Goal: Transaction & Acquisition: Purchase product/service

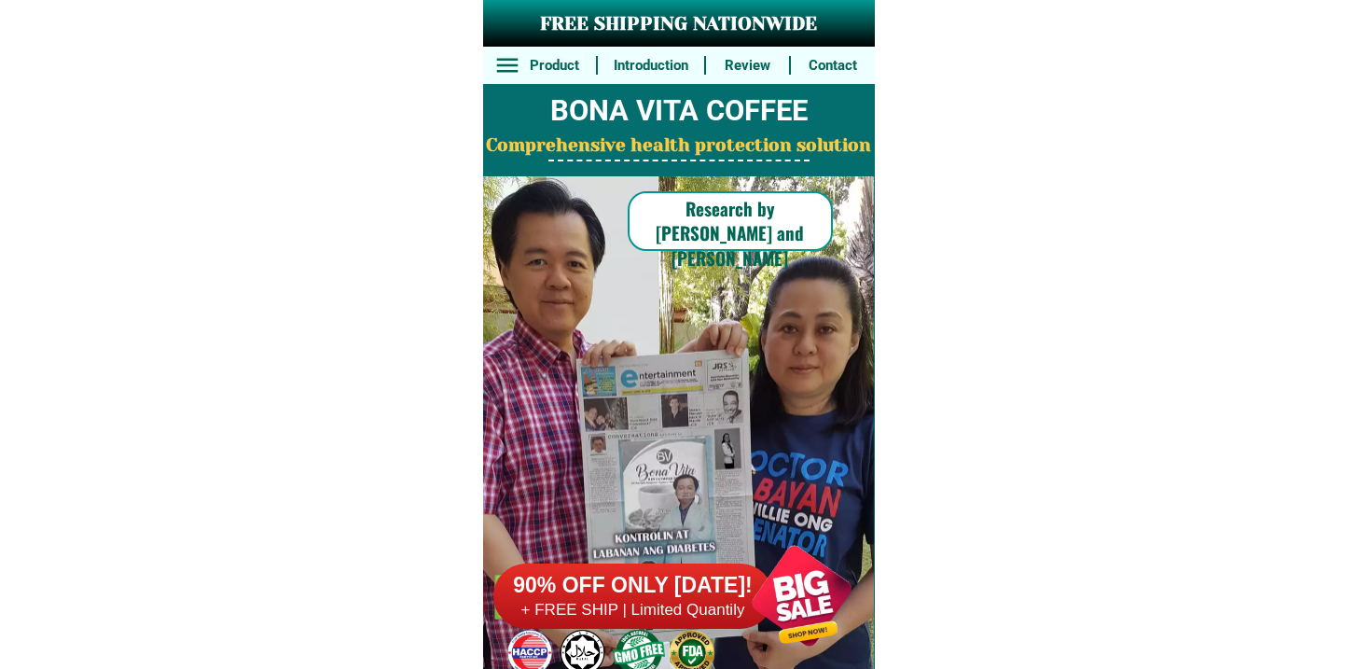
click at [639, 597] on h6 "90% OFF ONLY [DATE]!" at bounding box center [633, 586] width 280 height 28
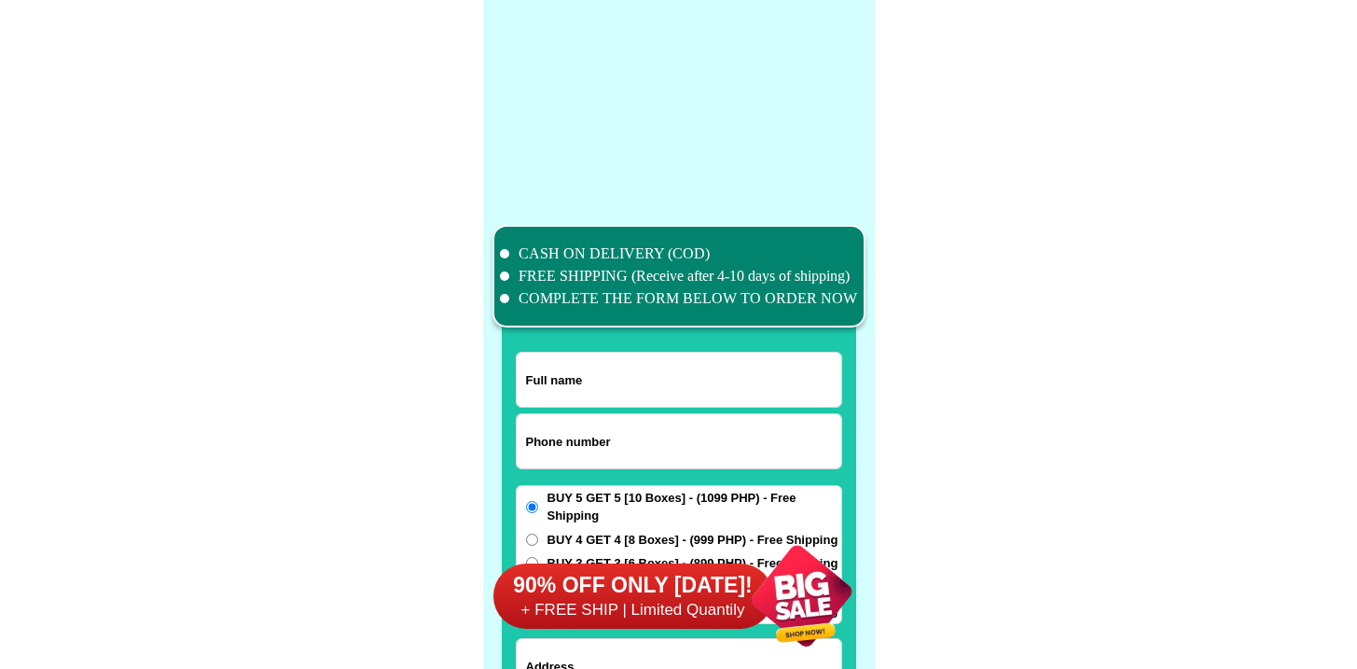
scroll to position [14496, 0]
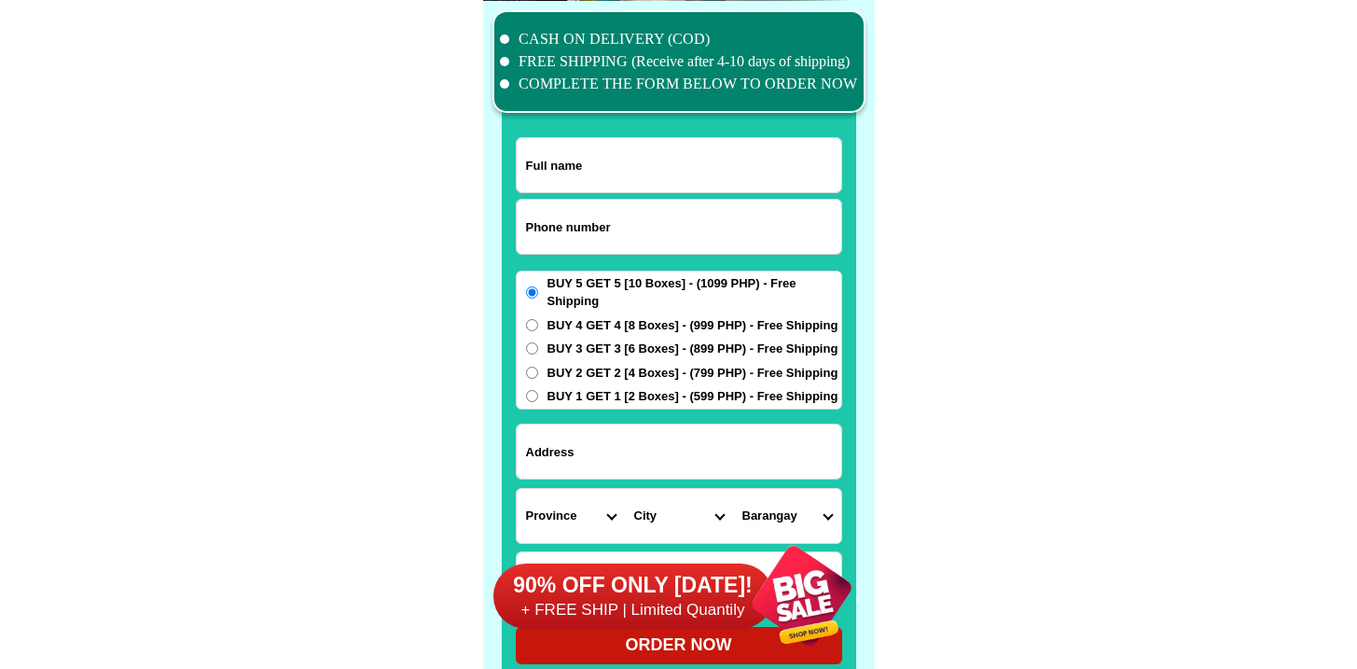
click at [601, 247] on input "Input phone_number" at bounding box center [679, 227] width 325 height 54
paste input "9617723635"
type input "09617723635"
click at [635, 162] on input "Input full_name" at bounding box center [679, 165] width 325 height 54
paste input "Delia Lim"
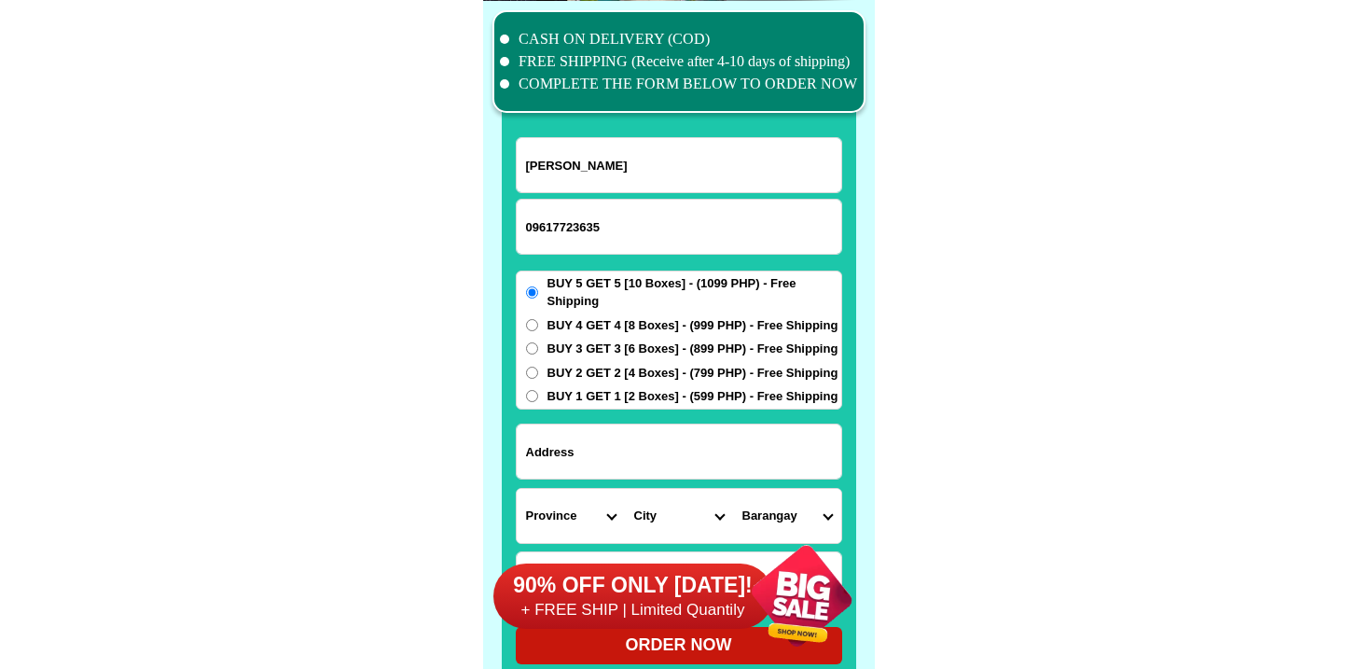
type input "Delia Lim"
click at [663, 410] on form "Delia Lim 09617723635 ORDER NOW Province Abra Agusan-del-norte Agusan-del-sur A…" at bounding box center [679, 400] width 326 height 527
click at [669, 445] on input "Input address" at bounding box center [679, 451] width 325 height 54
paste input "Lot 12 Blk 15 zaragosa st. La Aldea subd. McArthur hiway Guiguinto Bulacan"
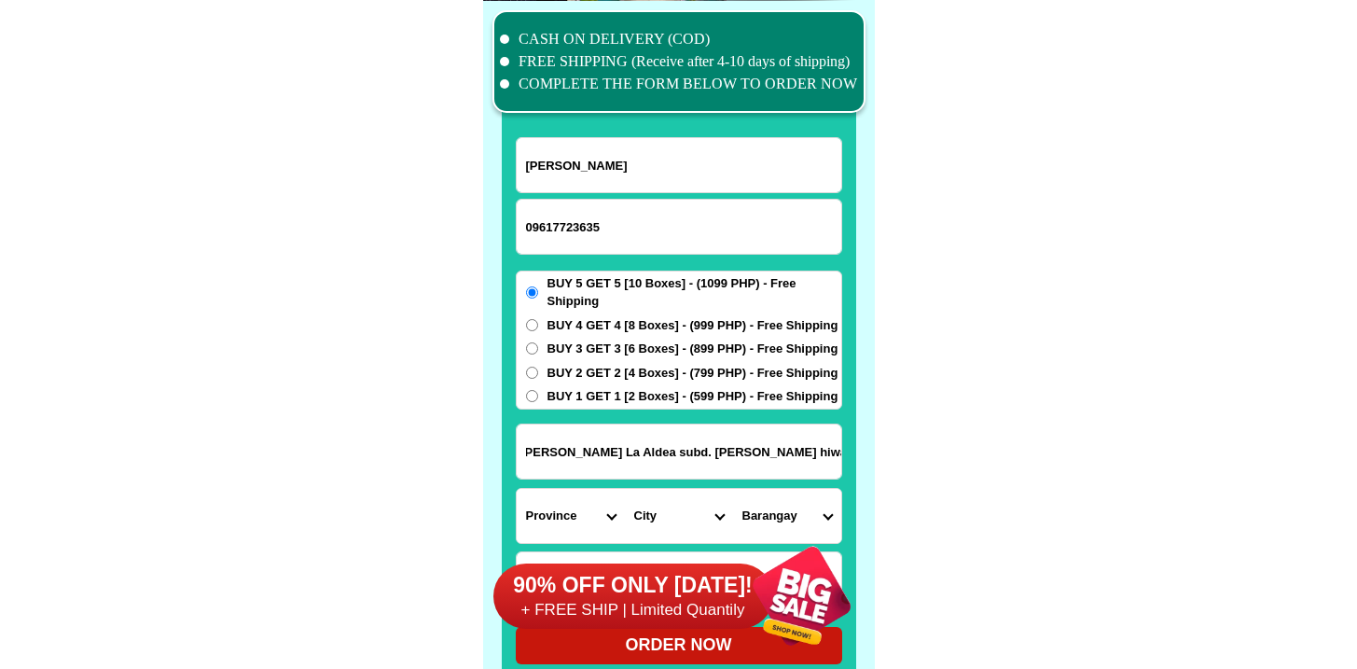
type input "Lot 12 Blk 15 zaragosa st. La Aldea subd. McArthur hiway Guiguinto Bulacan"
click at [611, 505] on select "Province [GEOGRAPHIC_DATA] [GEOGRAPHIC_DATA] [GEOGRAPHIC_DATA] [GEOGRAPHIC_DATA…" at bounding box center [571, 516] width 108 height 54
click at [517, 489] on select "Province [GEOGRAPHIC_DATA] [GEOGRAPHIC_DATA] [GEOGRAPHIC_DATA] [GEOGRAPHIC_DATA…" at bounding box center [571, 516] width 108 height 54
click at [568, 504] on select "Province [GEOGRAPHIC_DATA] [GEOGRAPHIC_DATA] [GEOGRAPHIC_DATA] [GEOGRAPHIC_DATA…" at bounding box center [571, 516] width 108 height 54
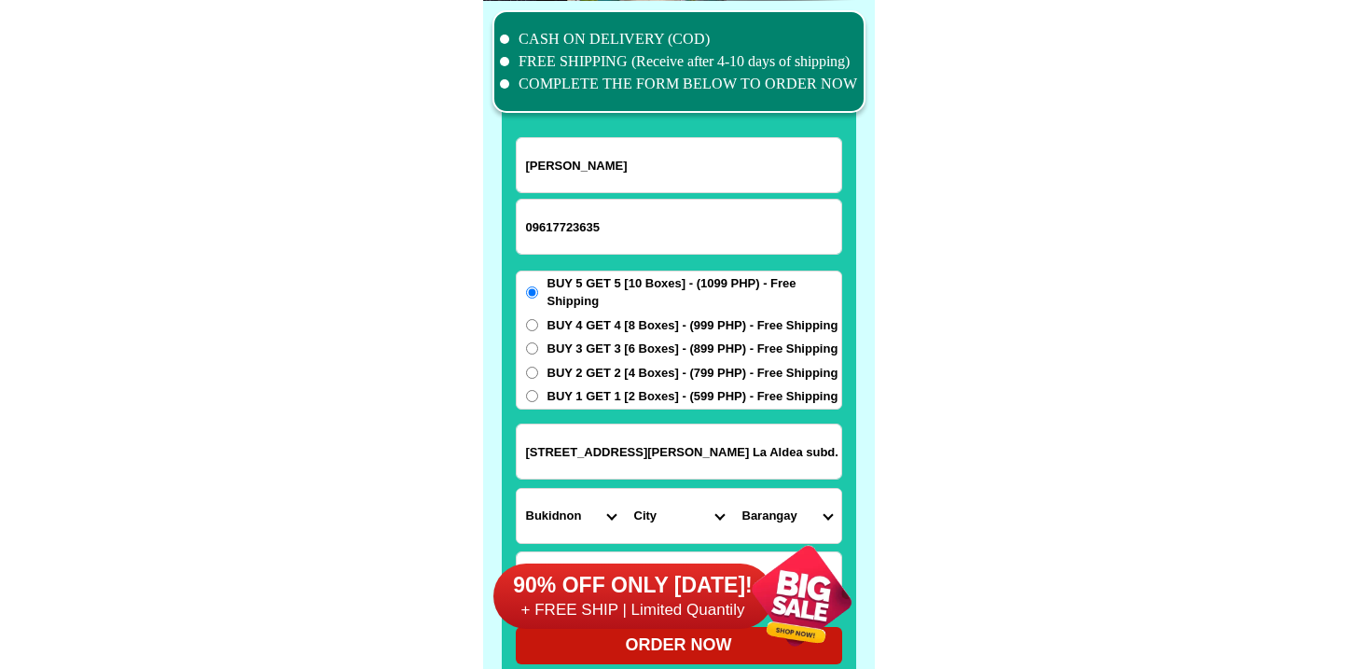
select select "63_761"
click at [517, 489] on select "Province [GEOGRAPHIC_DATA] [GEOGRAPHIC_DATA] [GEOGRAPHIC_DATA] [GEOGRAPHIC_DATA…" at bounding box center [571, 516] width 108 height 54
click at [733, 467] on input "Lot 12 Blk 15 zaragosa st. La Aldea subd. McArthur hiway Guiguinto Bulacan" at bounding box center [679, 451] width 325 height 54
drag, startPoint x: 725, startPoint y: 443, endPoint x: 1370, endPoint y: 485, distance: 645.7
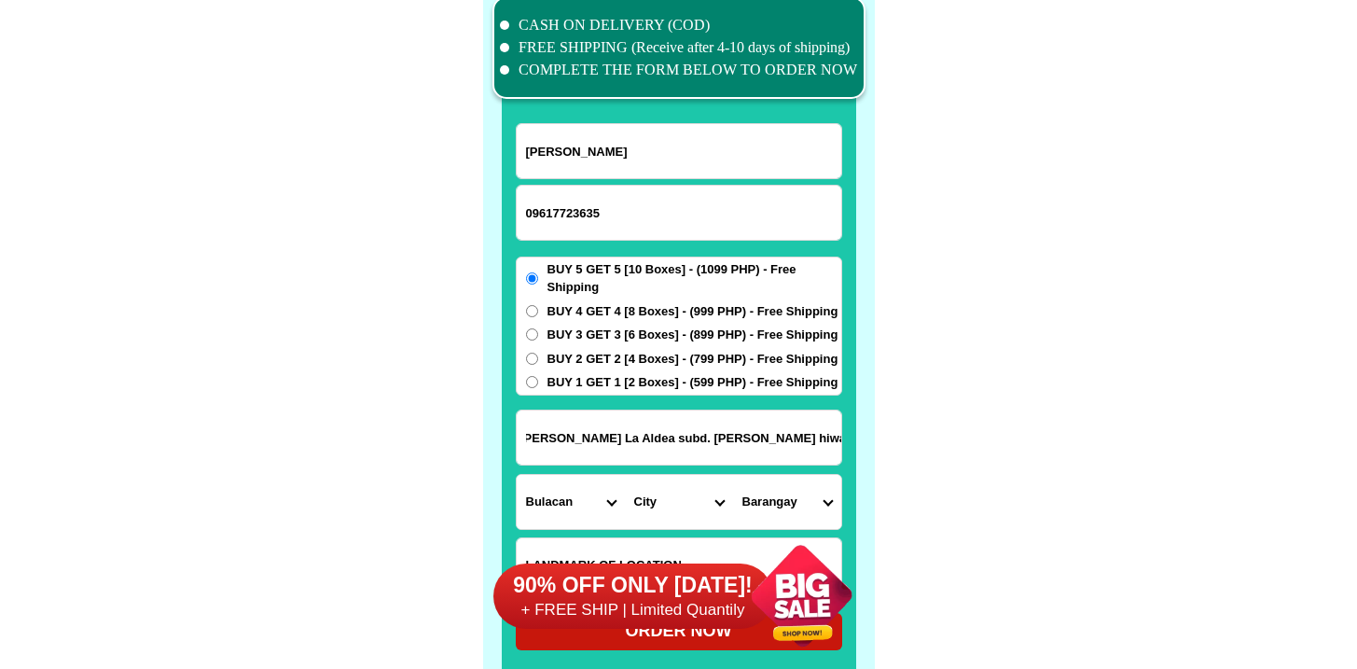
scroll to position [14535, 0]
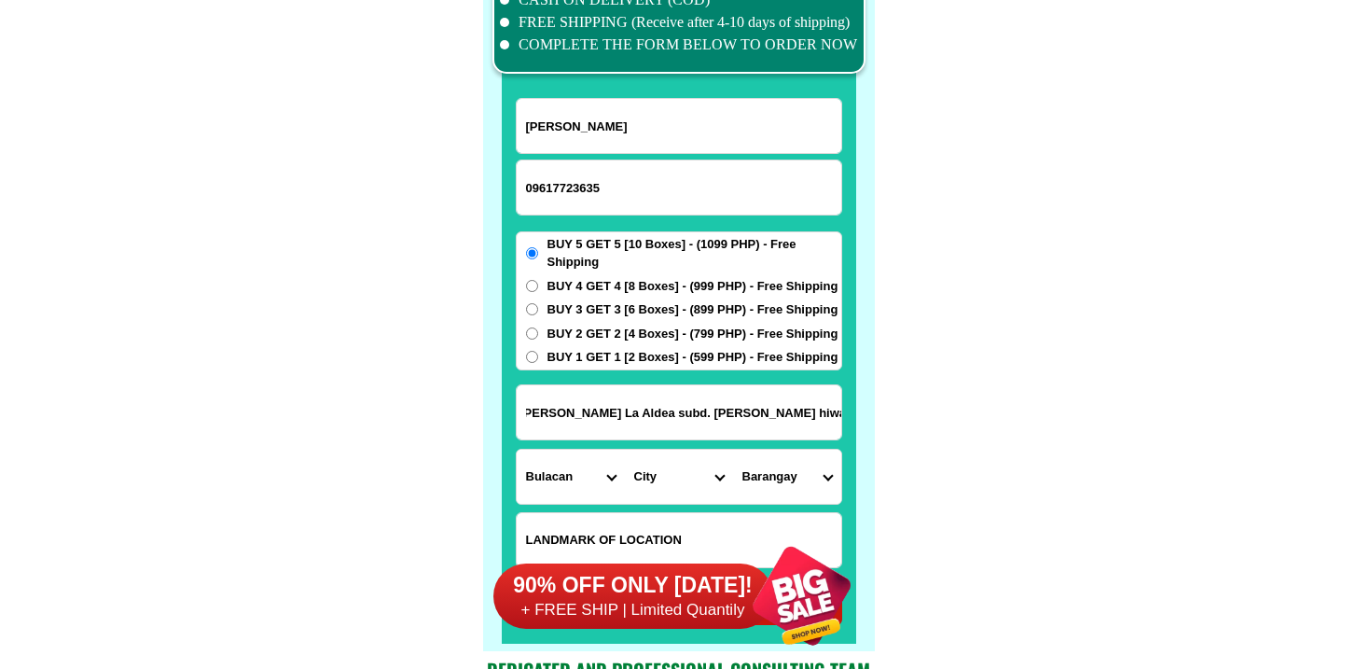
click at [677, 456] on select "City Angat Balagtas Baliuag Bocaue Bulacan Bulacan-hagonoy Bulacan-plaridel Bul…" at bounding box center [679, 476] width 108 height 54
select select "63_7611373"
click at [625, 449] on select "City Angat Balagtas Baliuag Bocaue Bulacan Bulacan-hagonoy Bulacan-plaridel Bul…" at bounding box center [679, 476] width 108 height 54
click at [745, 418] on input "Lot 12 Blk 15 zaragosa st. La Aldea subd. McArthur hiway Guiguinto Bulacan" at bounding box center [679, 412] width 325 height 54
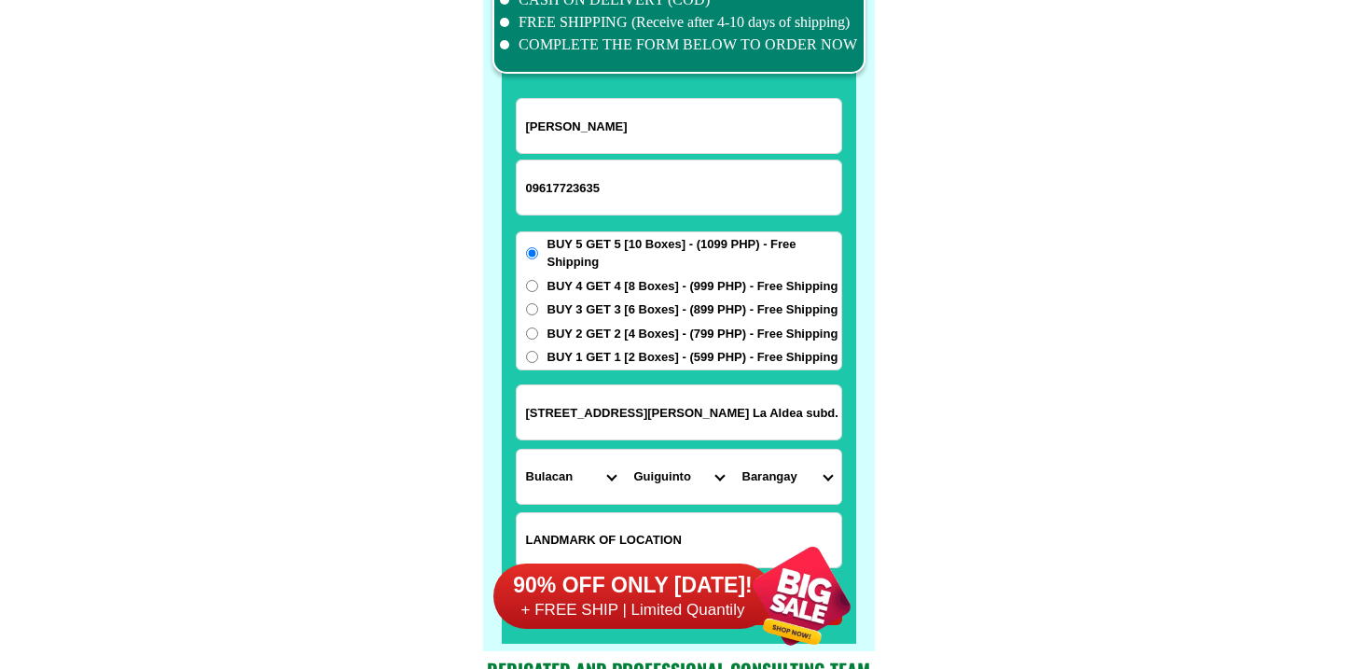
scroll to position [0, 128]
drag, startPoint x: 729, startPoint y: 417, endPoint x: 1298, endPoint y: 392, distance: 569.4
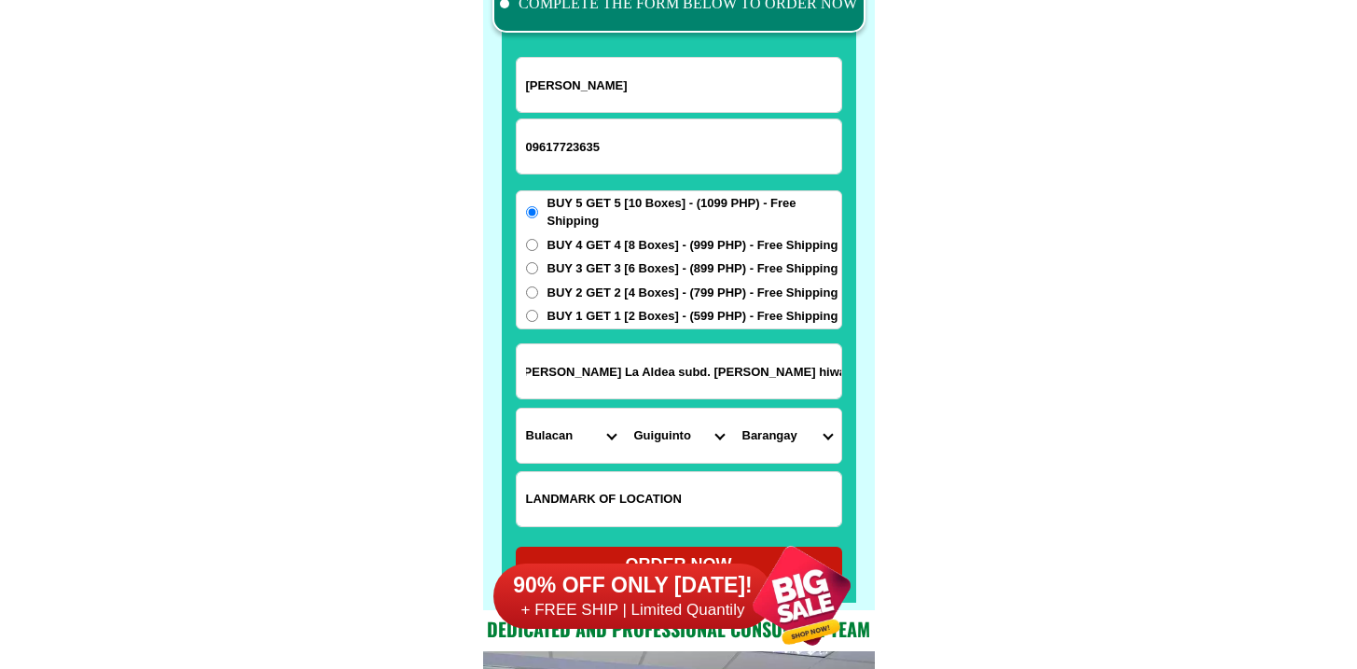
scroll to position [14578, 0]
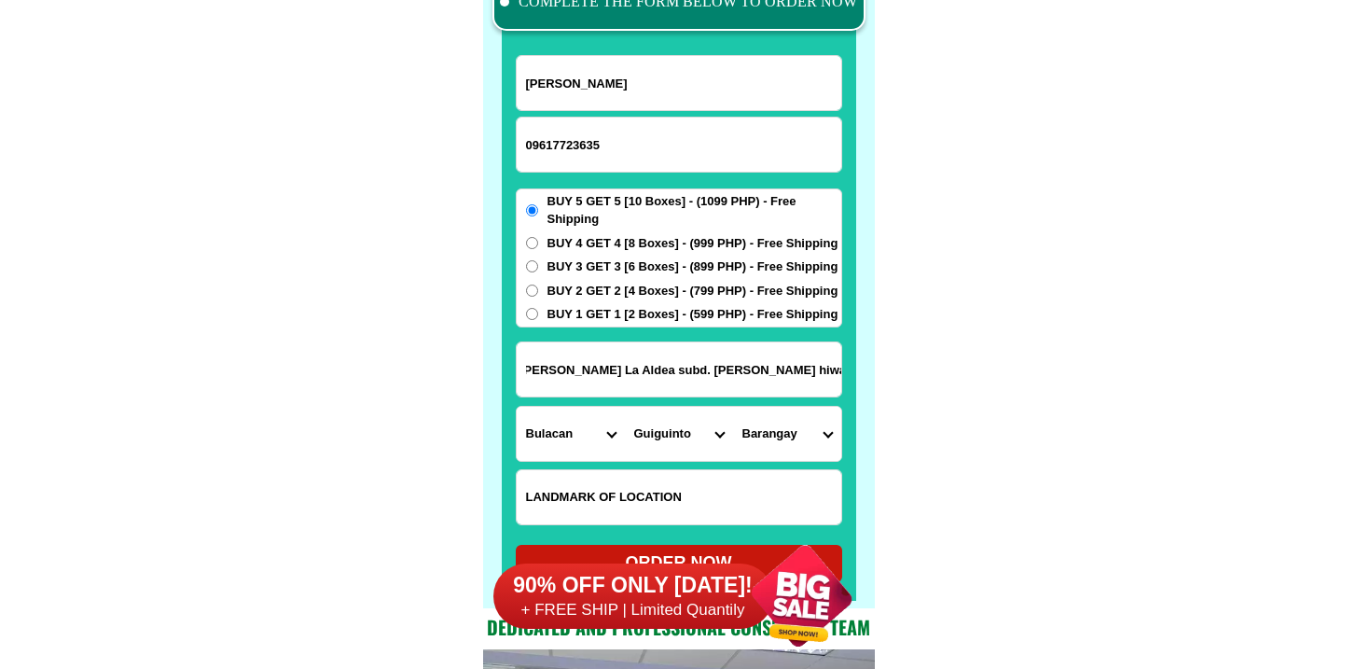
click at [811, 449] on select "Barangay Cutcut Daungan Ilang-ilang Malis Panginay Poblacion Pritil Pulong guba…" at bounding box center [787, 434] width 108 height 54
click at [723, 366] on input "Lot 12 Blk 15 zaragosa st. La Aldea subd. McArthur hiway Guiguinto Bulacan" at bounding box center [679, 369] width 325 height 54
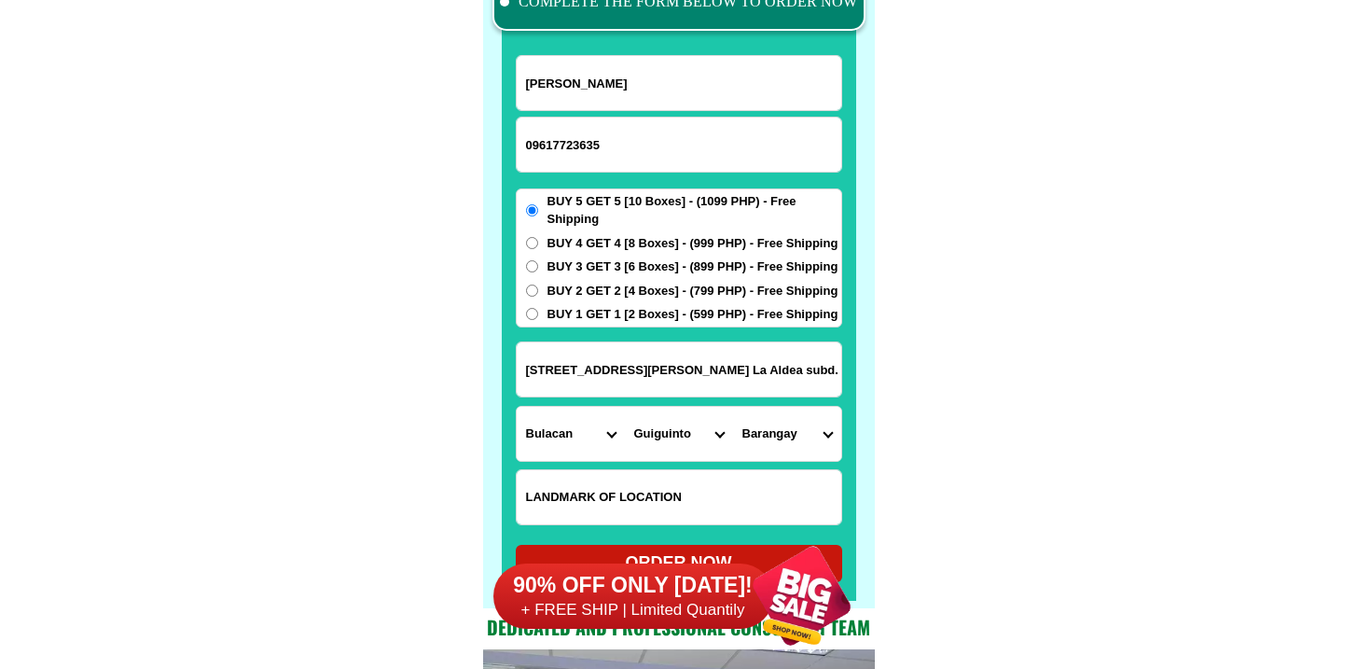
click at [823, 418] on select "Barangay Cutcut Daungan Ilang-ilang Malis Panginay Poblacion Pritil Pulong guba…" at bounding box center [787, 434] width 108 height 54
select select "63_76113735464"
click at [733, 407] on select "Barangay Cutcut Daungan Ilang-ilang Malis Panginay Poblacion Pritil Pulong guba…" at bounding box center [787, 434] width 108 height 54
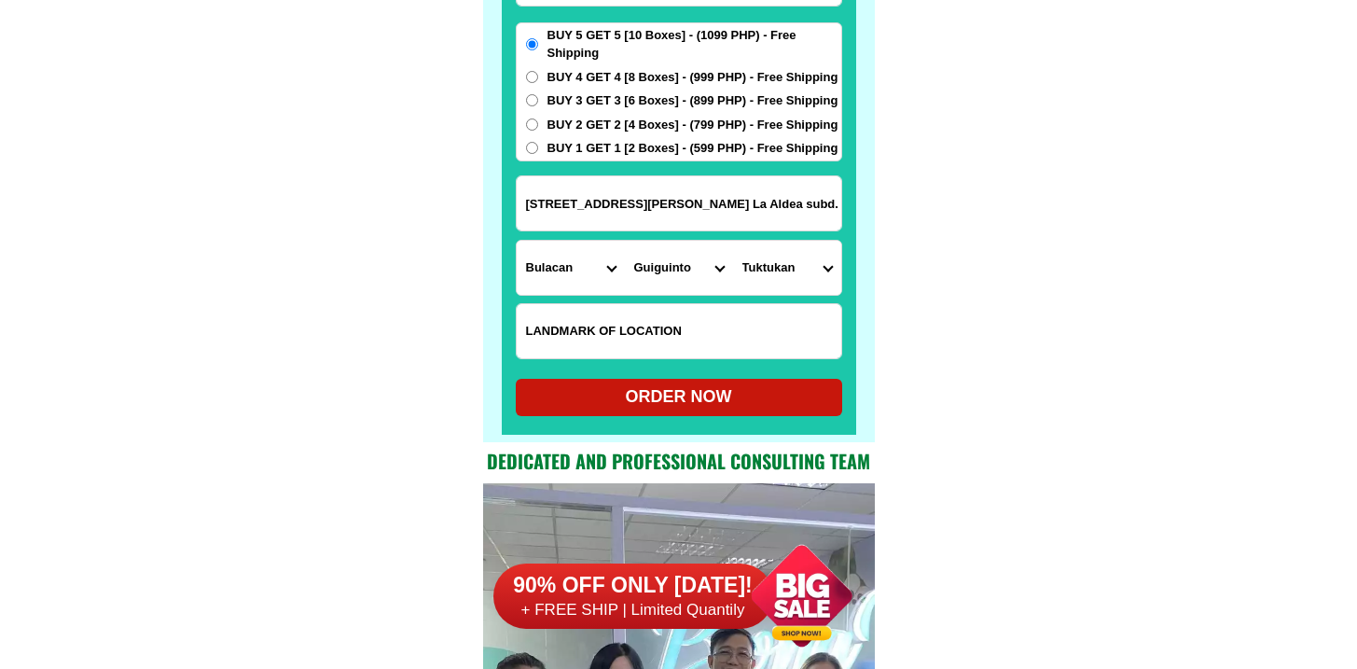
scroll to position [14745, 0]
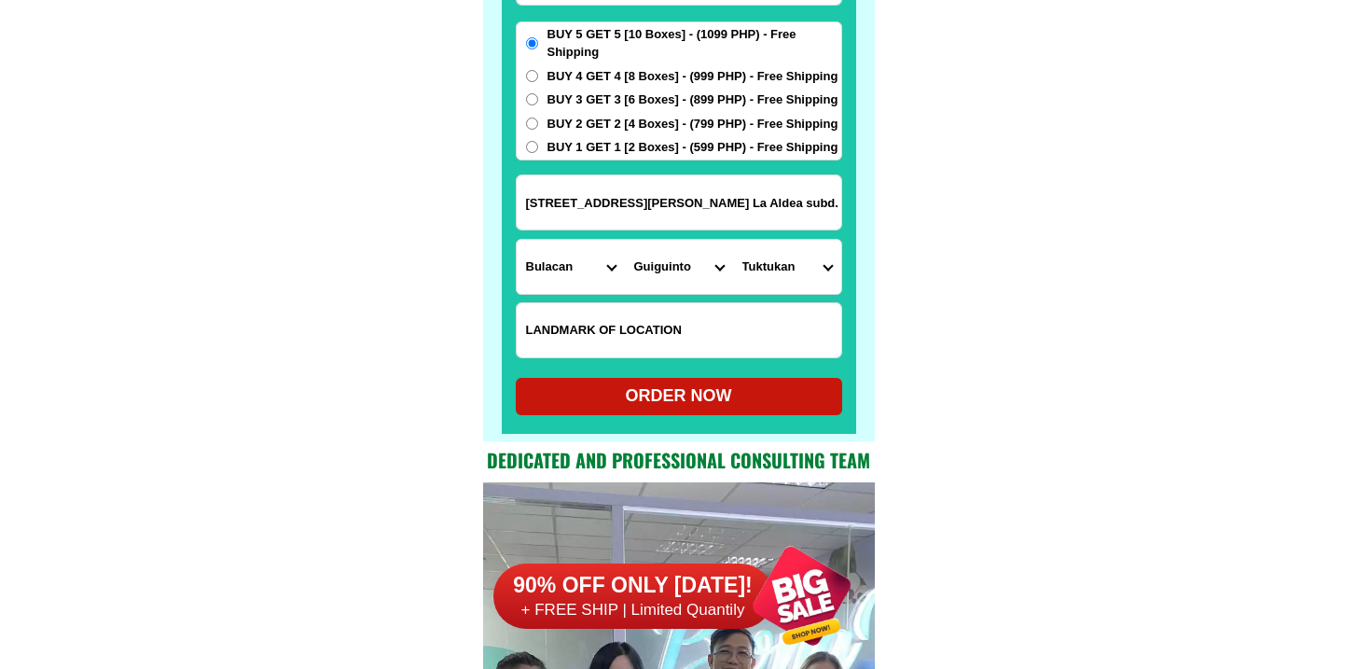
click at [738, 405] on div "ORDER NOW" at bounding box center [679, 395] width 326 height 25
radio input "true"
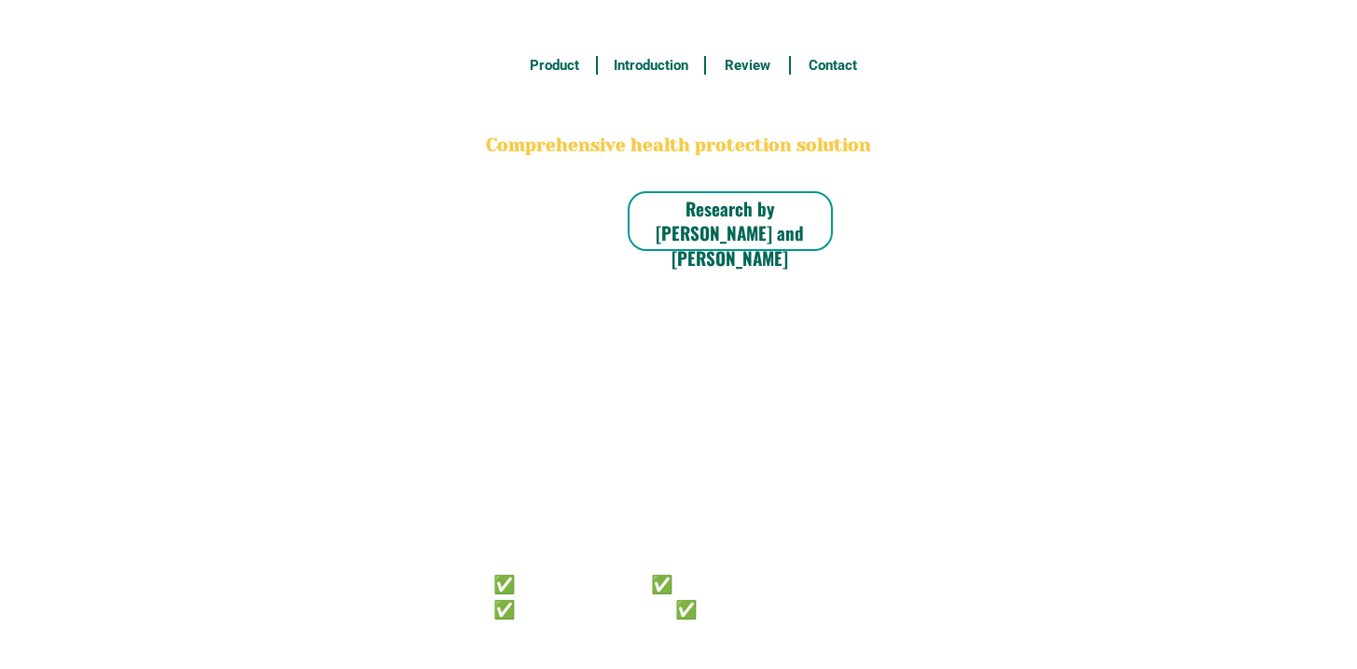
click at [639, 649] on div at bounding box center [639, 652] width 52 height 46
click at [724, 568] on div at bounding box center [667, 433] width 486 height 514
click at [717, 586] on h6 "✅ 𝙰𝚗𝚝𝚒 𝙲𝚊𝚗𝚌𝚎𝚛 ✅ 𝙰𝚗𝚝𝚒 𝚂𝚝𝚛𝚘𝚔𝚎 ✅ 𝙰𝚗𝚝𝚒 𝙳𝚒𝚊𝚋𝚎𝚝𝚒𝚌 ✅ 𝙳𝚒𝚊𝚋𝚎𝚝𝚎𝚜" at bounding box center [652, 594] width 319 height 49
radio input "true"
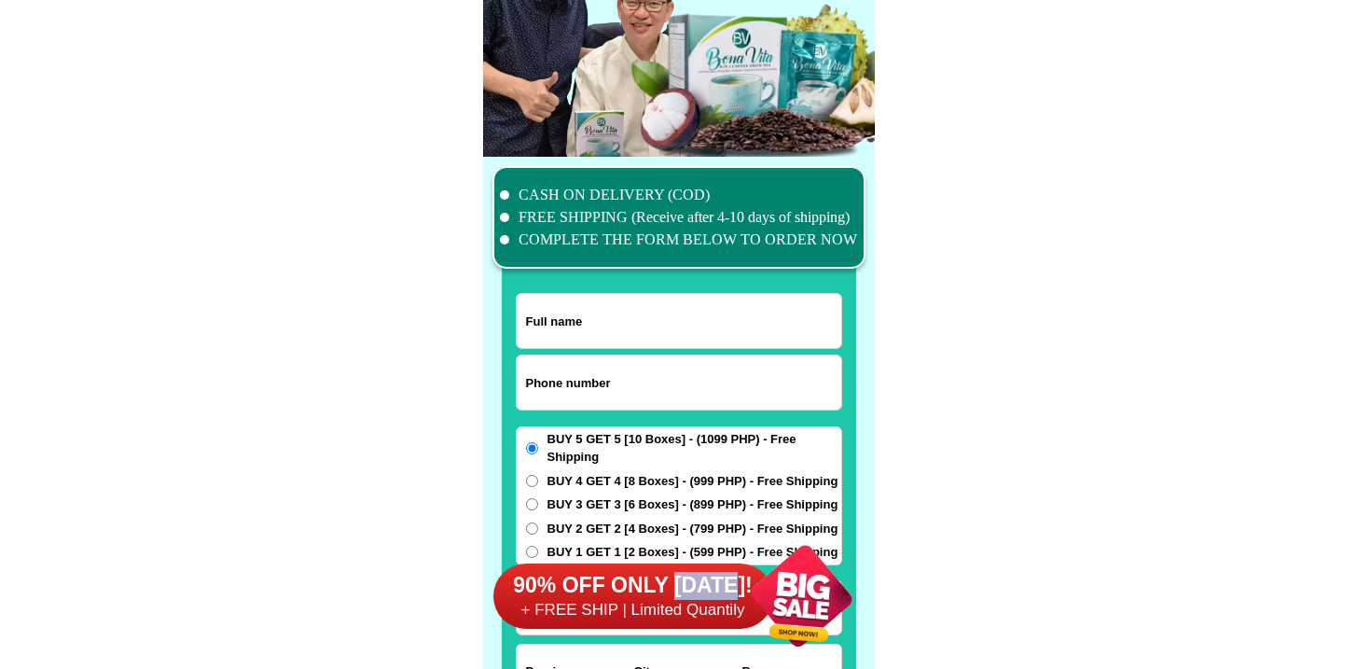
scroll to position [14496, 0]
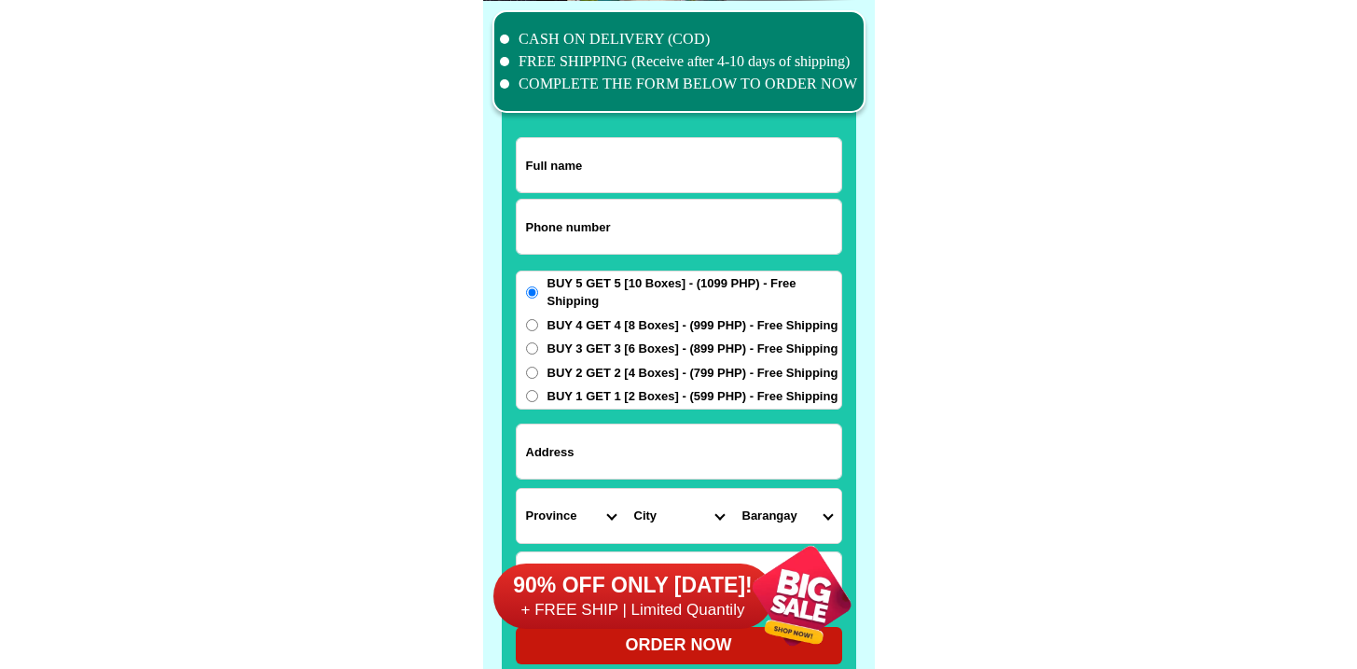
click at [650, 222] on input "Input phone_number" at bounding box center [679, 227] width 325 height 54
paste input "9617723635"
type input "09617723635"
drag, startPoint x: 594, startPoint y: 199, endPoint x: 604, endPoint y: 165, distance: 35.1
click at [594, 200] on input "09617723635" at bounding box center [679, 227] width 325 height 54
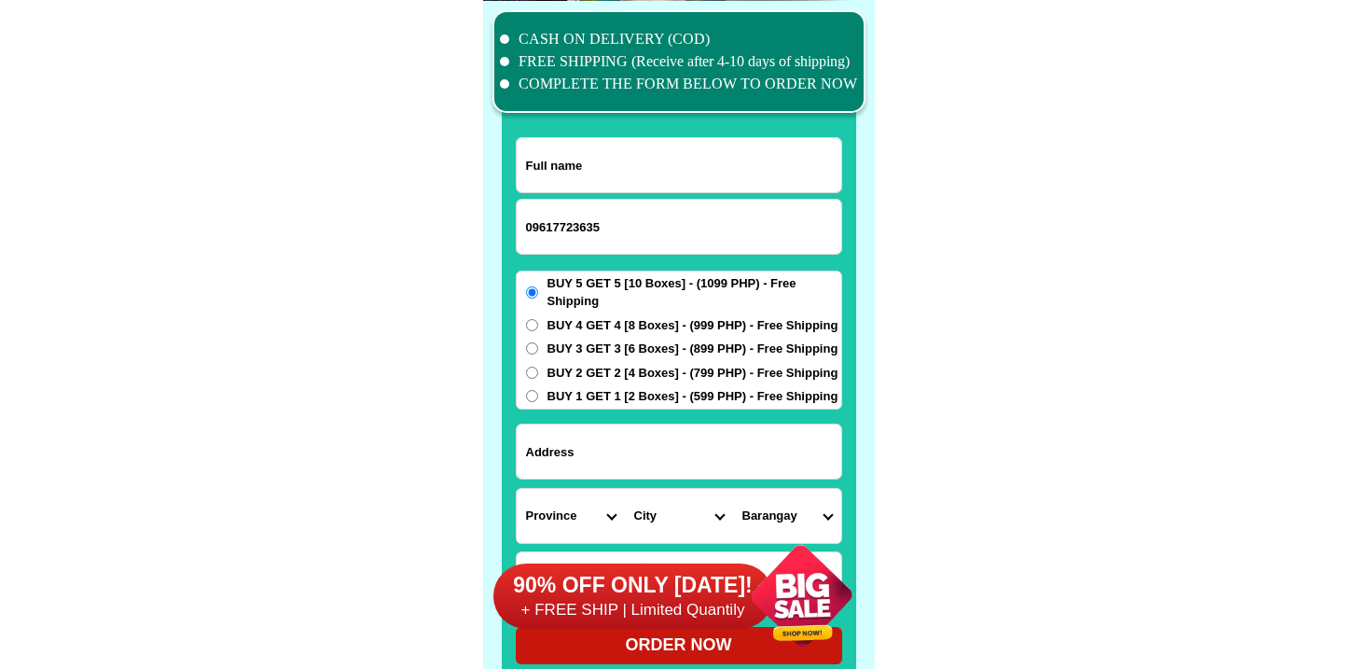
click at [608, 161] on input "Input full_name" at bounding box center [679, 165] width 325 height 54
paste input "Delia Lim"
type input "Delia Lim"
click at [596, 433] on input "Input address" at bounding box center [679, 451] width 325 height 54
paste input "Lot 12 Blk 15 zaragosa st. La Aldea subd. McArthur hiway Guiguinto Bulacan"
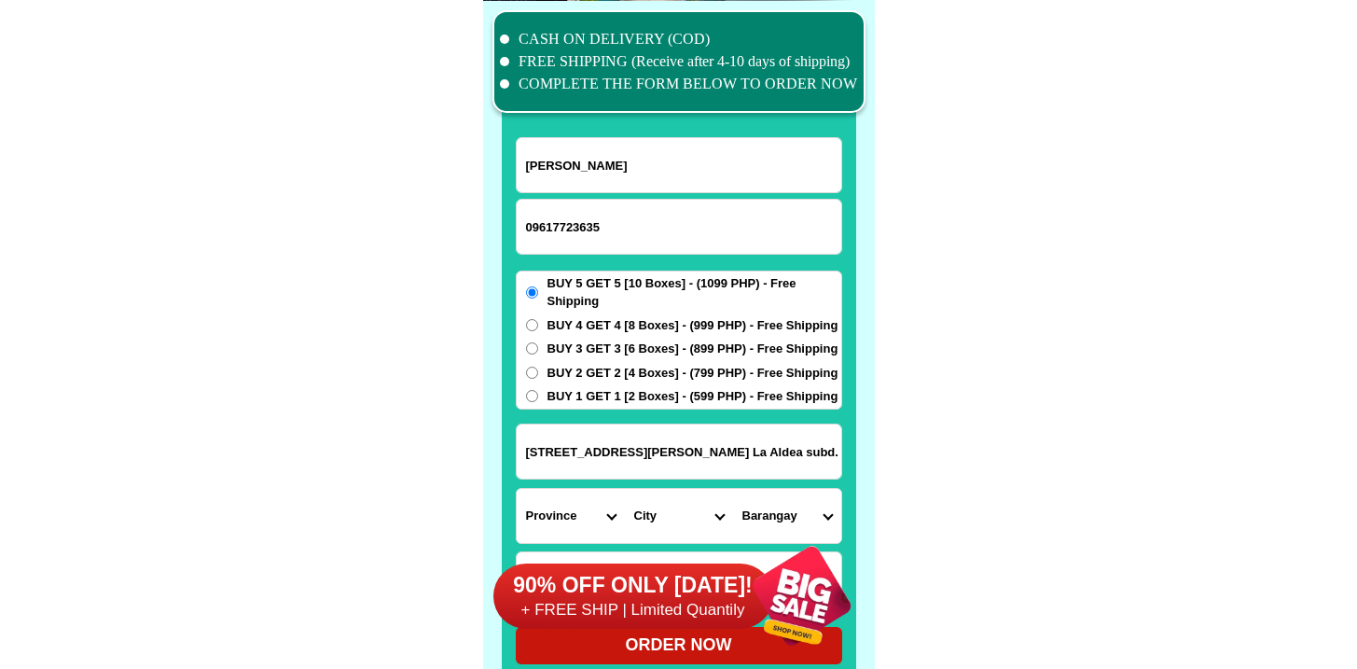
scroll to position [0, 127]
type input "Lot 12 Blk 15 zaragosa st. La Aldea subd. McArthur hiway Guiguinto Bulacan"
click at [572, 507] on select "Province [GEOGRAPHIC_DATA] [GEOGRAPHIC_DATA] [GEOGRAPHIC_DATA] [GEOGRAPHIC_DATA…" at bounding box center [571, 516] width 108 height 54
select select "63_761"
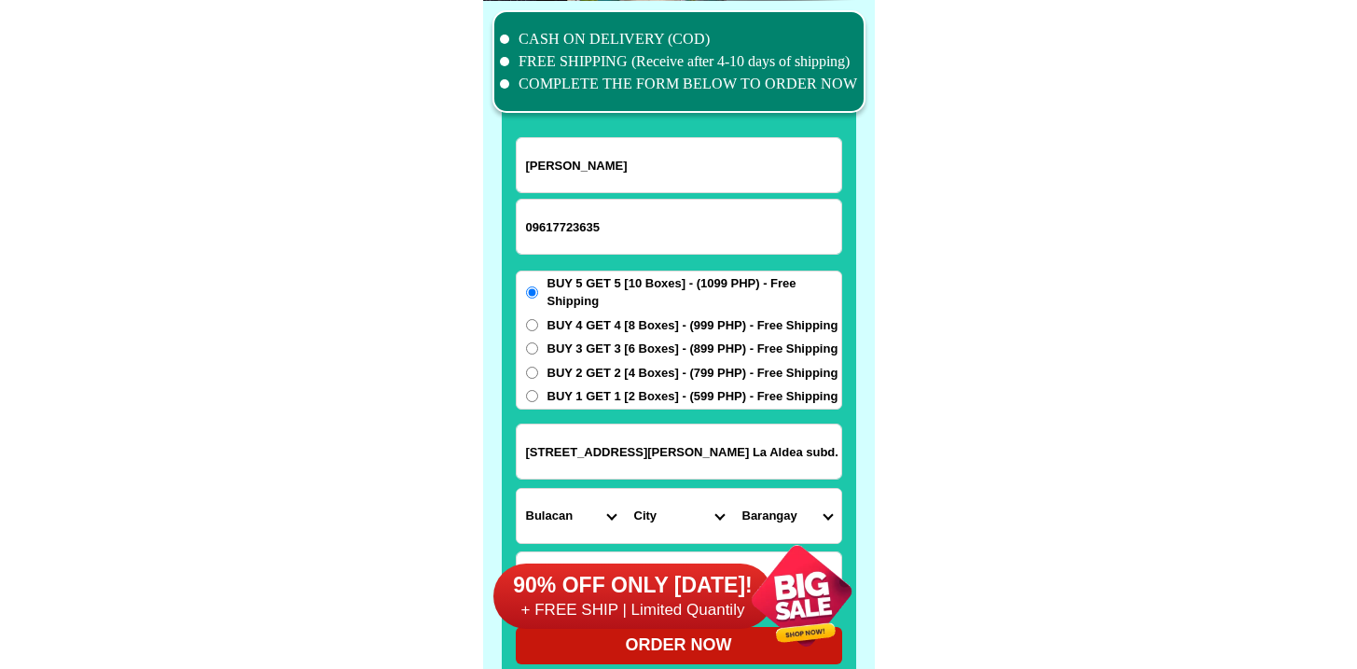
click at [517, 489] on select "Province [GEOGRAPHIC_DATA] [GEOGRAPHIC_DATA] [GEOGRAPHIC_DATA] [GEOGRAPHIC_DATA…" at bounding box center [571, 516] width 108 height 54
click at [673, 495] on select "City Angat Balagtas Baliuag Bocaue Bulacan Bulacan-hagonoy Bulacan-plaridel Bul…" at bounding box center [679, 516] width 108 height 54
drag, startPoint x: 757, startPoint y: 437, endPoint x: 1292, endPoint y: 497, distance: 538.6
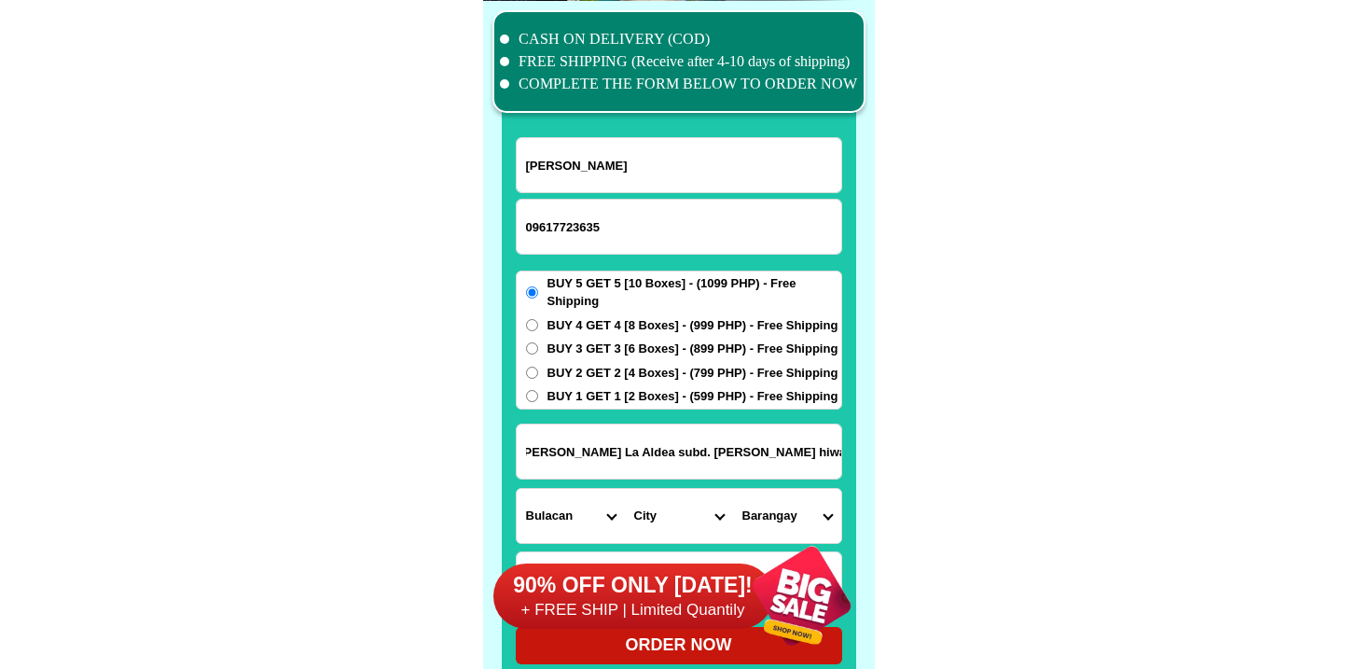
click at [672, 511] on select "City Angat Balagtas Baliuag Bocaue Bulacan Bulacan-hagonoy Bulacan-plaridel Bul…" at bounding box center [679, 516] width 108 height 54
select select "63_7611373"
click at [625, 489] on select "City Angat Balagtas Baliuag Bocaue Bulacan Bulacan-hagonoy Bulacan-plaridel Bul…" at bounding box center [679, 516] width 108 height 54
click at [768, 497] on select "Barangay Cutcut Daungan Ilang-ilang Malis Panginay Poblacion Pritil Pulong guba…" at bounding box center [787, 516] width 108 height 54
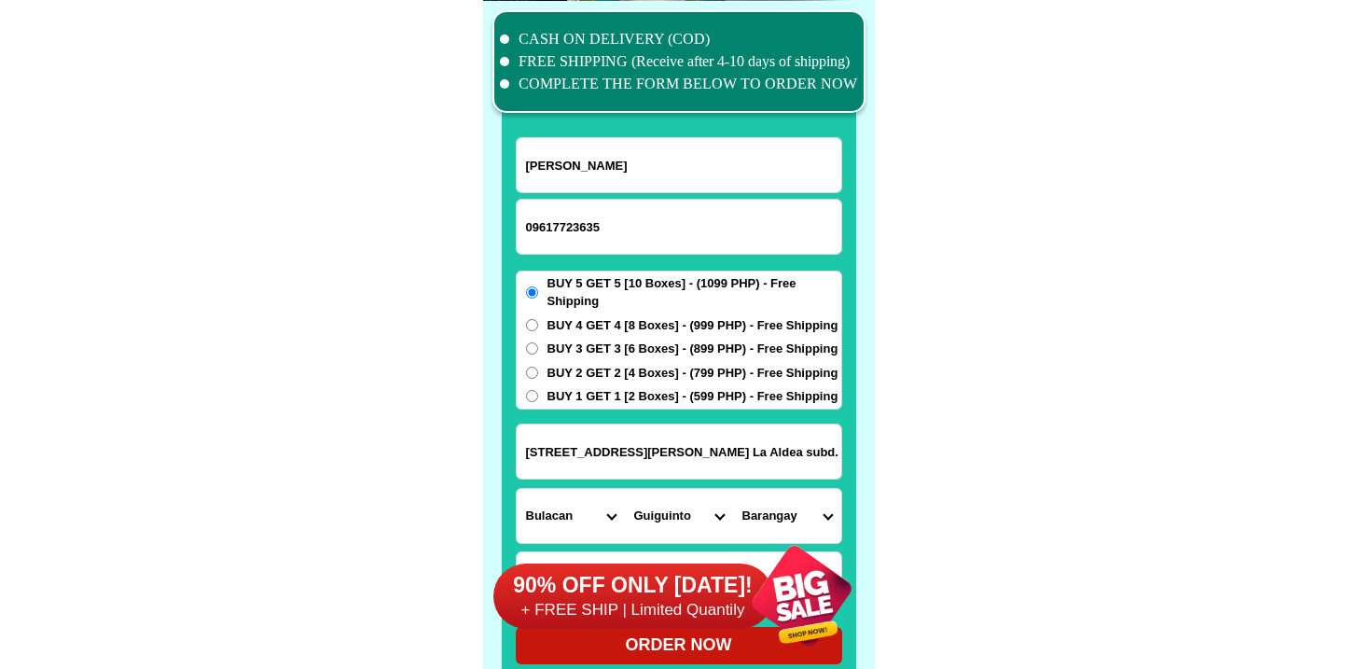
select select "63_76113735464"
click at [733, 489] on select "Barangay Cutcut Daungan Ilang-ilang Malis Panginay Poblacion Pritil Pulong guba…" at bounding box center [787, 516] width 108 height 54
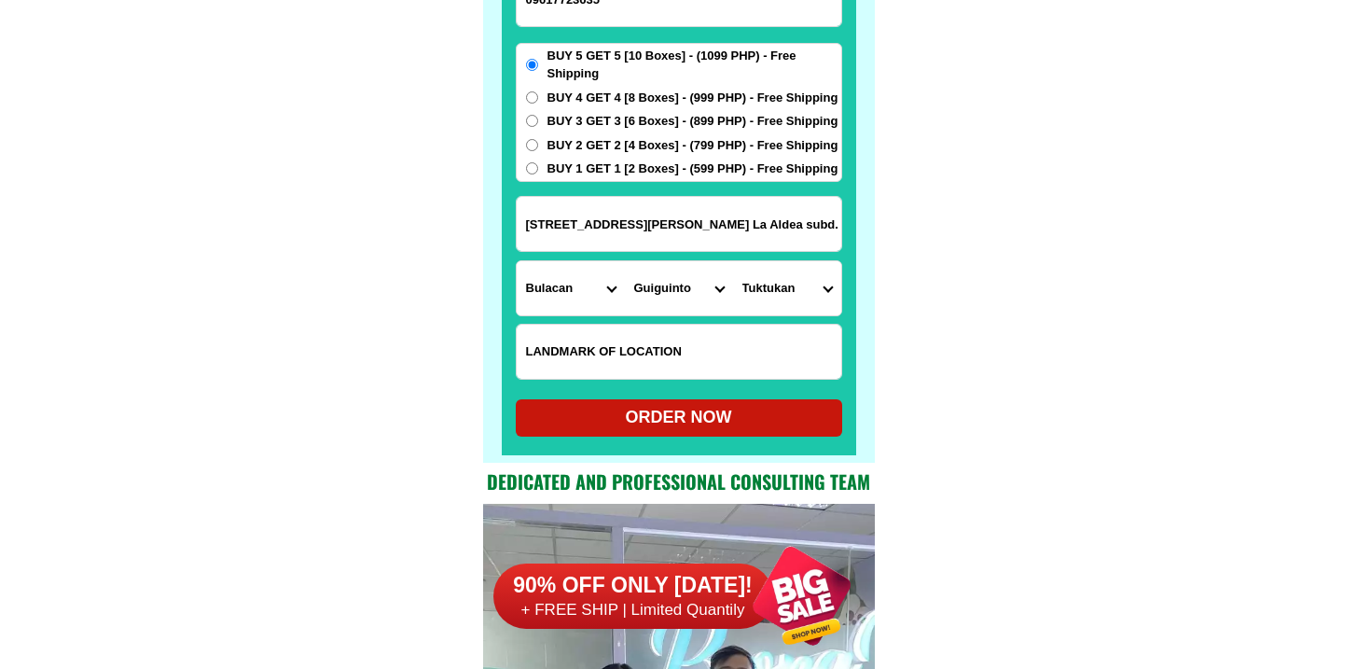
scroll to position [14757, 0]
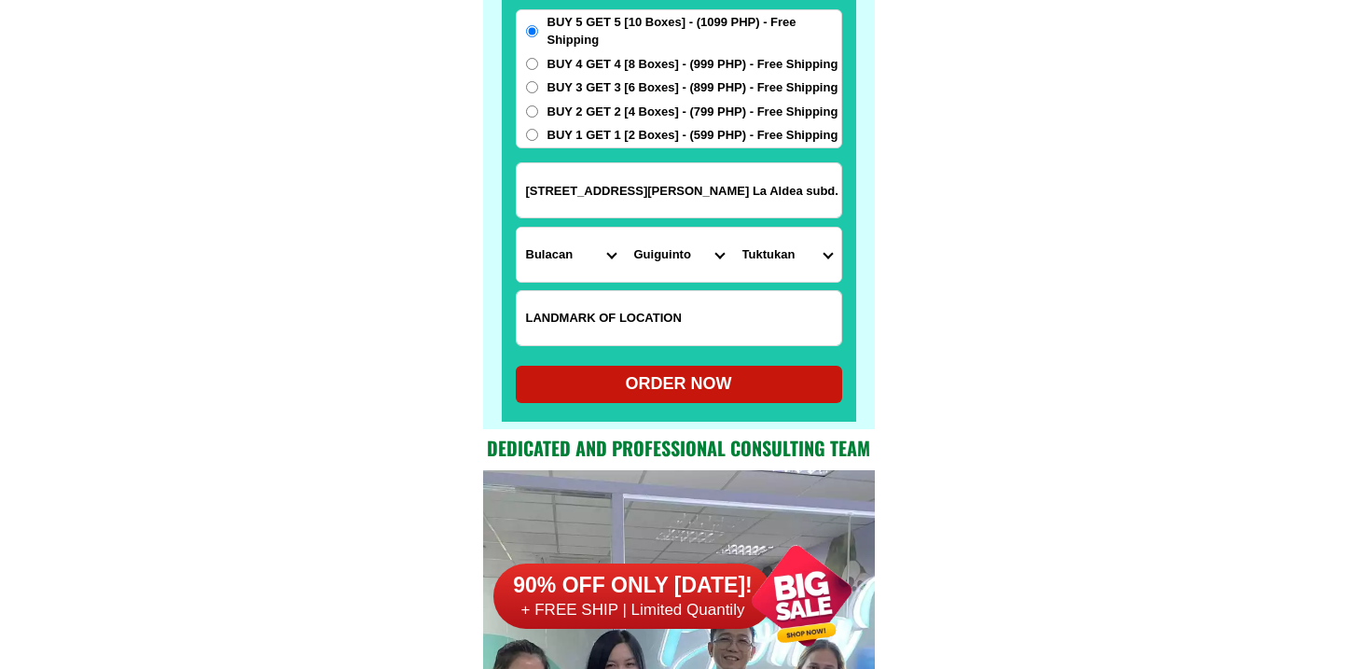
click at [691, 380] on div "ORDER NOW" at bounding box center [679, 383] width 326 height 25
radio input "true"
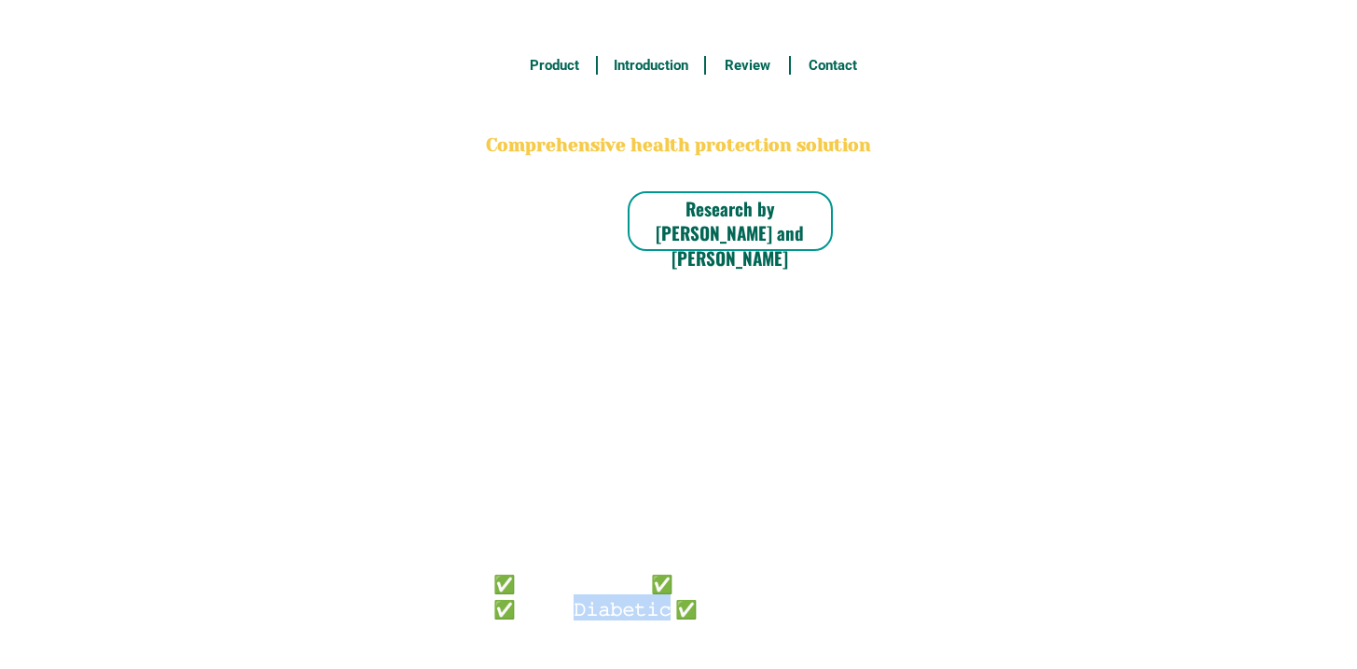
click at [612, 599] on h6 "✅ 𝙰𝚗𝚝𝚒 𝙲𝚊𝚗𝚌𝚎𝚛 ✅ 𝙰𝚗𝚝𝚒 𝚂𝚝𝚛𝚘𝚔𝚎 ✅ 𝙰𝚗𝚝𝚒 𝙳𝚒𝚊𝚋𝚎𝚝𝚒𝚌 ✅ 𝙳𝚒𝚊𝚋𝚎𝚝𝚎𝚜" at bounding box center [652, 594] width 319 height 49
click at [711, 571] on h6 "✅ 𝙰𝚗𝚝𝚒 𝙲𝚊𝚗𝚌𝚎𝚛 ✅ 𝙰𝚗𝚝𝚒 𝚂𝚝𝚛𝚘𝚔𝚎 ✅ 𝙰𝚗𝚝𝚒 𝙳𝚒𝚊𝚋𝚎𝚝𝚒𝚌 ✅ 𝙳𝚒𝚊𝚋𝚎𝚝𝚎𝚜" at bounding box center [652, 594] width 319 height 49
click at [679, 597] on h6 "✅ 𝙰𝚗𝚝𝚒 𝙲𝚊𝚗𝚌𝚎𝚛 ✅ 𝙰𝚗𝚝𝚒 𝚂𝚝𝚛𝚘𝚔𝚎 ✅ 𝙰𝚗𝚝𝚒 𝙳𝚒𝚊𝚋𝚎𝚝𝚒𝚌 ✅ 𝙳𝚒𝚊𝚋𝚎𝚝𝚎𝚜" at bounding box center [652, 594] width 319 height 49
radio input "true"
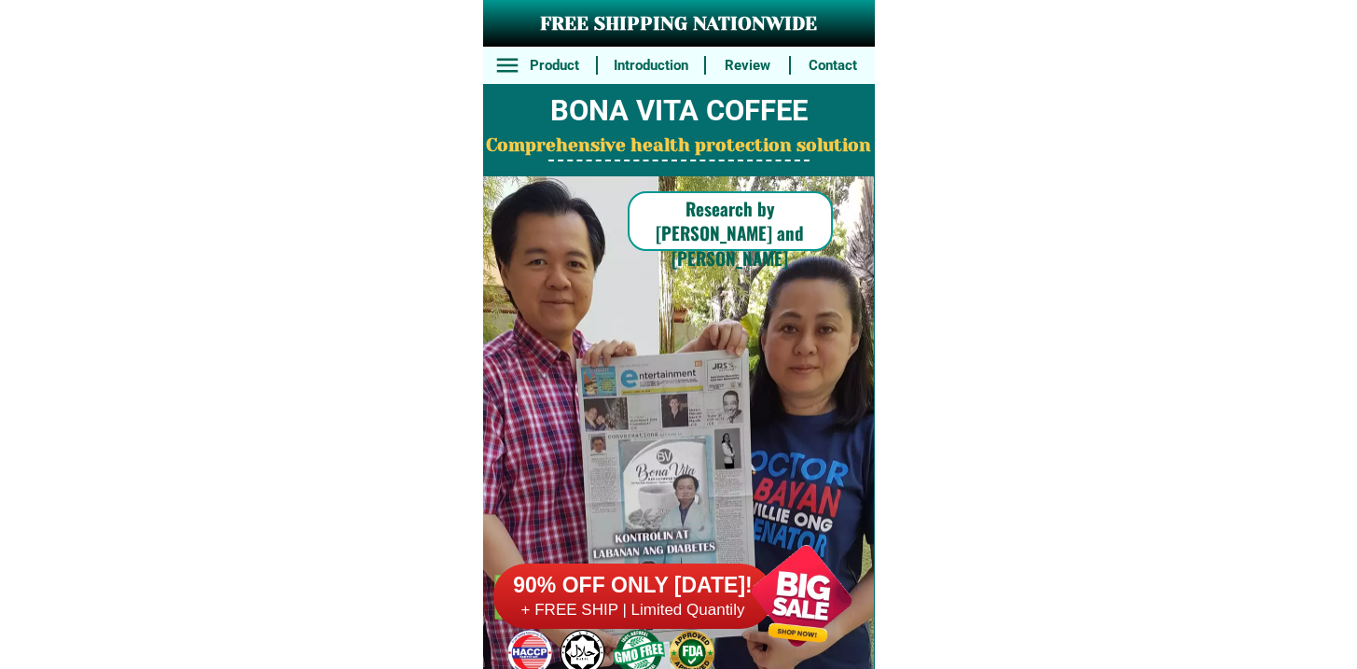
click at [703, 597] on h6 "90% OFF ONLY [DATE]!" at bounding box center [633, 586] width 280 height 28
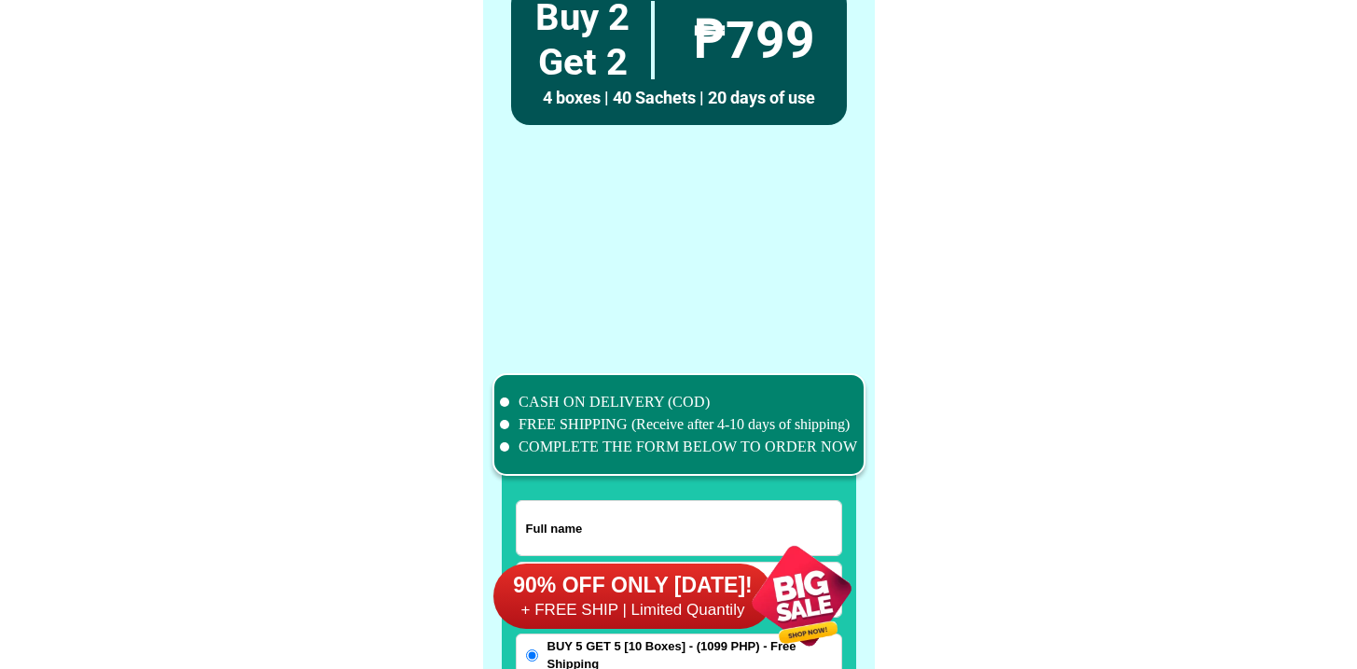
scroll to position [14496, 0]
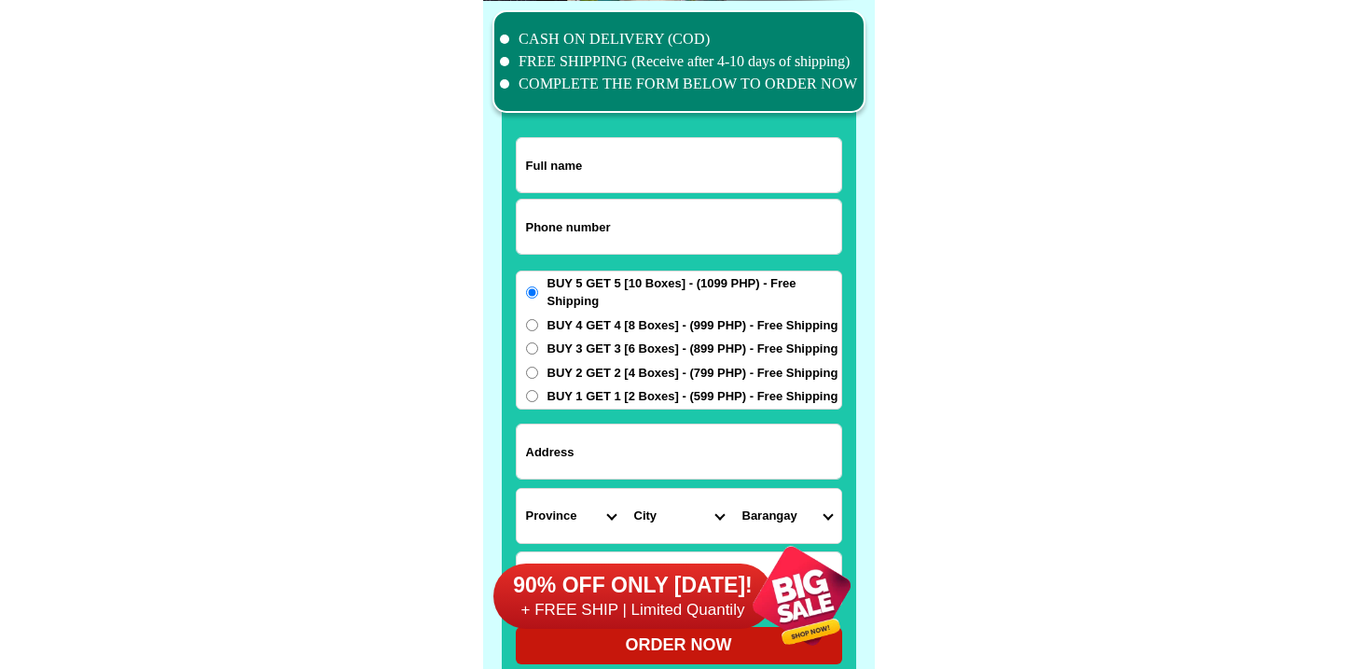
click at [649, 255] on form "ORDER NOW Province Abra Agusan-del-norte Agusan-del-sur Aklan Albay Antique Apa…" at bounding box center [679, 400] width 326 height 527
click at [722, 198] on form "ORDER NOW Province Abra Agusan-del-norte Agusan-del-sur Aklan Albay Antique Apa…" at bounding box center [679, 400] width 326 height 527
click at [714, 215] on input "Input phone_number" at bounding box center [679, 227] width 325 height 54
paste input "9602194265"
type input "09602194265"
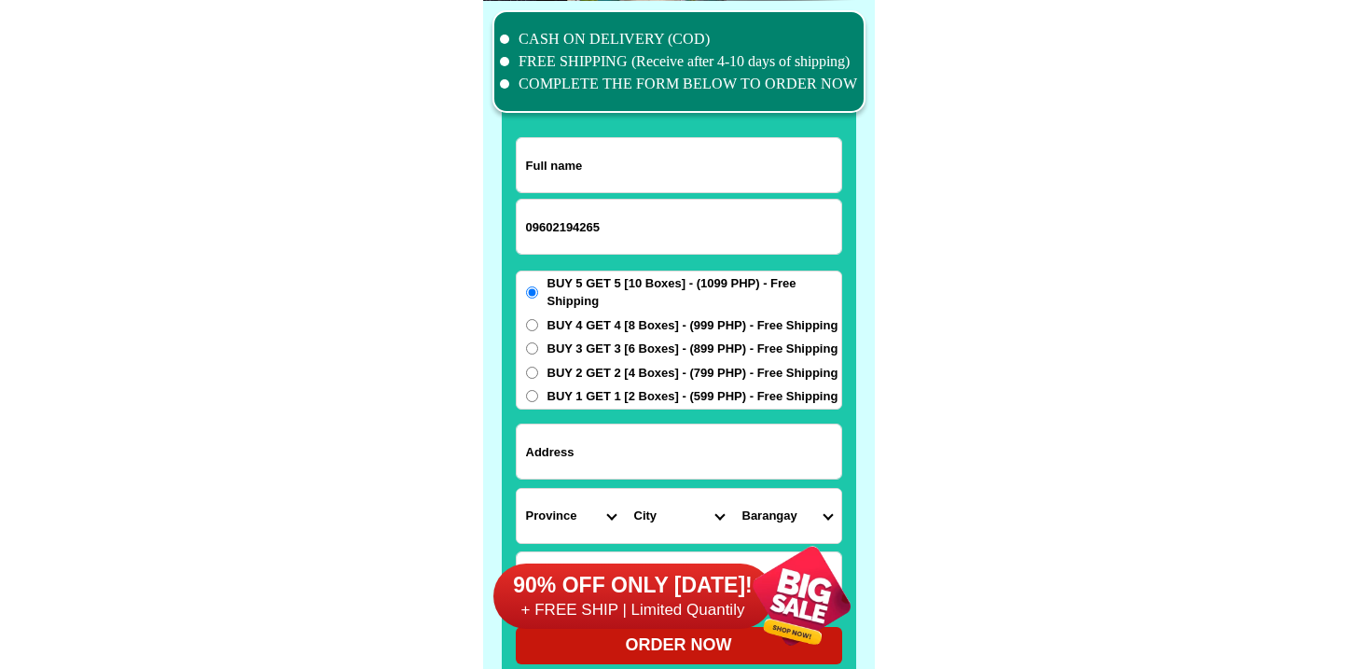
click at [693, 176] on input "Input full_name" at bounding box center [679, 165] width 325 height 54
paste input "Jose A. Cruz"
type input "Jose A. Cruz"
click at [787, 459] on input "Input address" at bounding box center [679, 451] width 325 height 54
paste input "#417 Masagana st.,Brgy. Cemtral?Balanga city, Bataan"
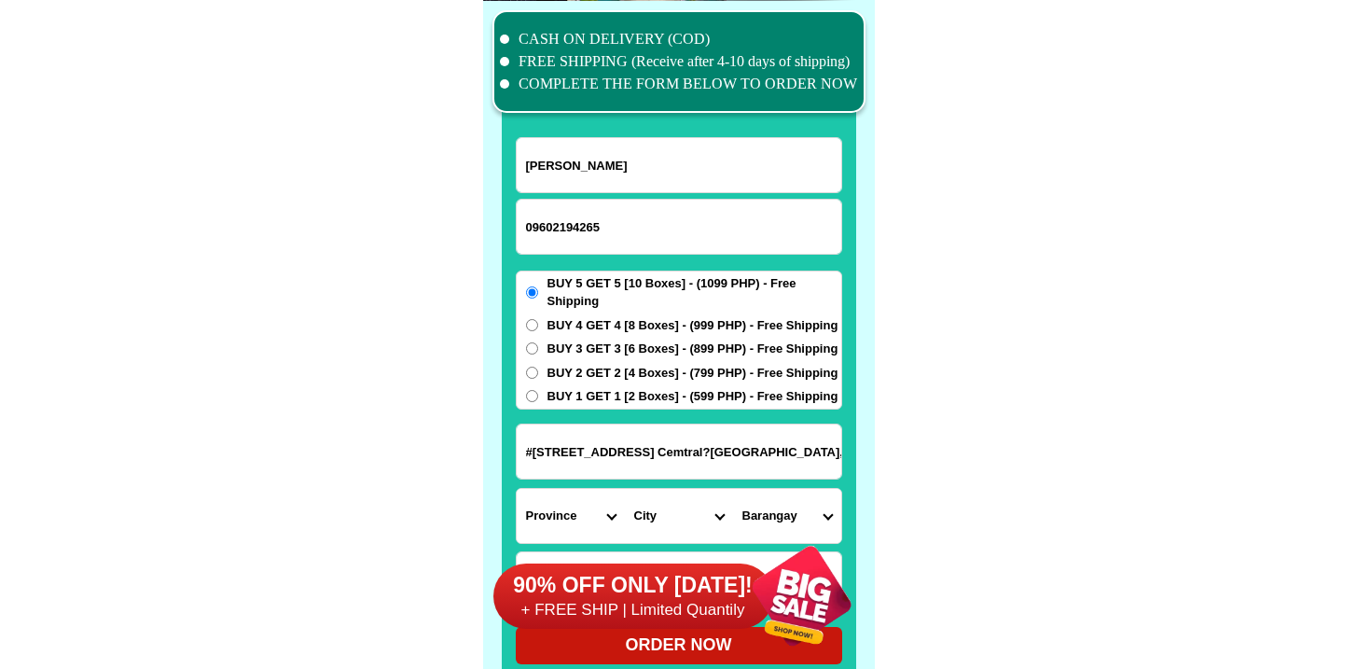
type input "#417 Masagana st.,Brgy. Cemtral?Balanga city, Bataan"
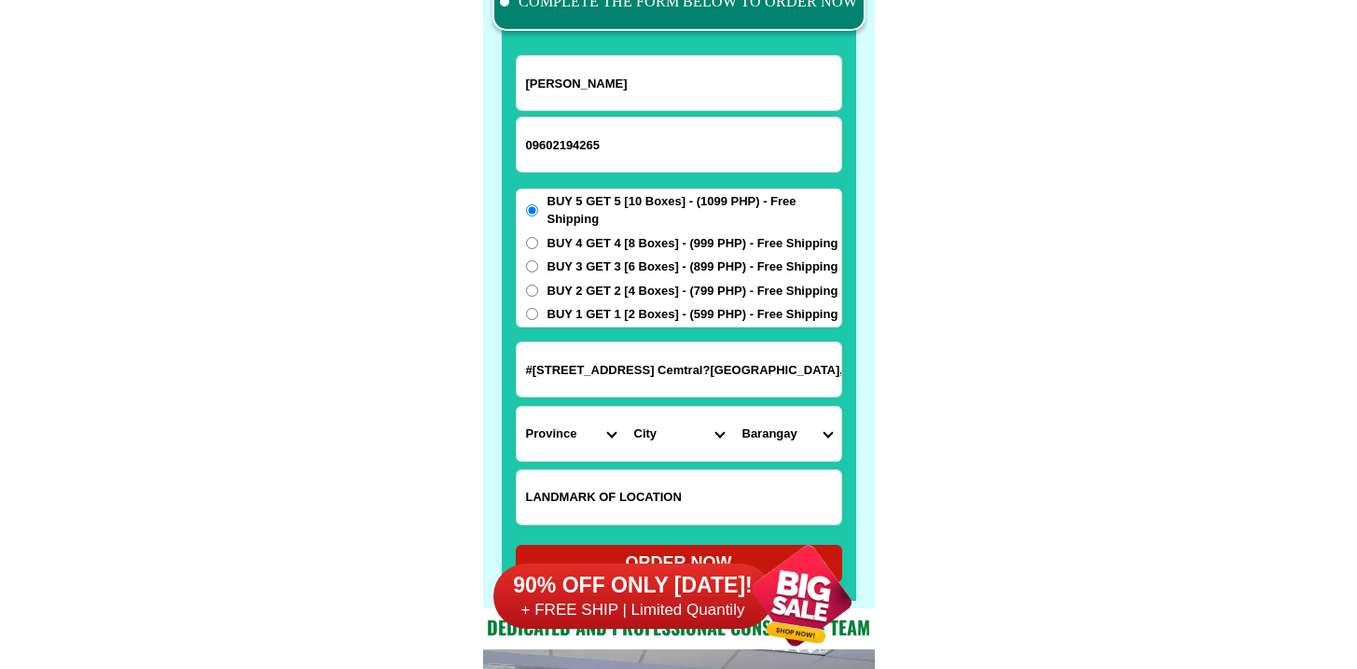
scroll to position [14606, 0]
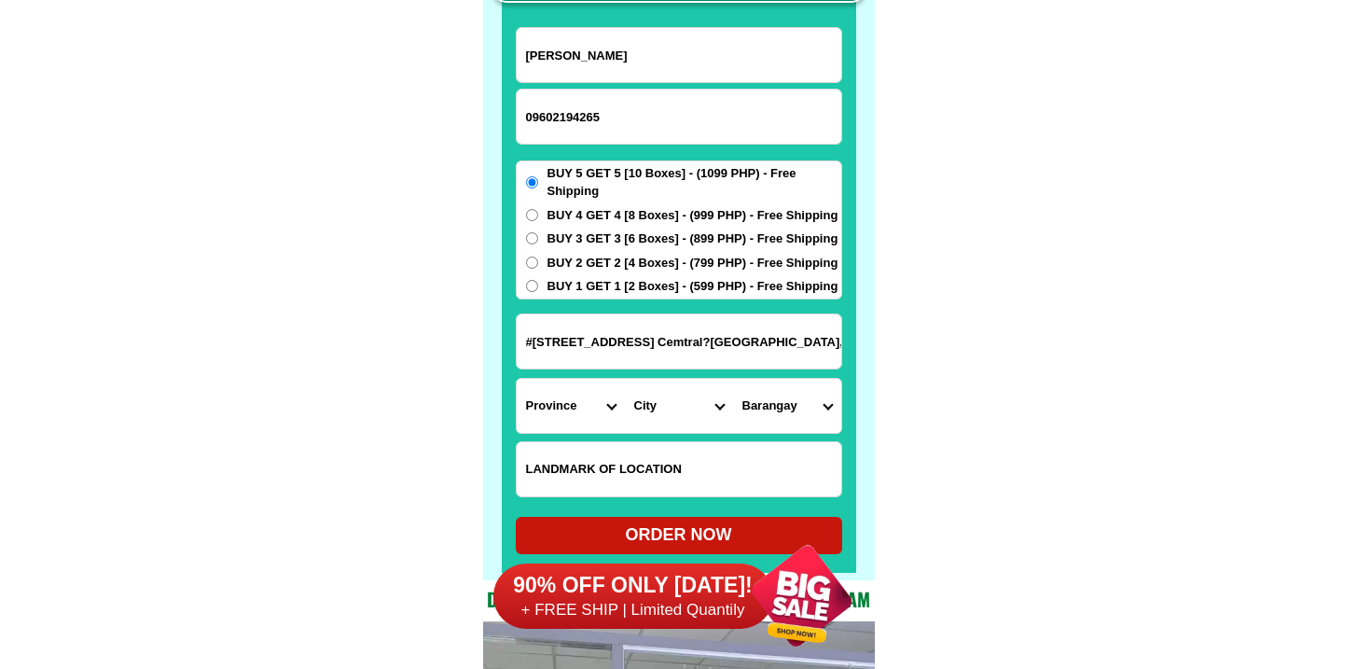
click at [677, 472] on input "Input LANDMARKOFLOCATION" at bounding box center [679, 469] width 325 height 54
paste input "Near big water tank"
type input "Near big water tank"
click at [544, 385] on select "Province [GEOGRAPHIC_DATA] [GEOGRAPHIC_DATA] [GEOGRAPHIC_DATA] [GEOGRAPHIC_DATA…" at bounding box center [571, 406] width 108 height 54
select select "63_1"
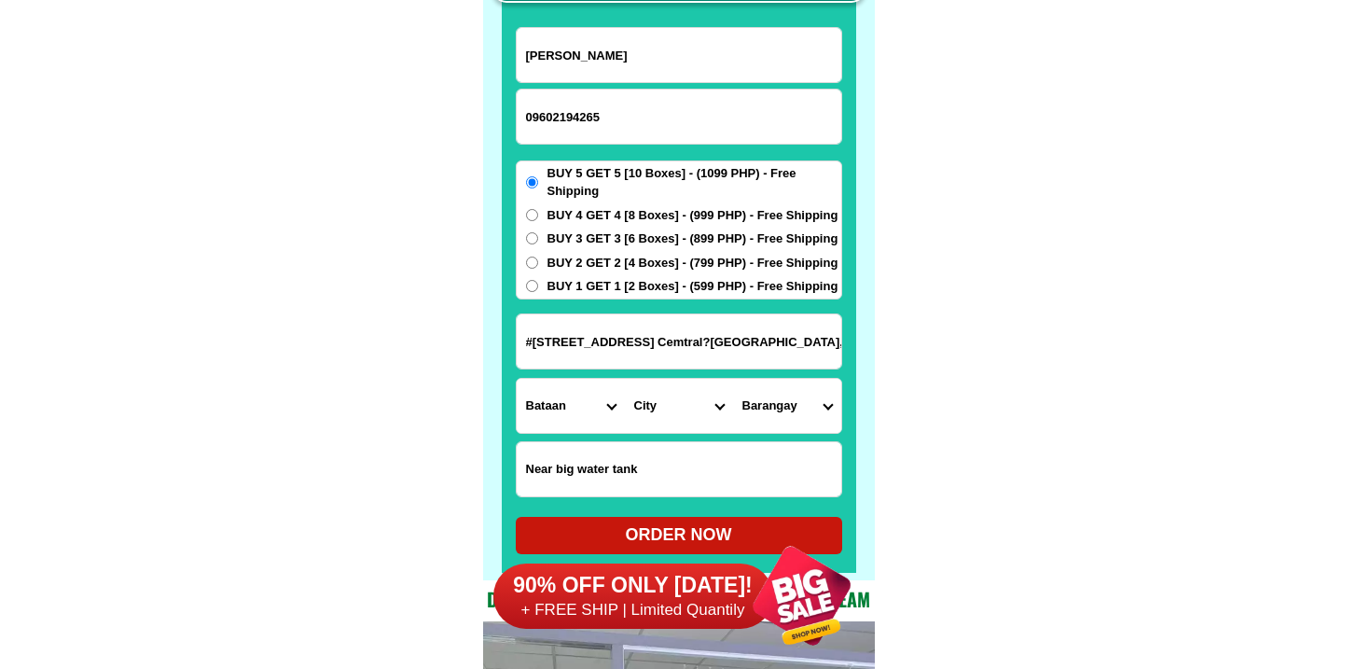
click at [517, 379] on select "Province [GEOGRAPHIC_DATA] [GEOGRAPHIC_DATA] [GEOGRAPHIC_DATA] [GEOGRAPHIC_DATA…" at bounding box center [571, 406] width 108 height 54
click at [663, 409] on select "City Abucay Bagac Balanga-city Bataan-morong Bataan-pilar Dinalupihan Hermosa L…" at bounding box center [679, 406] width 108 height 54
select select "63_14666"
click at [625, 379] on select "City Abucay Bagac Balanga-city Bataan-morong Bataan-pilar Dinalupihan Hermosa L…" at bounding box center [679, 406] width 108 height 54
click at [759, 401] on select "Barangay Bagong silang Bagumbayan Cabog-cabog Camacho Cataning Central Cupang n…" at bounding box center [787, 406] width 108 height 54
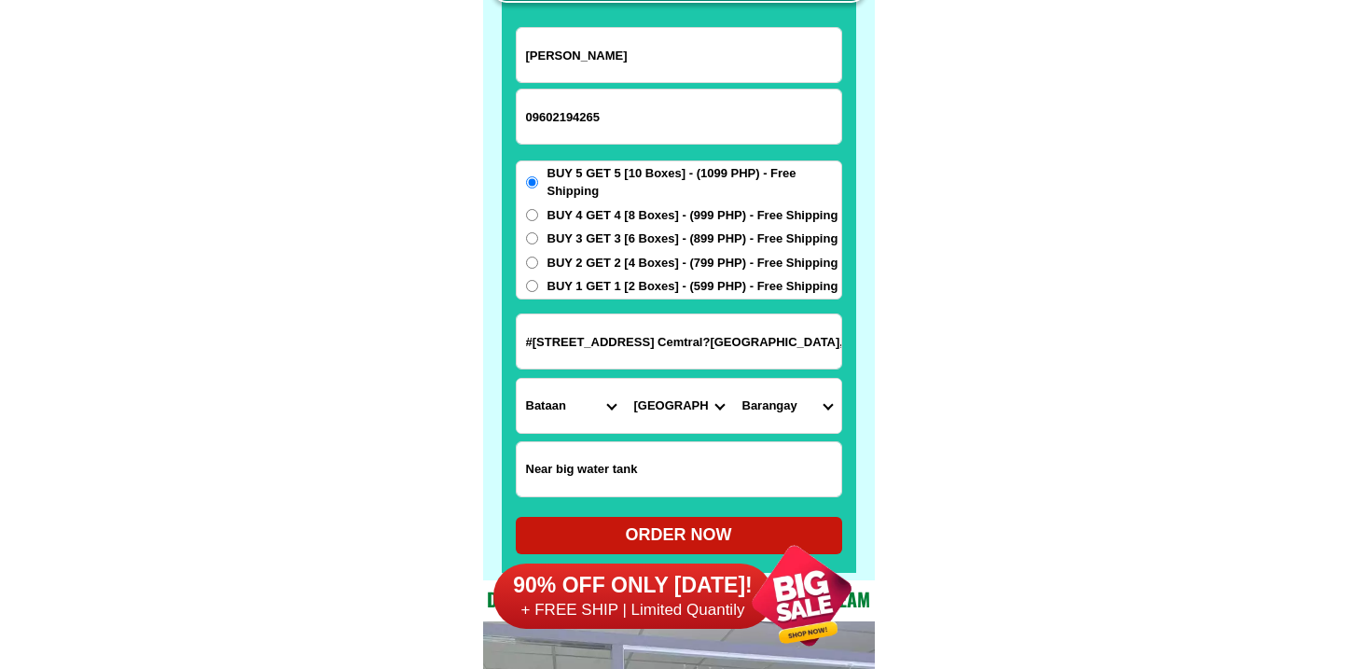
select select "63_1466663598"
click at [733, 379] on select "Barangay Bagong silang Bagumbayan Cabog-cabog Camacho Cataning Central Cupang n…" at bounding box center [787, 406] width 108 height 54
click at [789, 385] on select "Barangay Bagong silang Bagumbayan Cabog-cabog Camacho Cataning Central Cupang n…" at bounding box center [787, 406] width 108 height 54
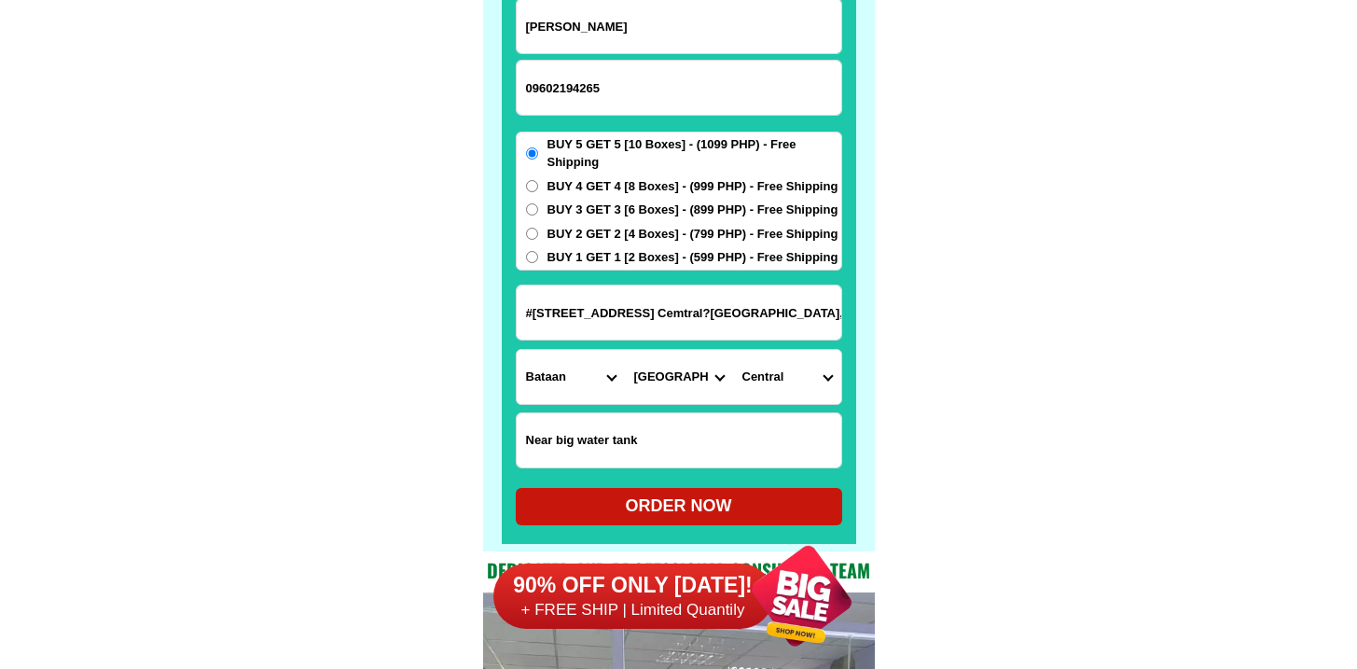
scroll to position [14778, 0]
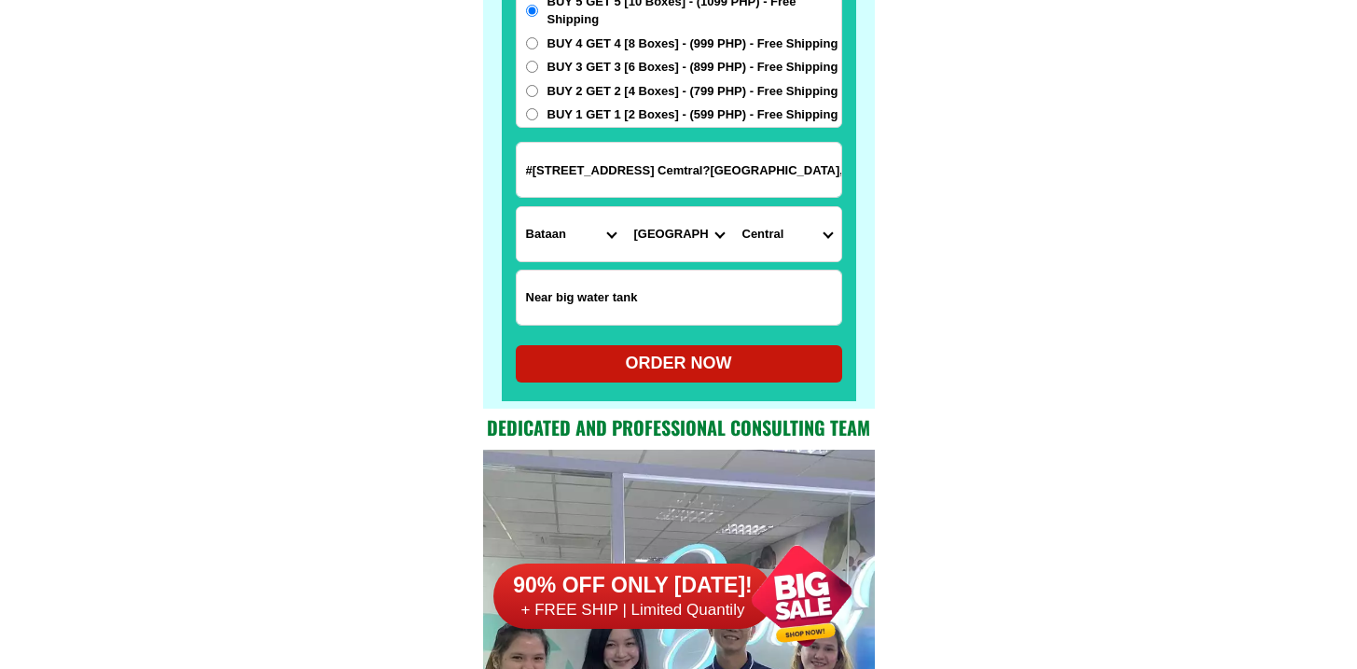
click at [673, 376] on div "ORDER NOW" at bounding box center [679, 363] width 326 height 37
radio input "true"
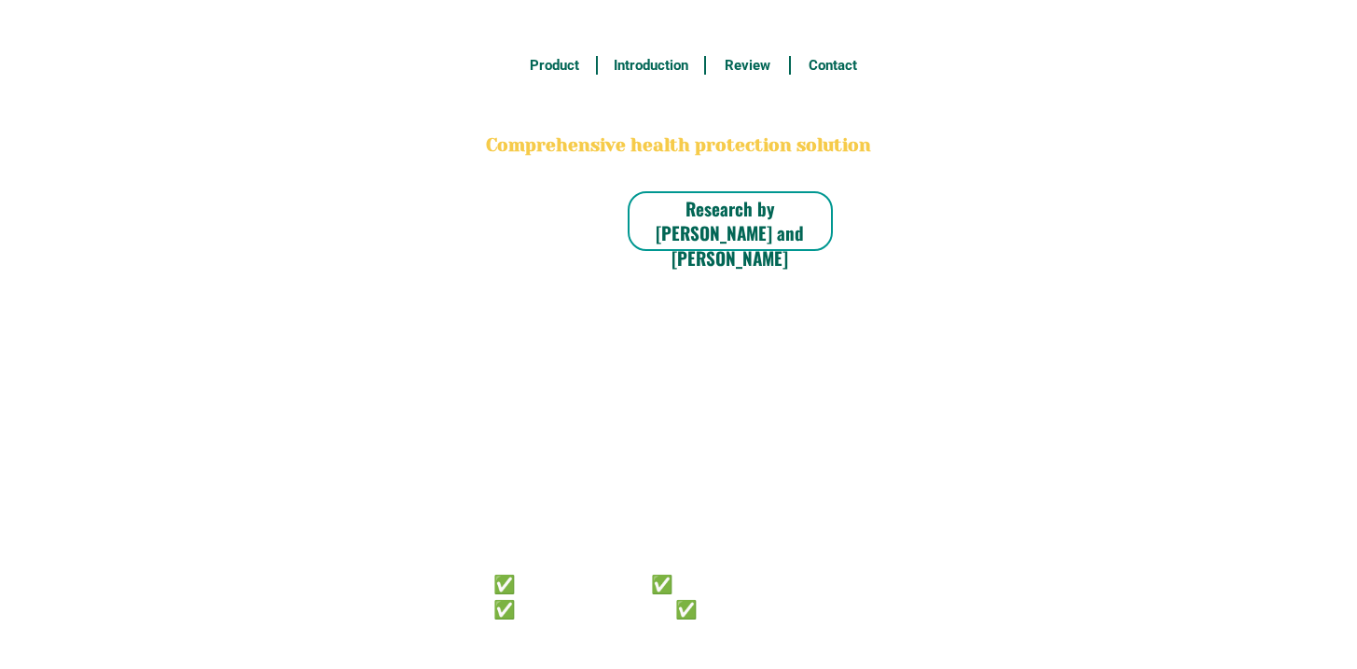
click at [672, 602] on h6 "✅ 𝙰𝚗𝚝𝚒 𝙲𝚊𝚗𝚌𝚎𝚛 ✅ 𝙰𝚗𝚝𝚒 𝚂𝚝𝚛𝚘𝚔𝚎 ✅ 𝙰𝚗𝚝𝚒 𝙳𝚒𝚊𝚋𝚎𝚝𝚒𝚌 ✅ 𝙳𝚒𝚊𝚋𝚎𝚝𝚎𝚜" at bounding box center [652, 594] width 319 height 49
click at [698, 615] on h6 "✅ 𝙰𝚗𝚝𝚒 𝙲𝚊𝚗𝚌𝚎𝚛 ✅ 𝙰𝚗𝚝𝚒 𝚂𝚝𝚛𝚘𝚔𝚎 ✅ 𝙰𝚗𝚝𝚒 𝙳𝚒𝚊𝚋𝚎𝚝𝚒𝚌 ✅ 𝙳𝚒𝚊𝚋𝚎𝚝𝚎𝚜" at bounding box center [652, 594] width 319 height 49
click at [709, 602] on h6 "✅ 𝙰𝚗𝚝𝚒 𝙲𝚊𝚗𝚌𝚎𝚛 ✅ 𝙰𝚗𝚝𝚒 𝚂𝚝𝚛𝚘𝚔𝚎 ✅ 𝙰𝚗𝚝𝚒 𝙳𝚒𝚊𝚋𝚎𝚝𝚒𝚌 ✅ 𝙳𝚒𝚊𝚋𝚎𝚝𝚎𝚜" at bounding box center [652, 594] width 319 height 49
click at [707, 603] on h6 "✅ 𝙰𝚗𝚝𝚒 𝙲𝚊𝚗𝚌𝚎𝚛 ✅ 𝙰𝚗𝚝𝚒 𝚂𝚝𝚛𝚘𝚔𝚎 ✅ 𝙰𝚗𝚝𝚒 𝙳𝚒𝚊𝚋𝚎𝚝𝚒𝚌 ✅ 𝙳𝚒𝚊𝚋𝚎𝚝𝚎𝚜" at bounding box center [652, 594] width 319 height 49
click at [712, 595] on h6 "✅ 𝙰𝚗𝚝𝚒 𝙲𝚊𝚗𝚌𝚎𝚛 ✅ 𝙰𝚗𝚝𝚒 𝚂𝚝𝚛𝚘𝚔𝚎 ✅ 𝙰𝚗𝚝𝚒 𝙳𝚒𝚊𝚋𝚎𝚝𝚒𝚌 ✅ 𝙳𝚒𝚊𝚋𝚎𝚝𝚎𝚜" at bounding box center [652, 594] width 319 height 49
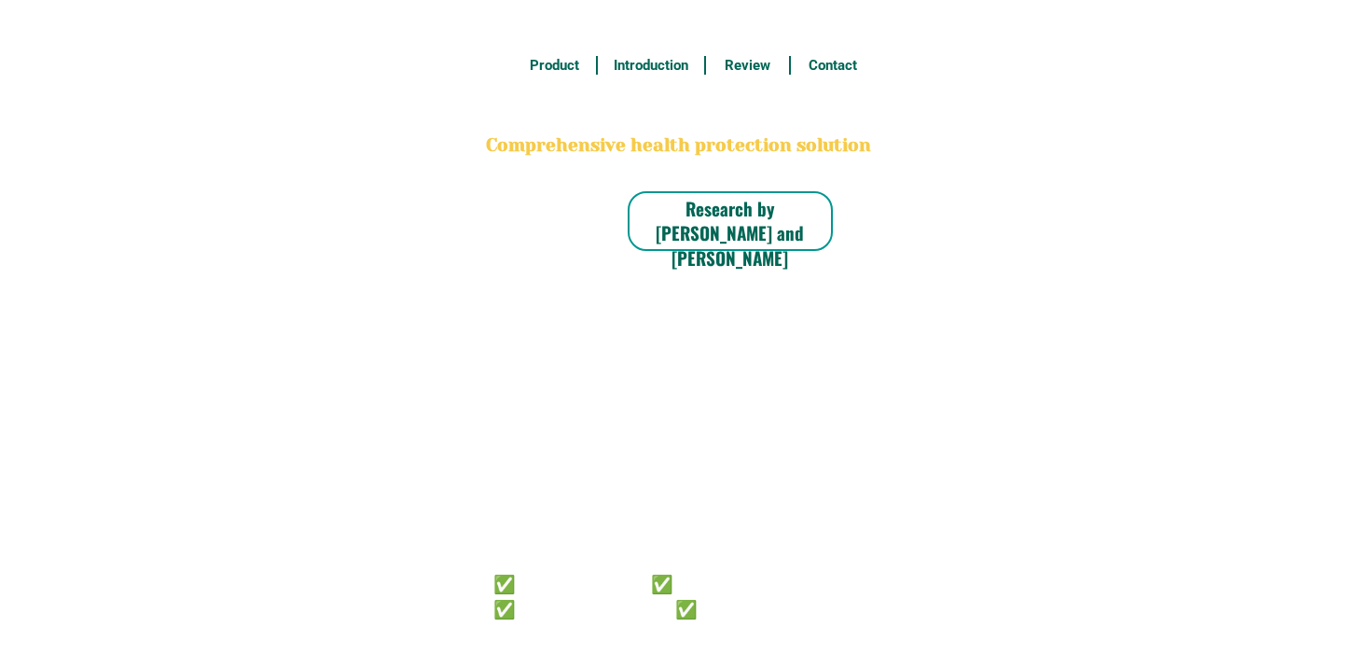
radio input "true"
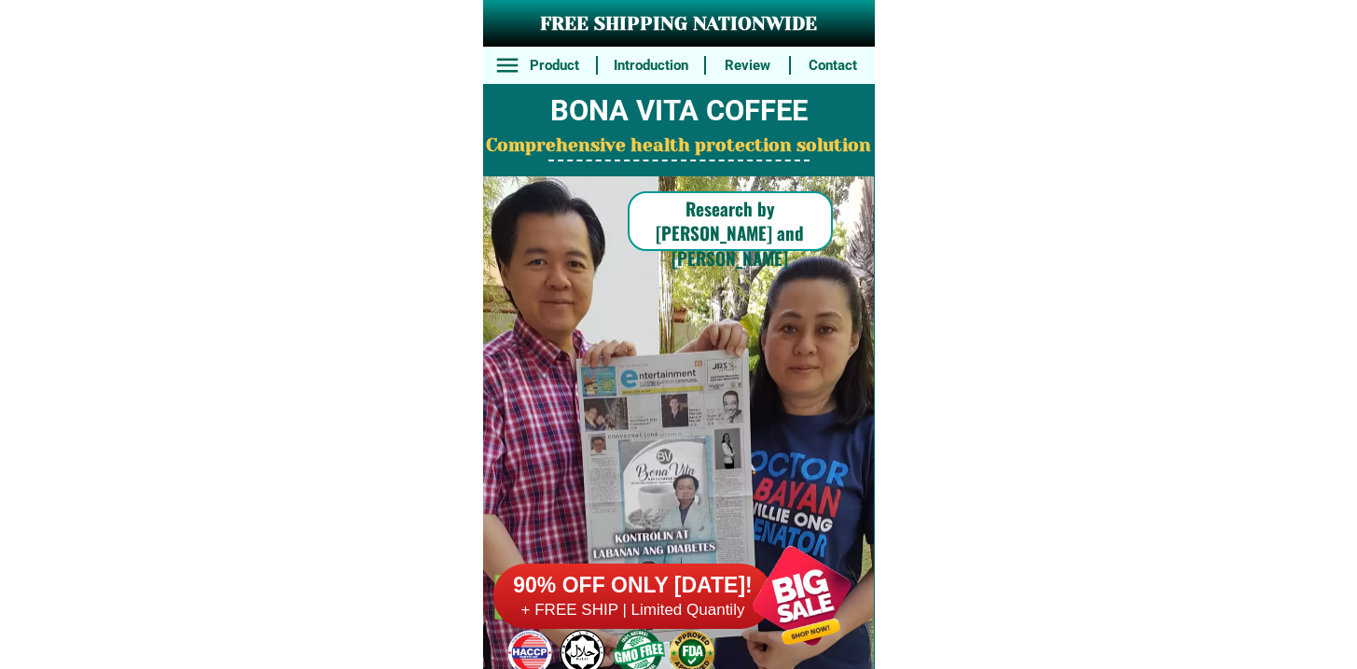
click at [733, 605] on div at bounding box center [801, 595] width 146 height 146
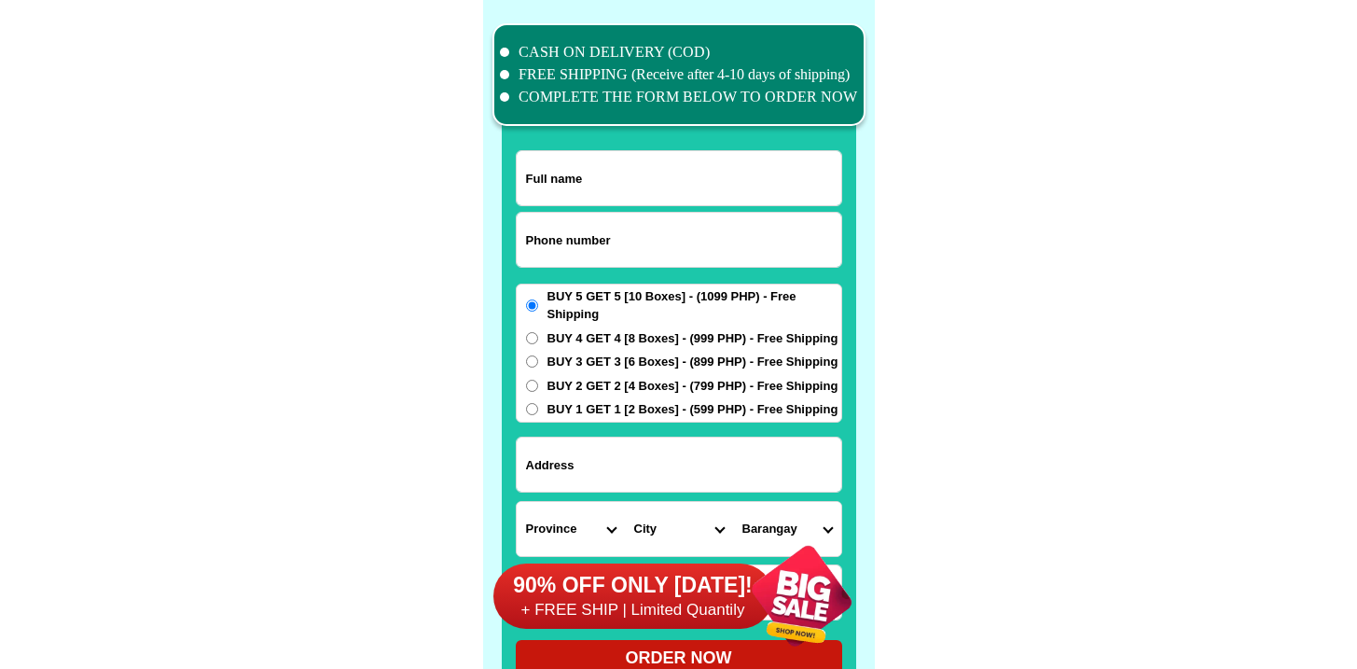
scroll to position [14496, 0]
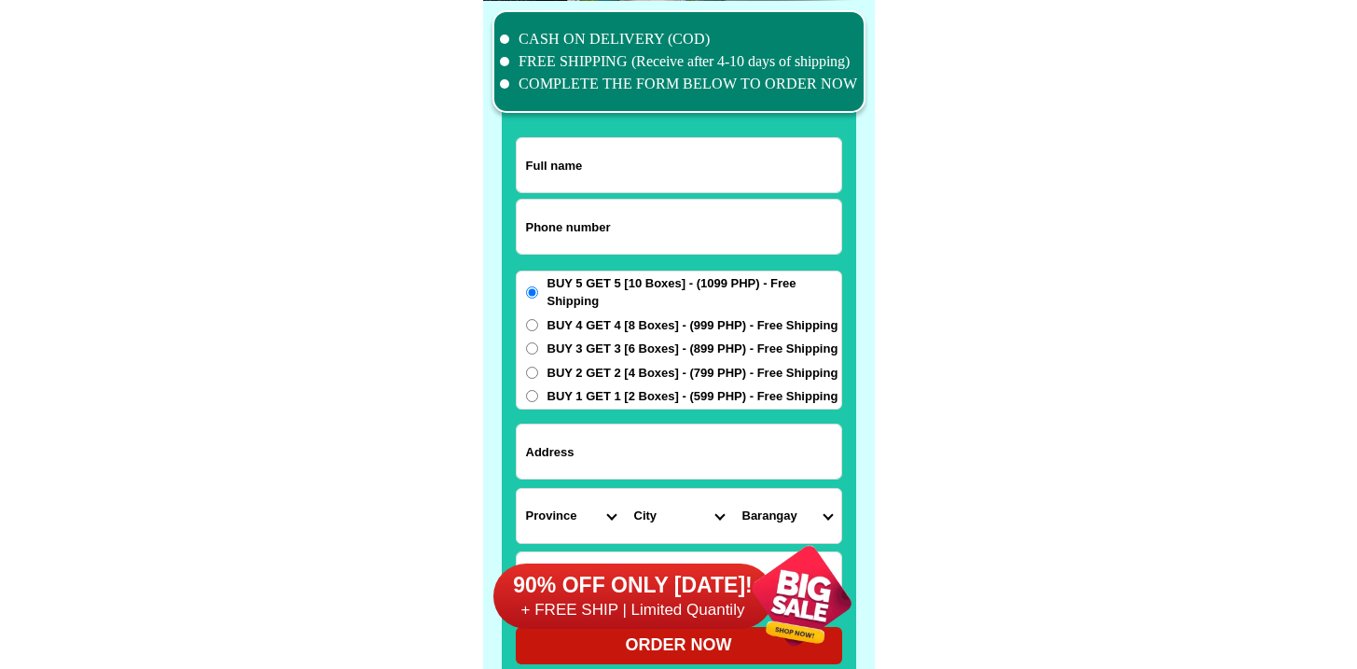
click at [737, 226] on input "Input phone_number" at bounding box center [679, 227] width 325 height 54
paste input "9385006899"
type input "09385006899"
click at [651, 147] on input "Input full_name" at bounding box center [679, 165] width 325 height 54
paste input "Yolanda Villafane gov.martinez st hilongos leyte"
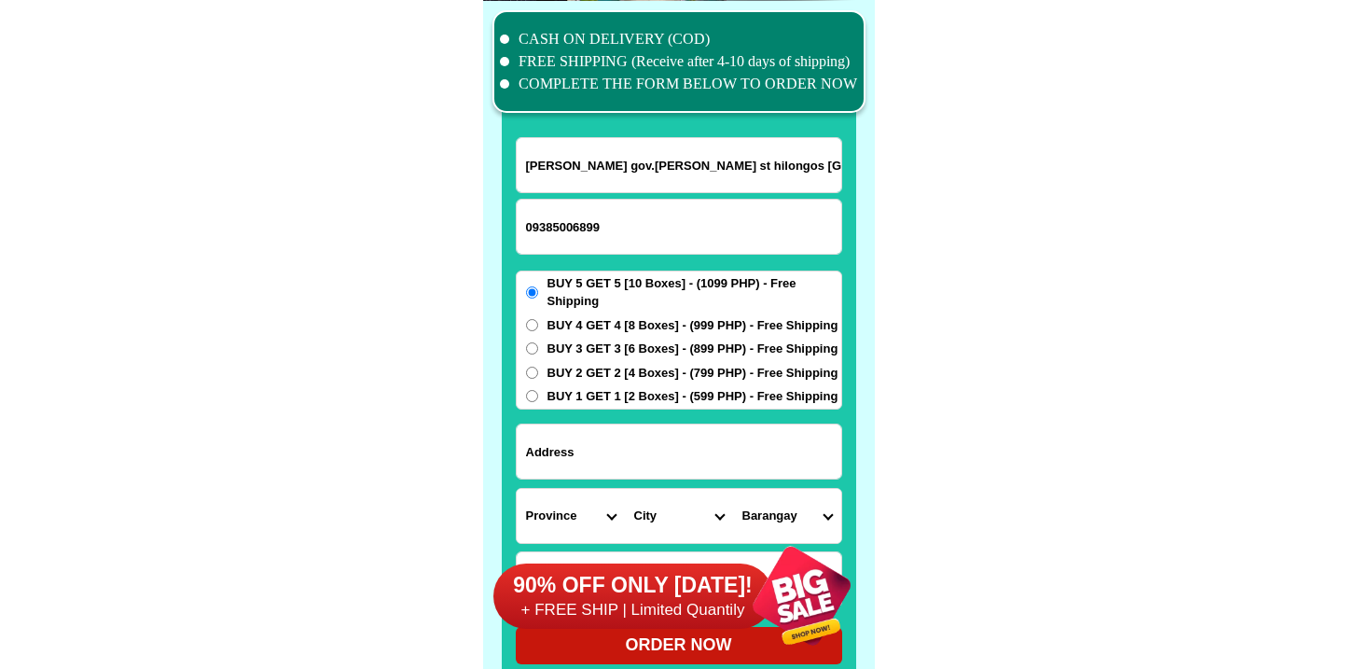
type input "Yolanda Villafane gov.martinez st hilongos leyte"
click at [648, 451] on input "Input address" at bounding box center [679, 451] width 325 height 54
paste input "Hilongos Leyte Malapit catolic cemetery"
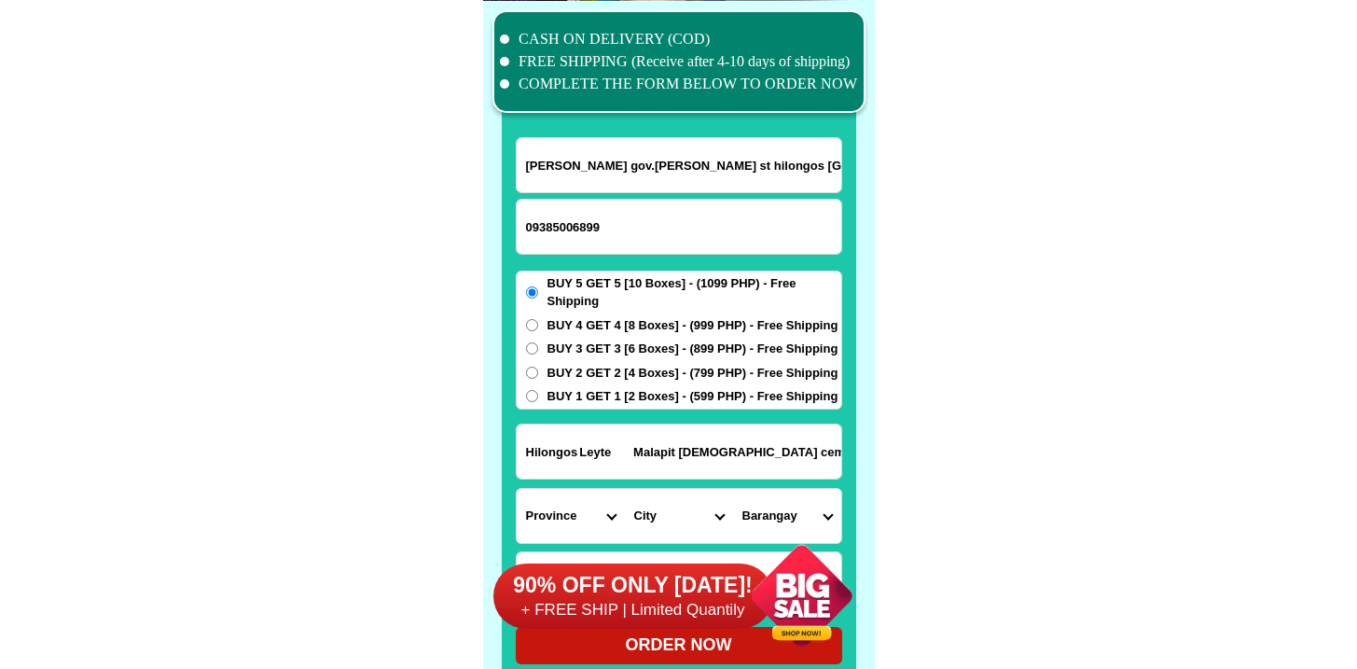
type input "Hilongos Leyte Malapit catolic cemetery"
drag, startPoint x: 631, startPoint y: 164, endPoint x: 851, endPoint y: 196, distance: 222.3
click at [851, 196] on div "CASH ON DELIVERY (COD) FREE SHIPPING (Receive after 4-10 days of shipping) COMP…" at bounding box center [679, 345] width 392 height 689
type input "Yolanda Villafane"
click at [812, 442] on input "Hilongos Leyte Malapit catolic cemetery" at bounding box center [679, 451] width 325 height 54
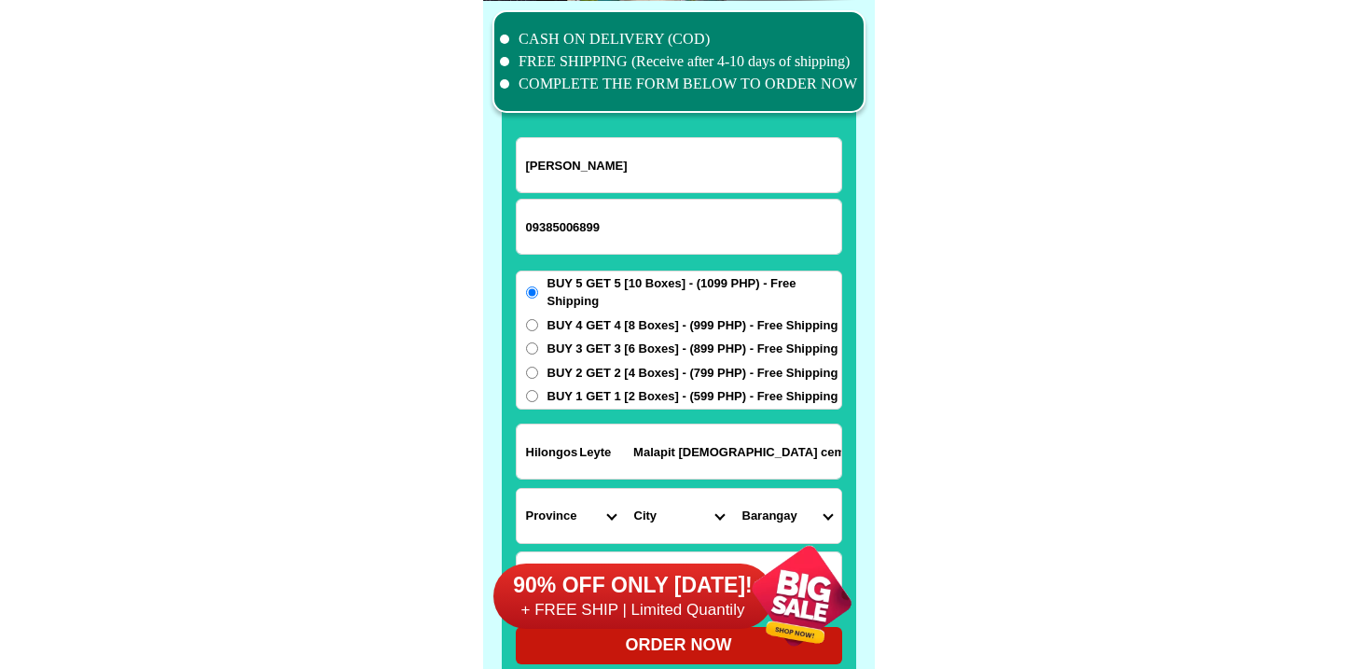
click at [810, 448] on input "Hilongos Leyte Malapit catolic cemetery" at bounding box center [679, 451] width 325 height 54
paste input "gov.martinez st hilongos leyte"
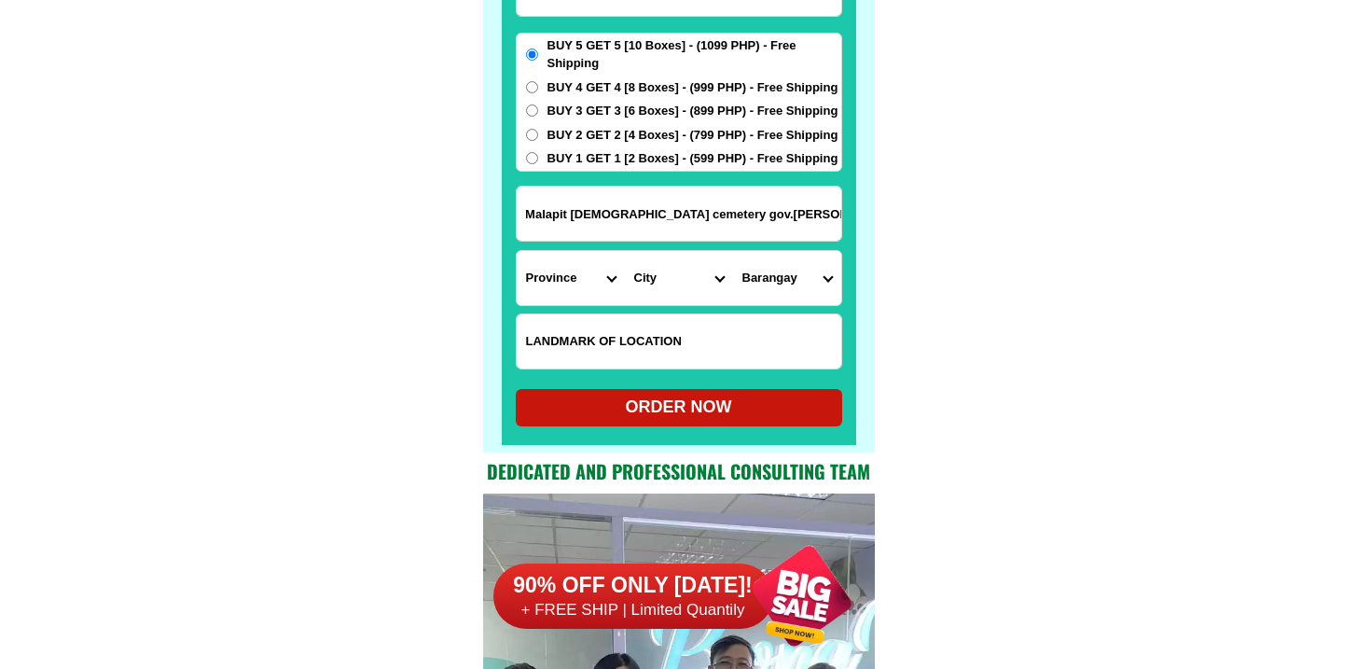
scroll to position [14781, 0]
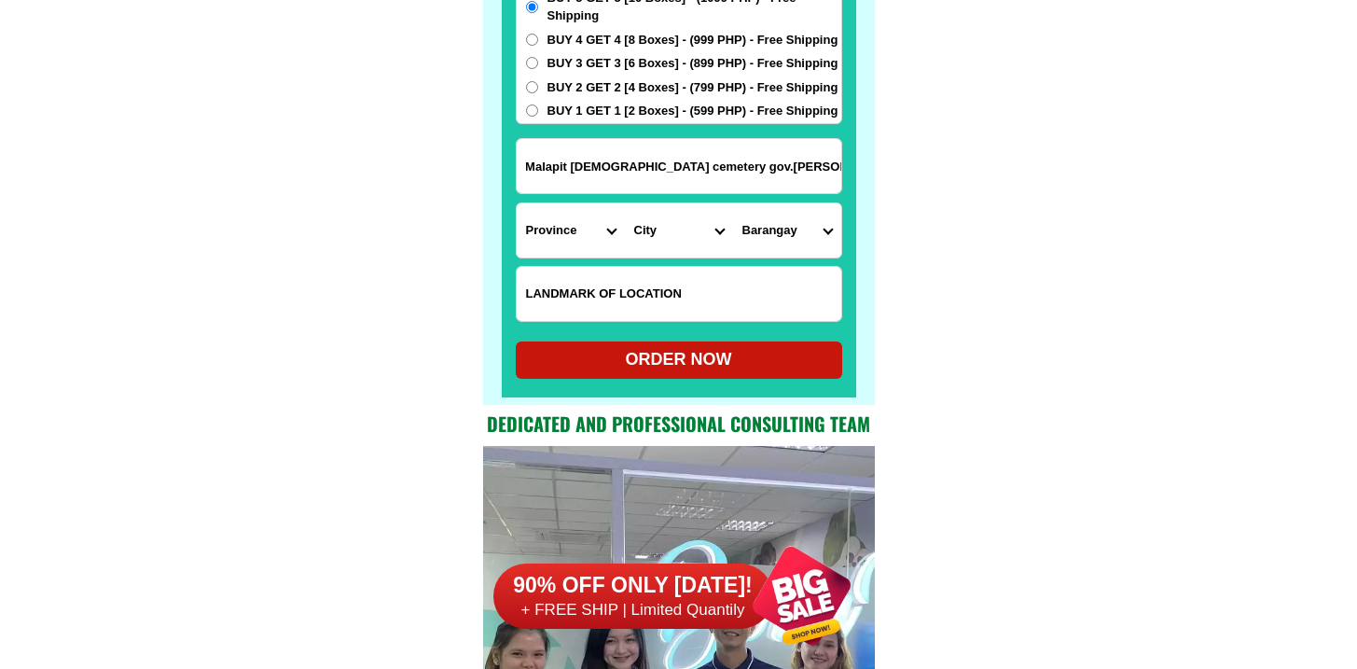
type input "Hilongos Leyte Malapit catolic cemetery gov.martinez st hilongos leyte"
click at [560, 273] on input "Input LANDMARKOFLOCATION" at bounding box center [679, 294] width 325 height 54
click at [574, 228] on select "Province [GEOGRAPHIC_DATA] [GEOGRAPHIC_DATA] [GEOGRAPHIC_DATA] [GEOGRAPHIC_DATA…" at bounding box center [571, 230] width 108 height 54
select select "63_199"
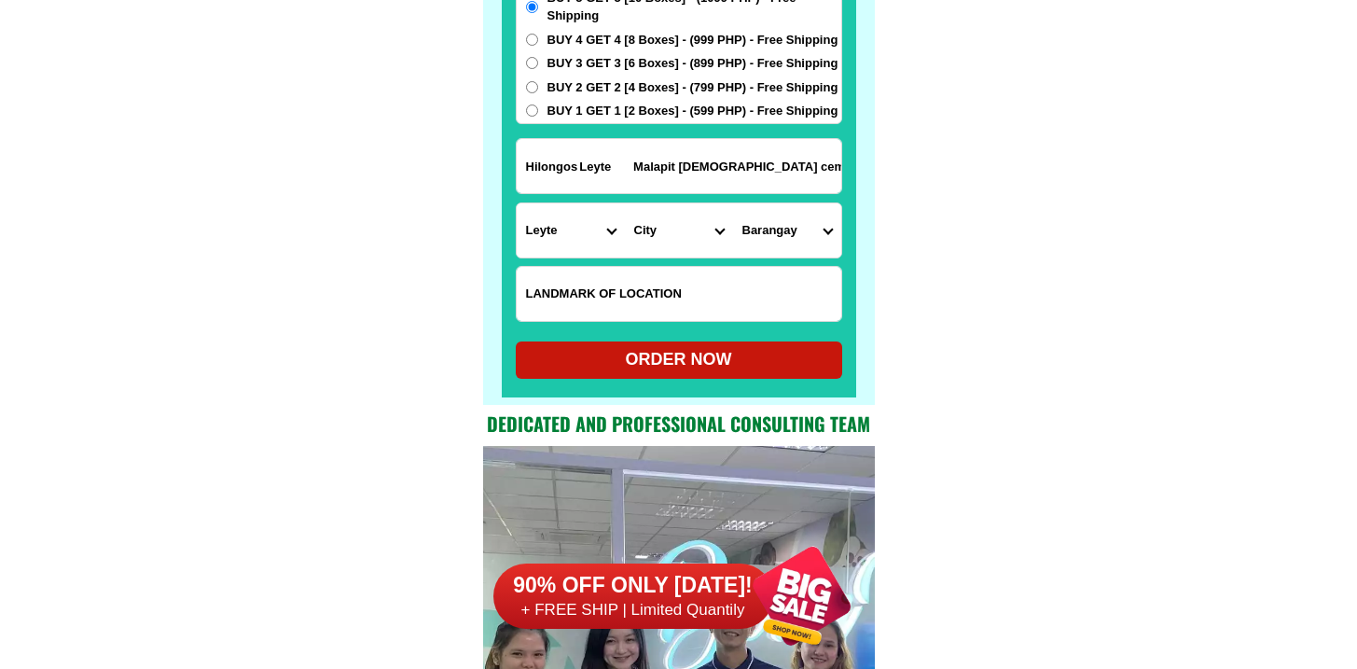
click at [517, 203] on select "Province [GEOGRAPHIC_DATA] [GEOGRAPHIC_DATA] [GEOGRAPHIC_DATA] [GEOGRAPHIC_DATA…" at bounding box center [571, 230] width 108 height 54
click at [707, 175] on input "Hilongos Leyte Malapit catolic cemetery gov.martinez st hilongos leyte" at bounding box center [679, 166] width 325 height 54
click at [651, 227] on select "City Abuyog Alangalang Albuera Babatngon Barugo Baybay-city Burauen Calubian Ca…" at bounding box center [679, 230] width 108 height 54
select select "63_1996212"
click at [625, 203] on select "City Abuyog Alangalang Albuera Babatngon Barugo Baybay-city Burauen Calubian Ca…" at bounding box center [679, 230] width 108 height 54
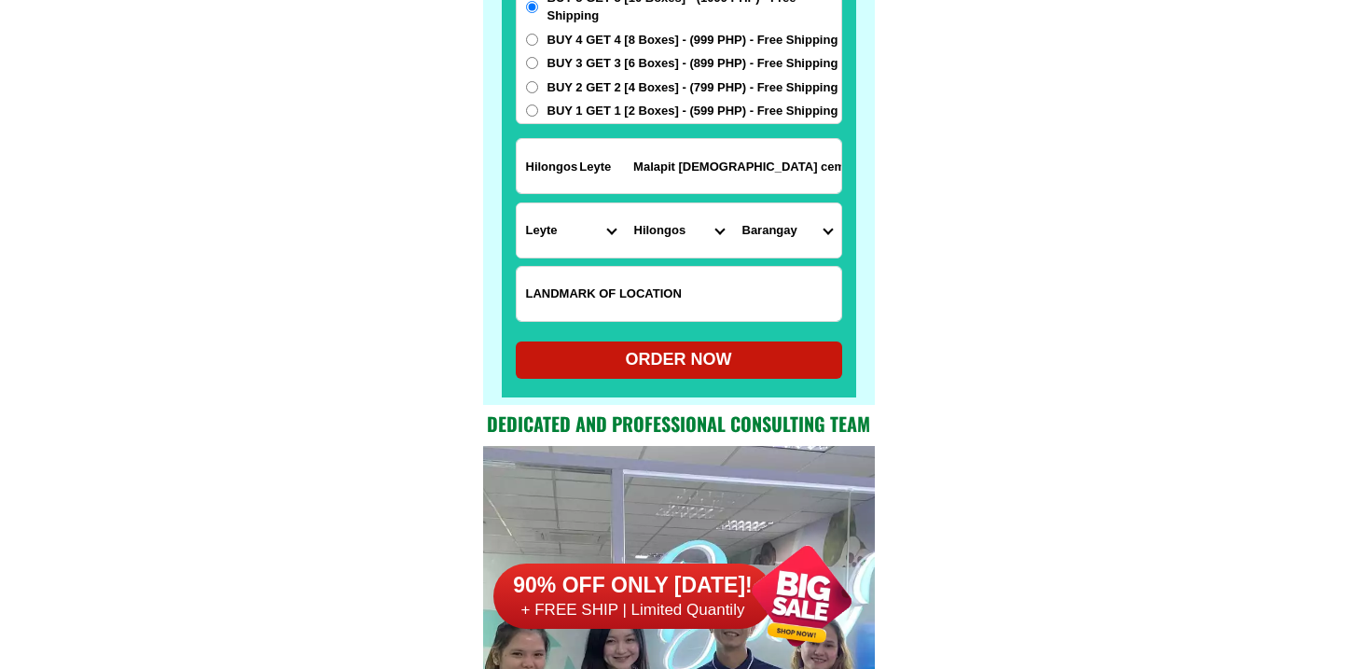
drag, startPoint x: 713, startPoint y: 169, endPoint x: 1014, endPoint y: 209, distance: 302.9
click at [712, 167] on input "Hilongos Leyte Malapit catolic cemetery gov.martinez st hilongos leyte" at bounding box center [679, 166] width 325 height 54
drag, startPoint x: 655, startPoint y: 167, endPoint x: 1032, endPoint y: 254, distance: 387.5
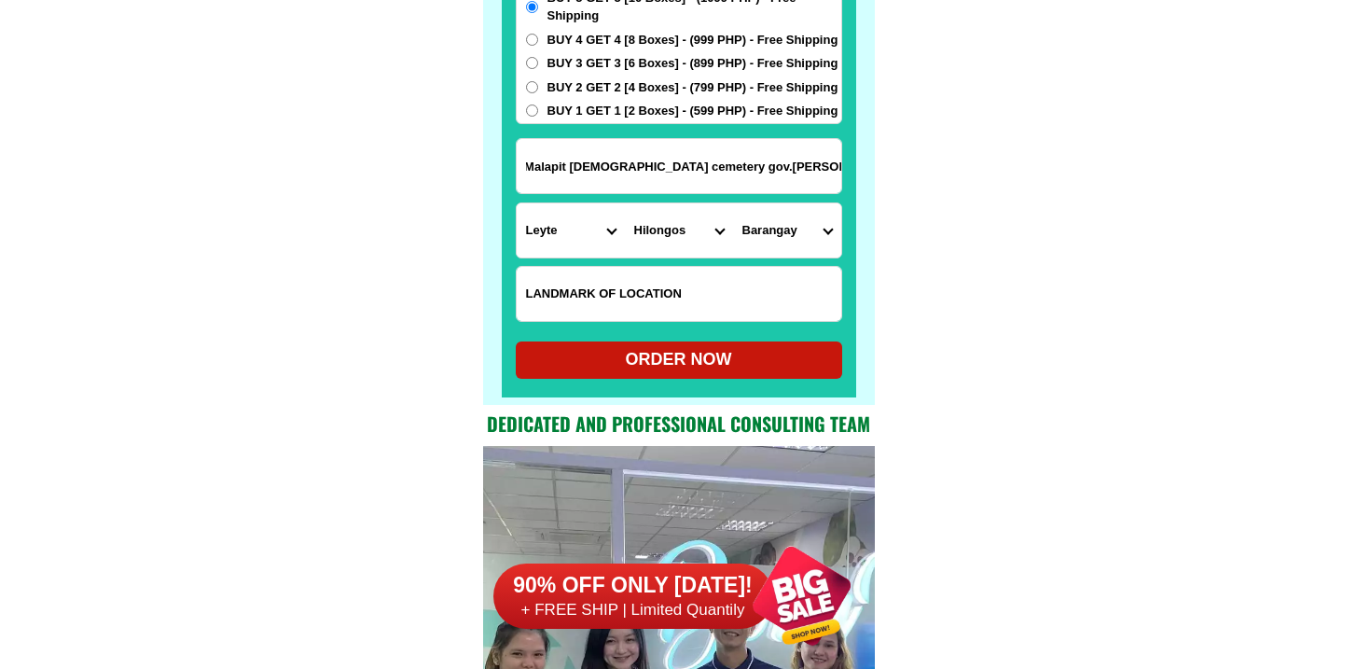
click at [775, 230] on select "Barangay Agutayan Atabay Baas Bagong lipunan Bagumbayan Baliw Bantigue Bon-ot B…" at bounding box center [787, 230] width 108 height 54
click at [736, 170] on input "Hilongos Leyte Malapit catolic cemetery gov.martinez st hilongos leyte" at bounding box center [679, 166] width 325 height 54
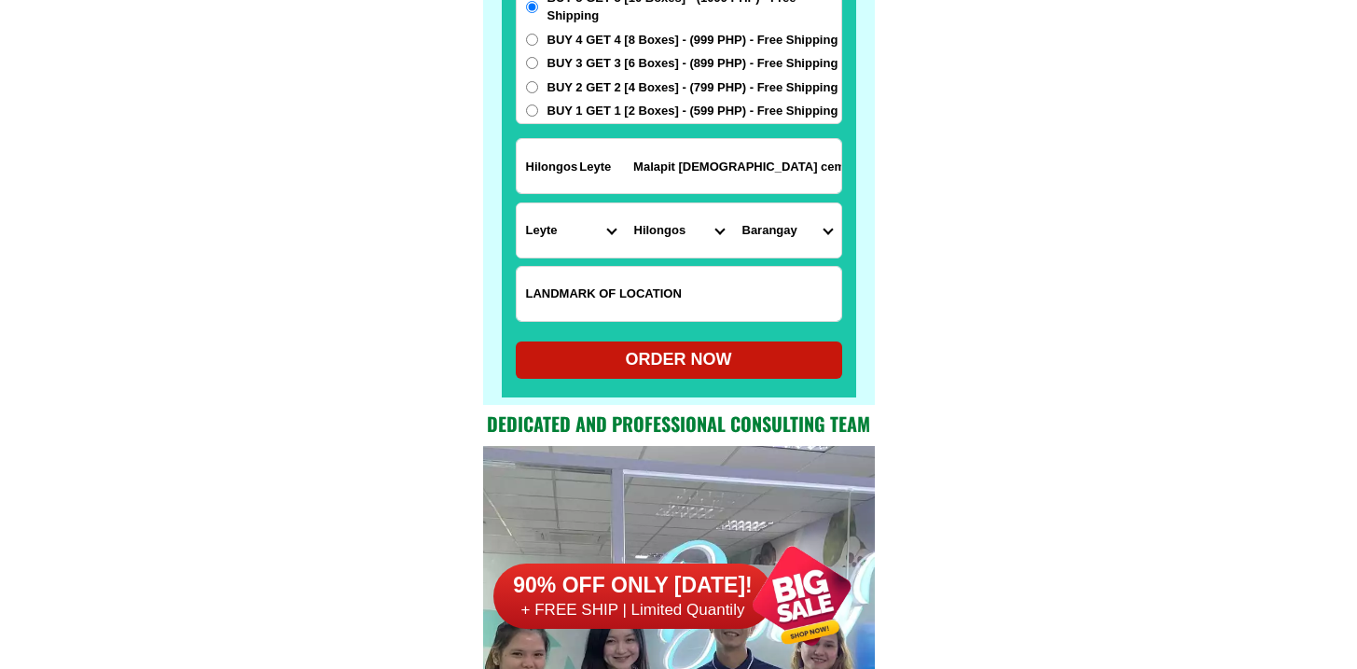
click at [801, 250] on select "Barangay Agutayan Atabay Baas Bagong lipunan Bagumbayan Baliw Bantigue Bon-ot B…" at bounding box center [787, 230] width 108 height 54
select select "63_1996212628"
click at [733, 203] on select "Barangay Agutayan Atabay Baas Bagong lipunan Bagumbayan Baliw Bantigue Bon-ot B…" at bounding box center [787, 230] width 108 height 54
click at [712, 372] on div "ORDER NOW" at bounding box center [679, 359] width 326 height 37
type input "Yolanda Villafane"
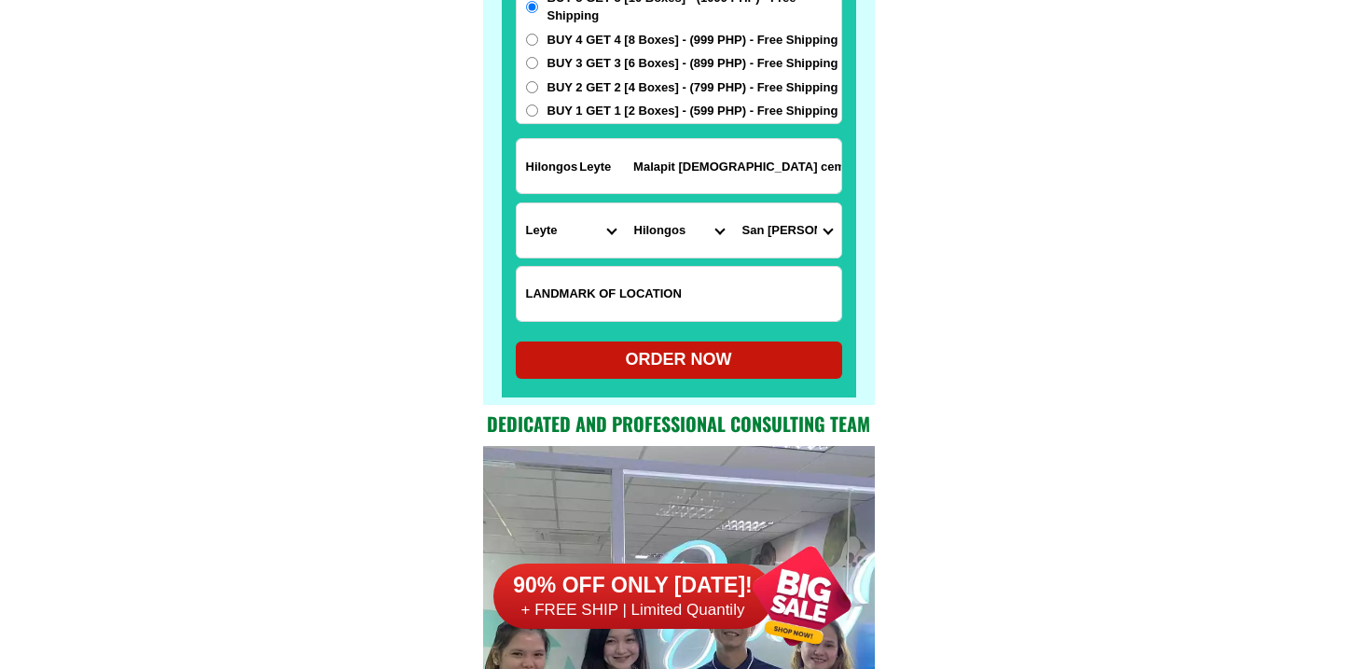
radio input "true"
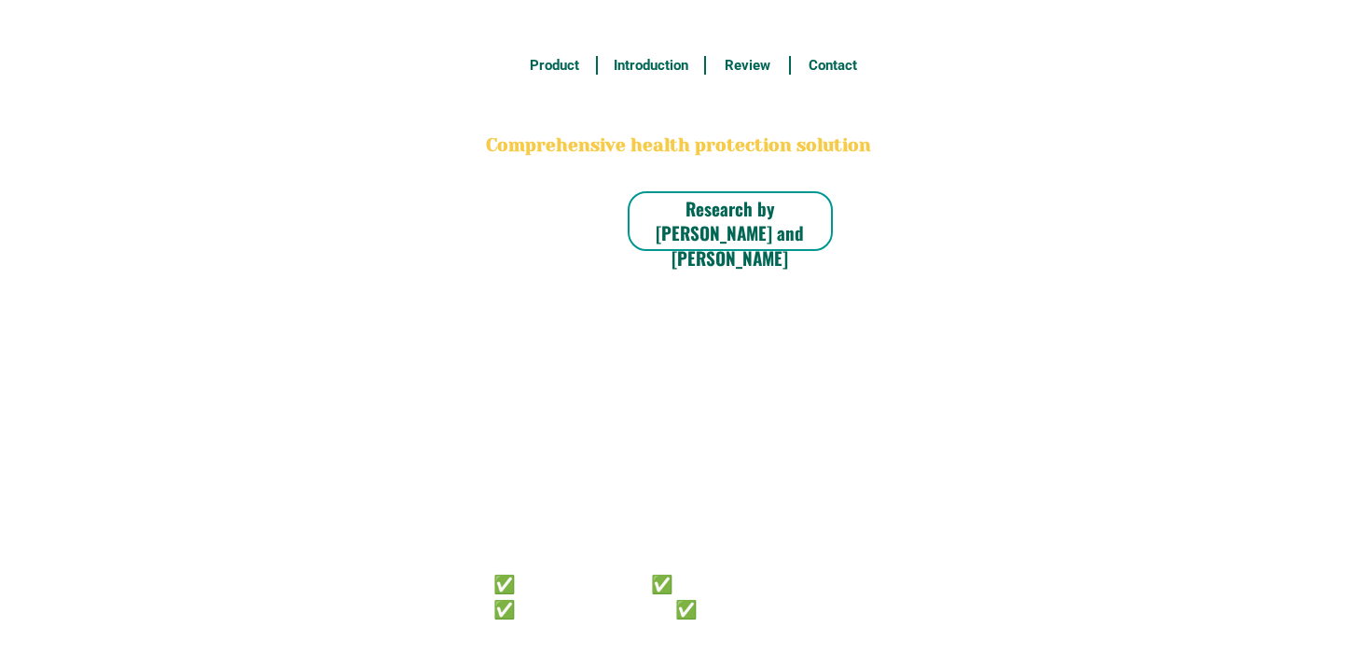
click at [678, 545] on div at bounding box center [667, 433] width 486 height 514
radio input "true"
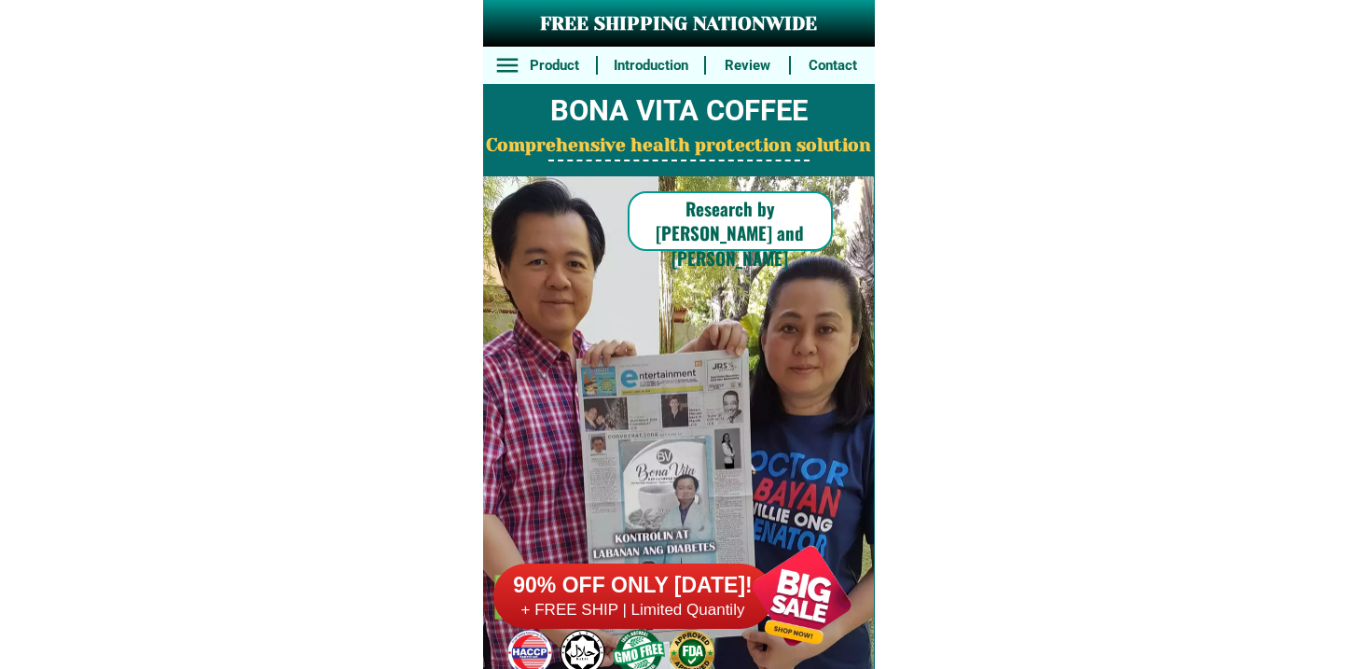
click at [701, 575] on h6 "90% OFF ONLY [DATE]!" at bounding box center [633, 586] width 280 height 28
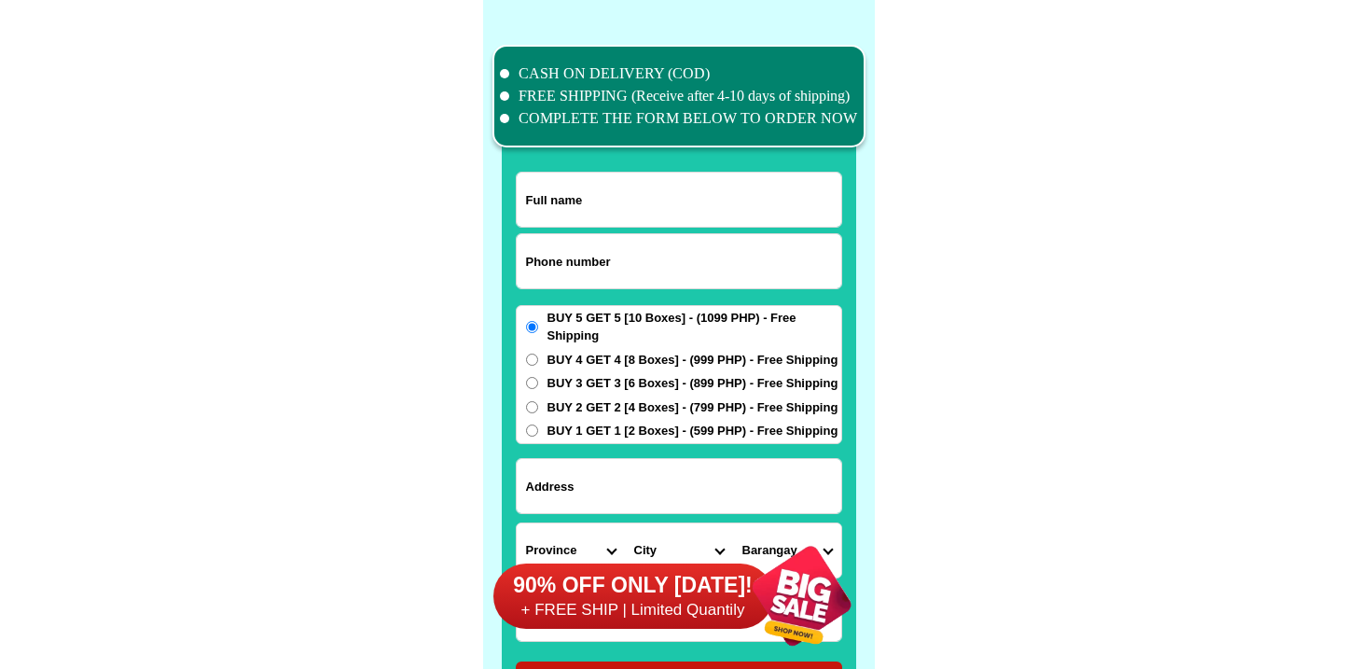
scroll to position [14496, 0]
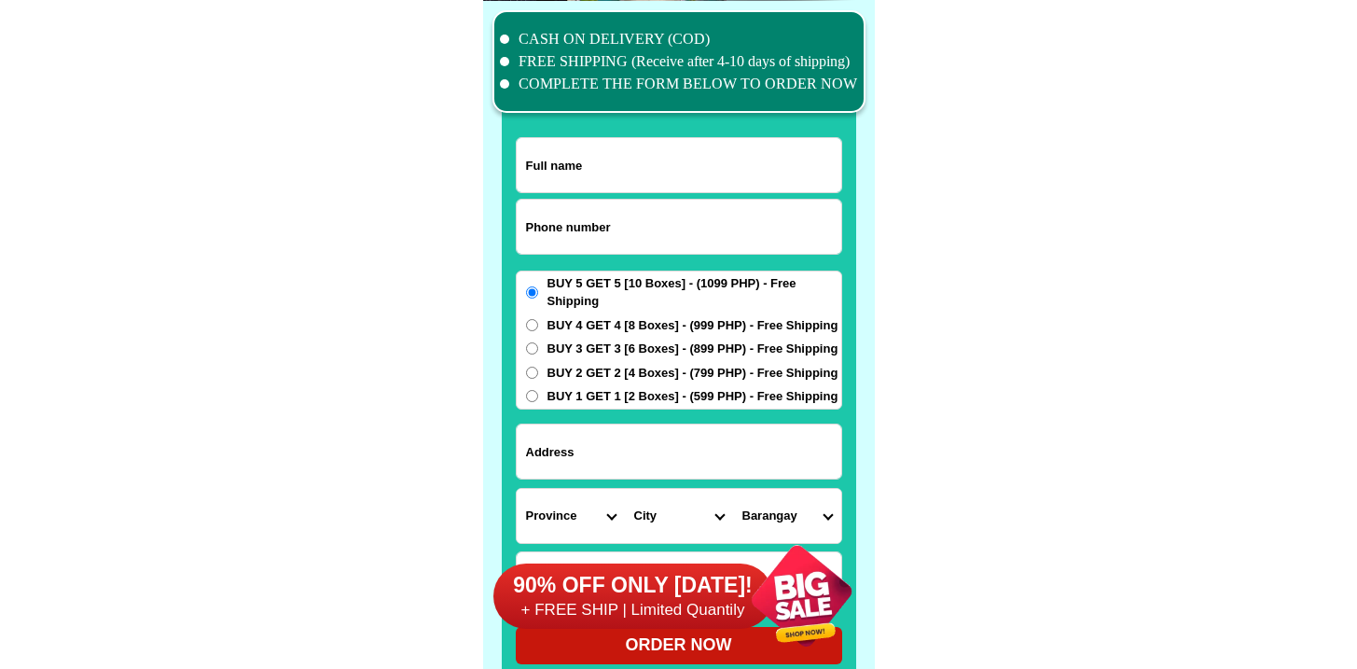
click at [629, 217] on input "Input phone_number" at bounding box center [679, 227] width 325 height 54
paste input "9231583350"
type input "9231583350"
click at [602, 149] on input "Input full_name" at bounding box center [679, 165] width 325 height 54
paste input "Judith Mallorca ramos"
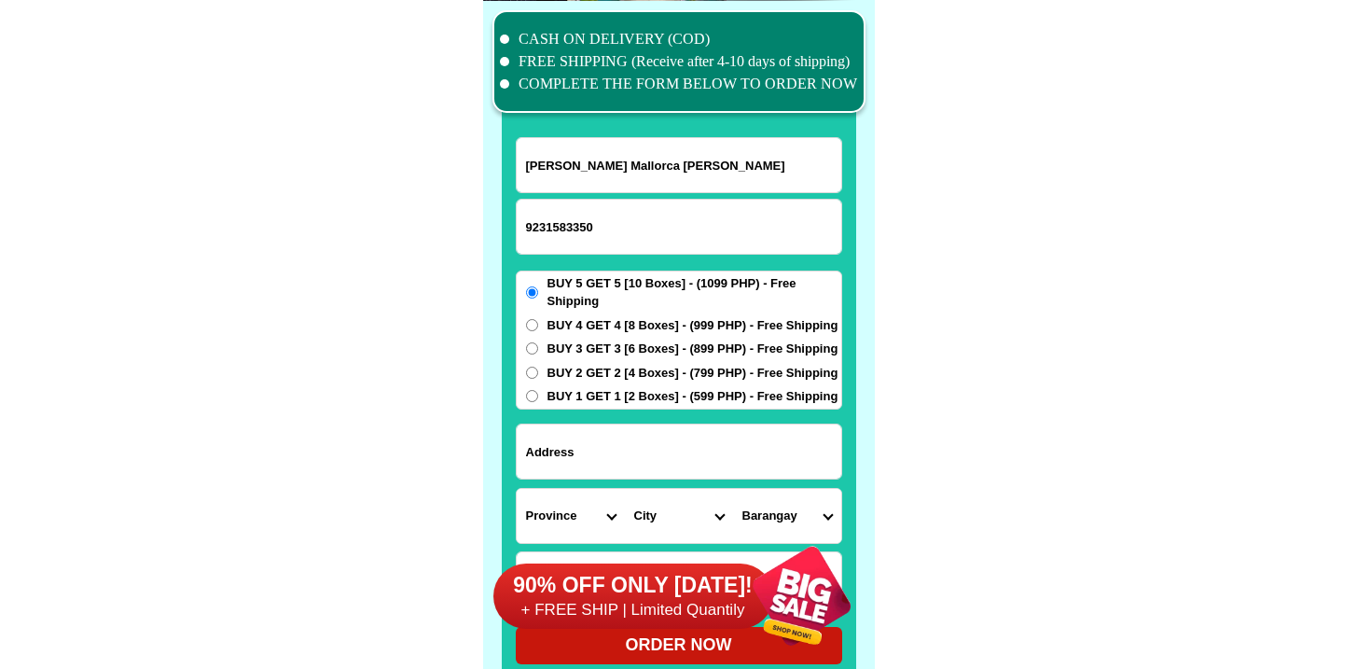
type input "Judith Mallorca ramos"
click at [522, 225] on input "9231583350" at bounding box center [679, 227] width 325 height 54
type input "09231583350"
click at [673, 428] on input "Input address" at bounding box center [679, 451] width 325 height 54
paste input "Brgy Poblacion South, (Suarez Compound) Oton, Iloilo"
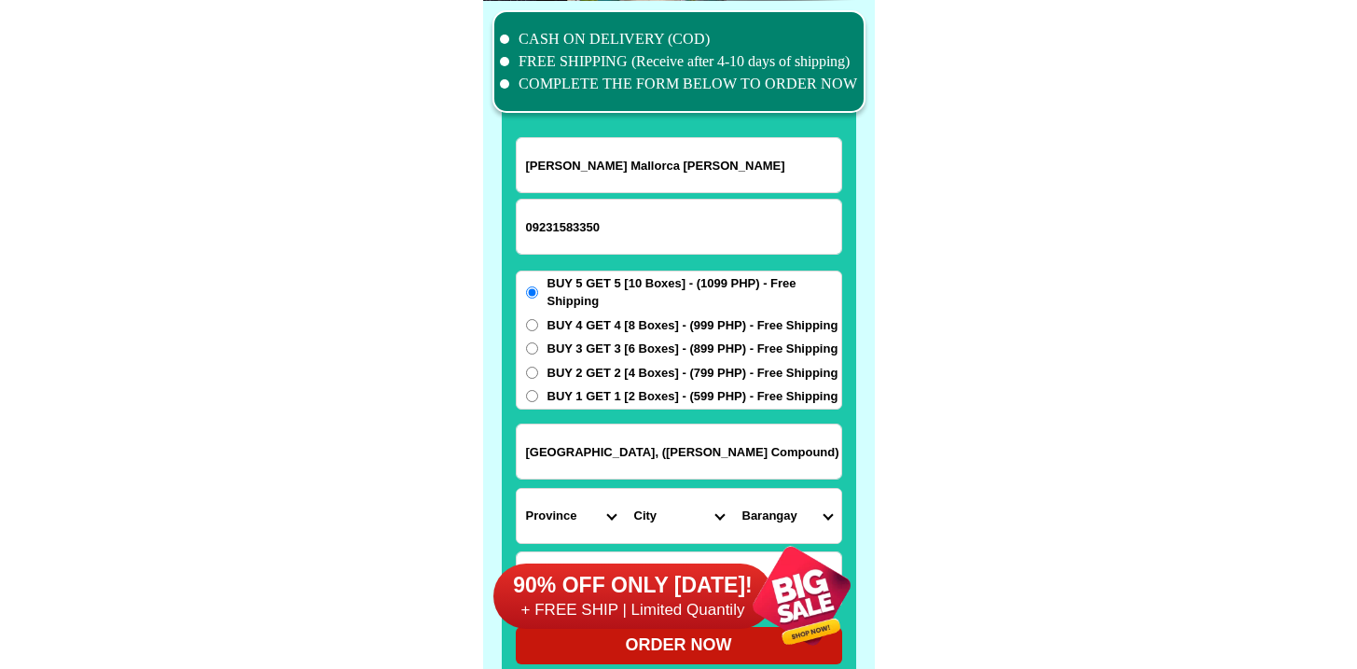
type input "Brgy Poblacion South, (Suarez Compound) Oton, Iloilo"
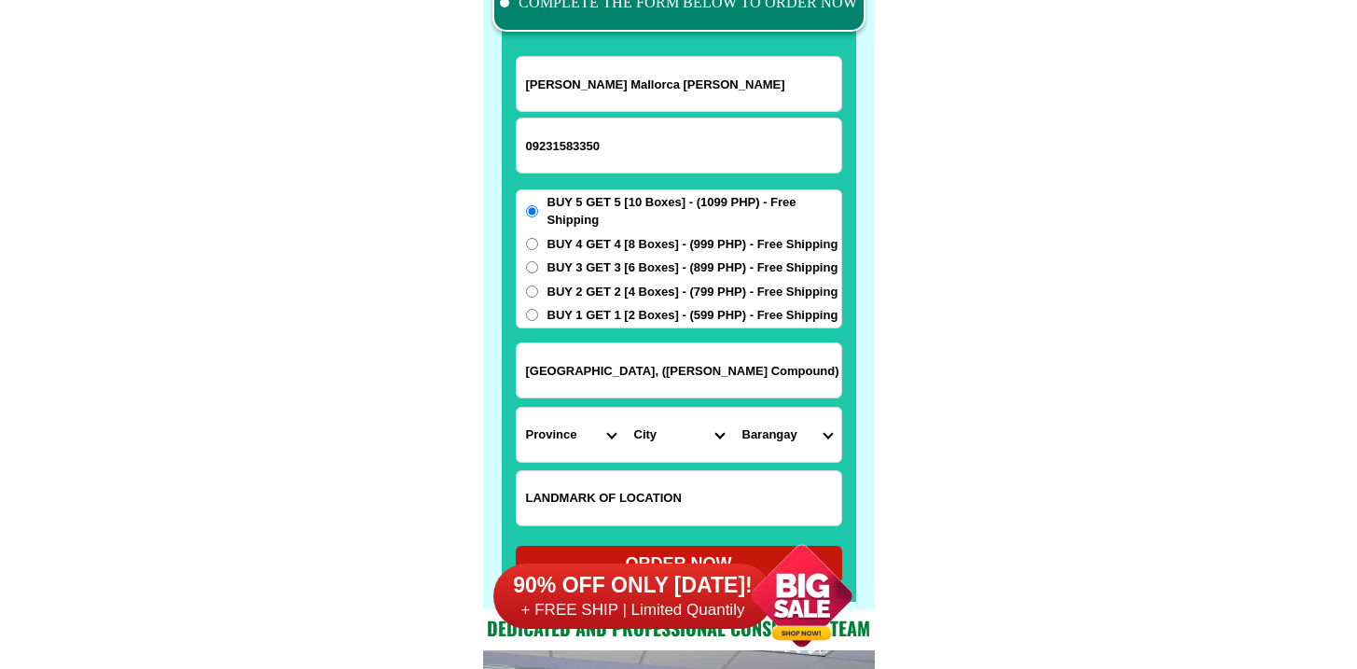
scroll to position [14581, 0]
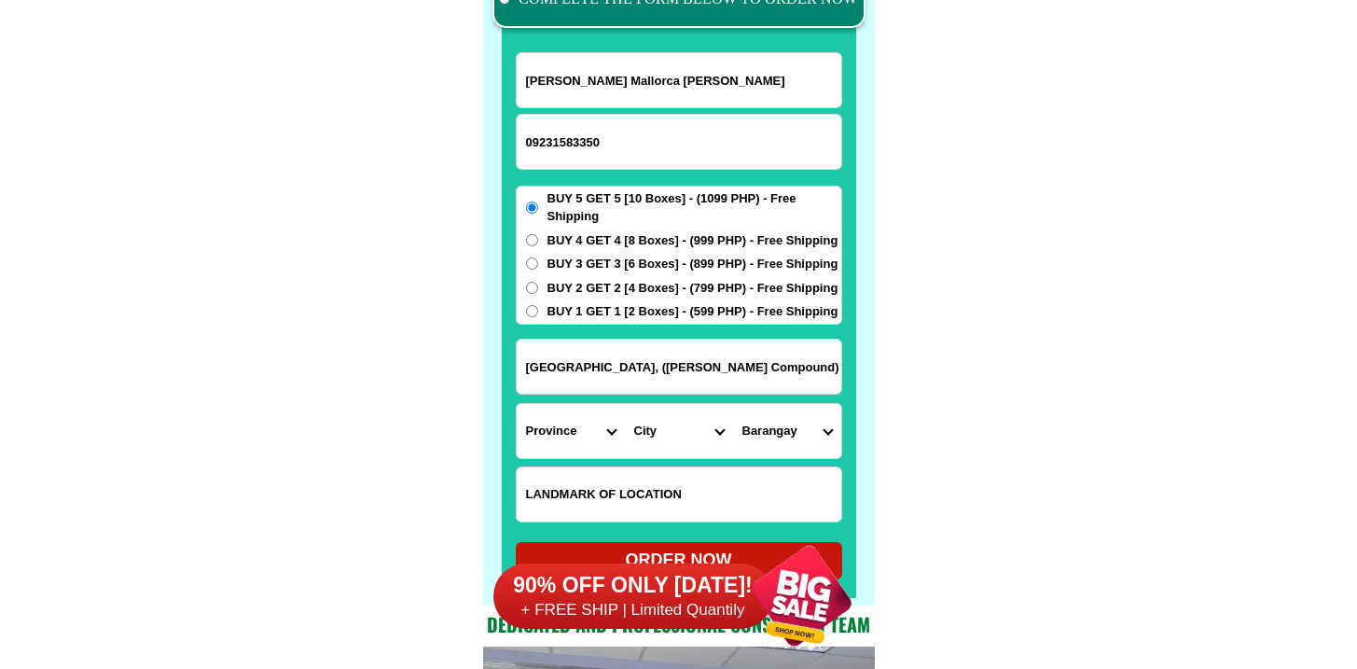
click at [622, 488] on input "Input LANDMARKOFLOCATION" at bounding box center [679, 494] width 325 height 54
paste input "Àt back of Oton Public Market ORDER : Buy 5 get 5 P545"
type input "Àt back of Oton Public Market ORDER : Buy 5 get 5 P545"
click at [575, 422] on select "Province [GEOGRAPHIC_DATA] [GEOGRAPHIC_DATA] [GEOGRAPHIC_DATA] [GEOGRAPHIC_DATA…" at bounding box center [571, 431] width 108 height 54
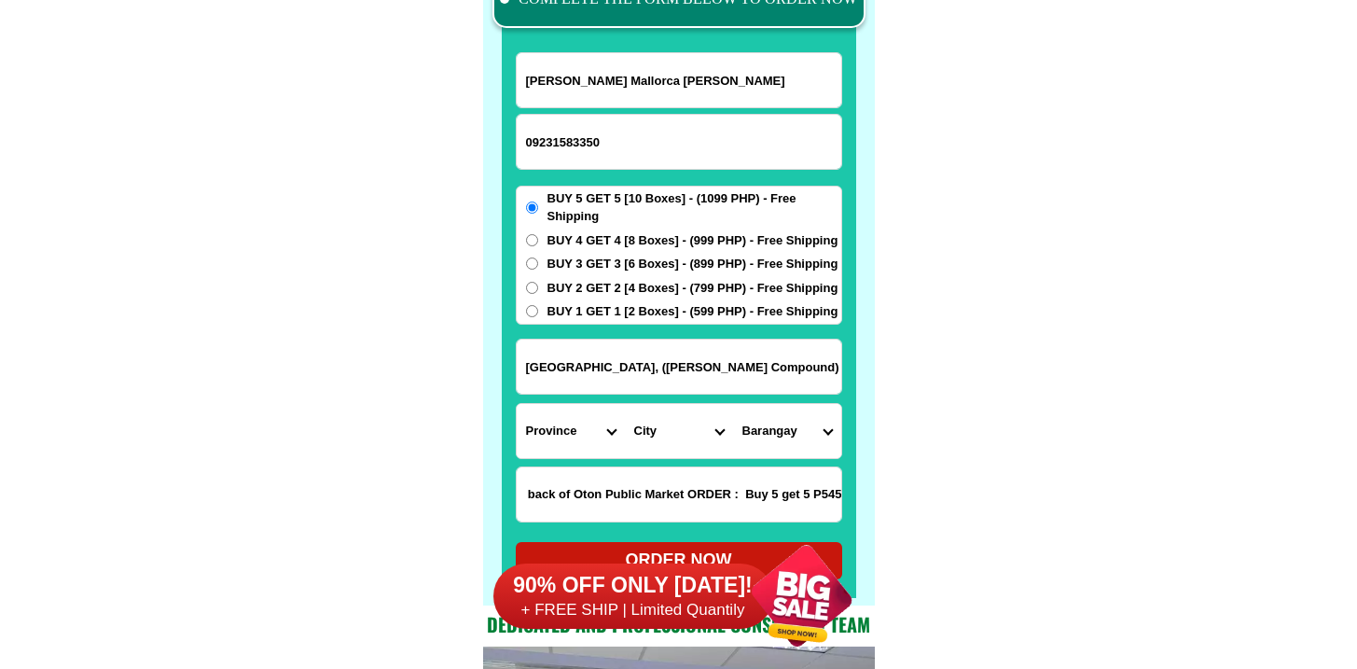
scroll to position [0, 0]
select select "63_151"
click at [517, 404] on select "Province [GEOGRAPHIC_DATA] [GEOGRAPHIC_DATA] [GEOGRAPHIC_DATA] [GEOGRAPHIC_DATA…" at bounding box center [571, 431] width 108 height 54
click at [743, 443] on select "Barangay" at bounding box center [787, 431] width 108 height 54
click at [676, 435] on select "City Ajuy Alimodian Anilao Badiangan Balasan Banate Barotac-nuevo Barotac-viejo…" at bounding box center [679, 431] width 108 height 54
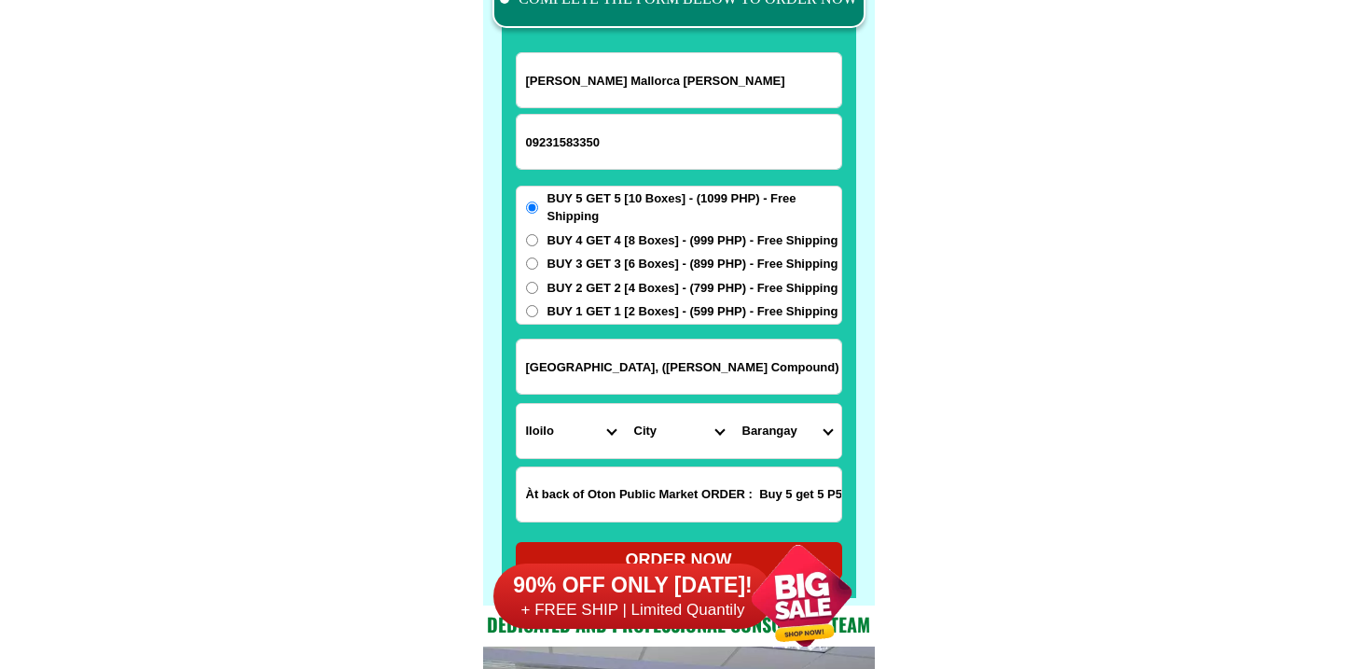
select select "63_1515518"
click at [625, 404] on select "City Ajuy Alimodian Anilao Badiangan Balasan Banate Barotac-nuevo Barotac-viejo…" at bounding box center [679, 431] width 108 height 54
click at [786, 428] on select "Barangay Abilay norte Abilay sur Alegre Batuan ilaud Batuan ilaya Bita norte Bi…" at bounding box center [787, 431] width 108 height 54
select select "63_151551825927"
click at [733, 404] on select "Barangay Abilay norte Abilay sur Alegre Batuan ilaud Batuan ilaya Bita norte Bi…" at bounding box center [787, 431] width 108 height 54
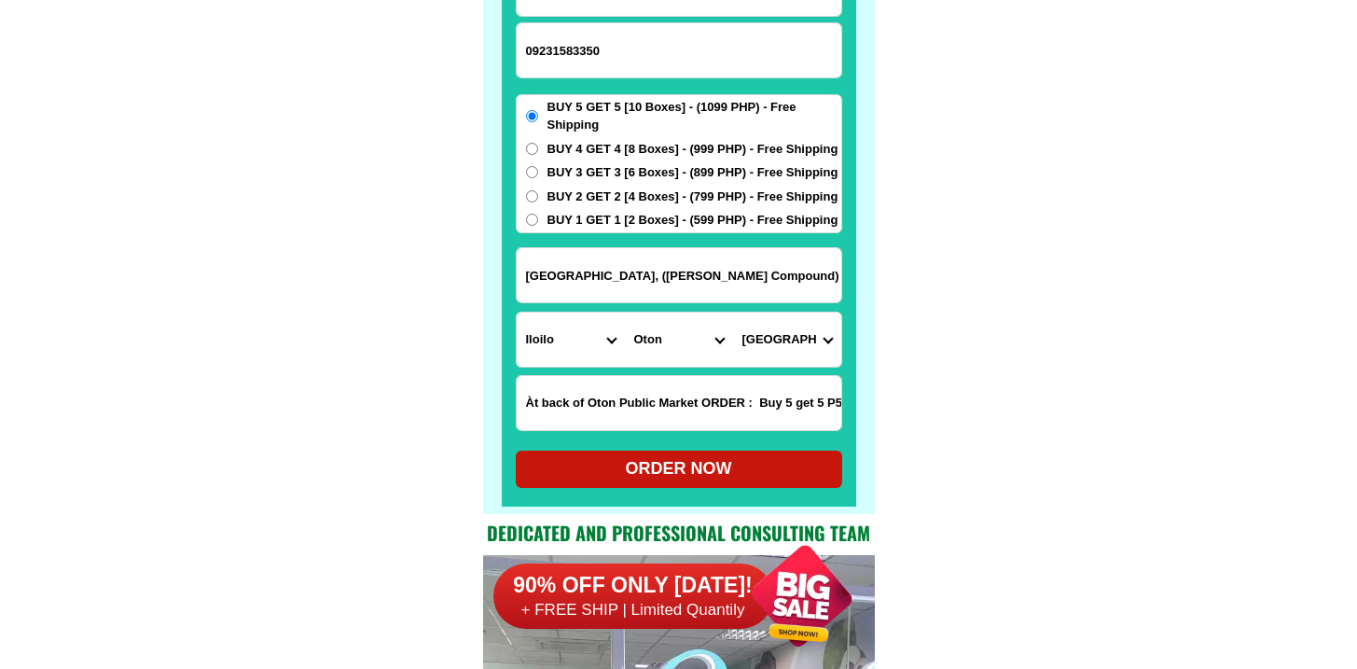
scroll to position [14676, 0]
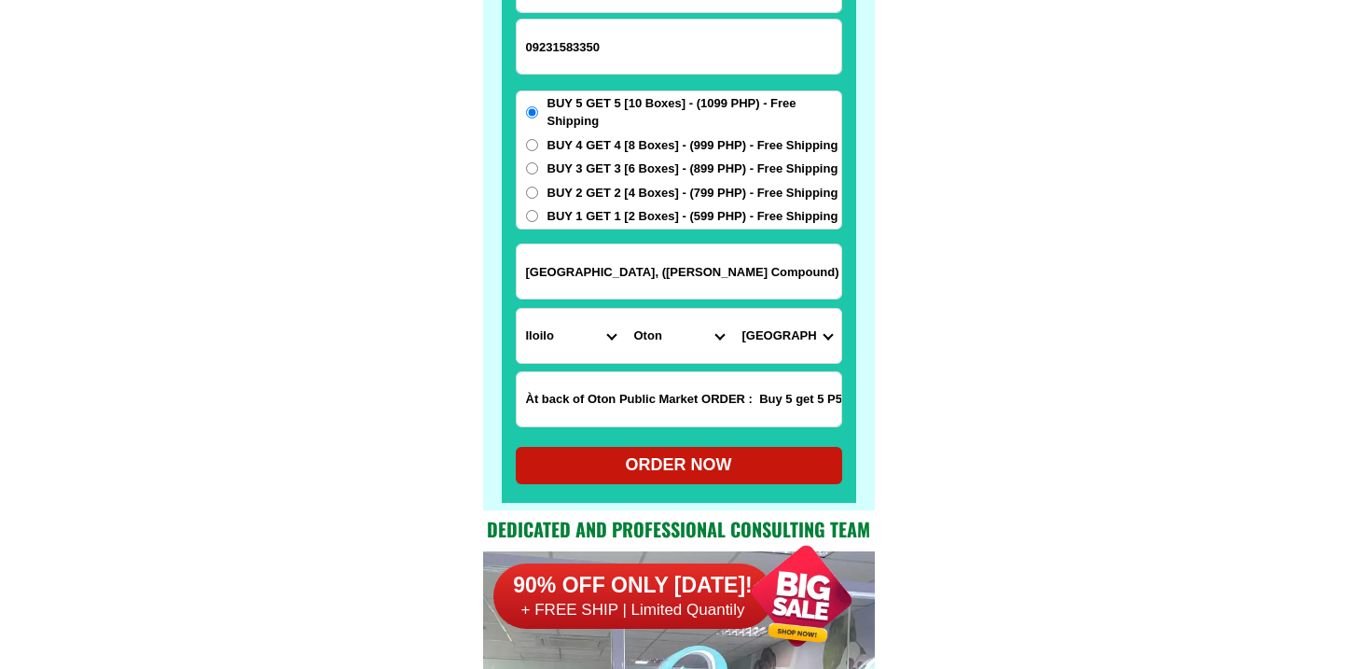
click at [727, 413] on input "Àt back of Oton Public Market ORDER : Buy 5 get 5 P545" at bounding box center [679, 399] width 325 height 54
click at [734, 471] on div "ORDER NOW" at bounding box center [679, 464] width 326 height 25
radio input "true"
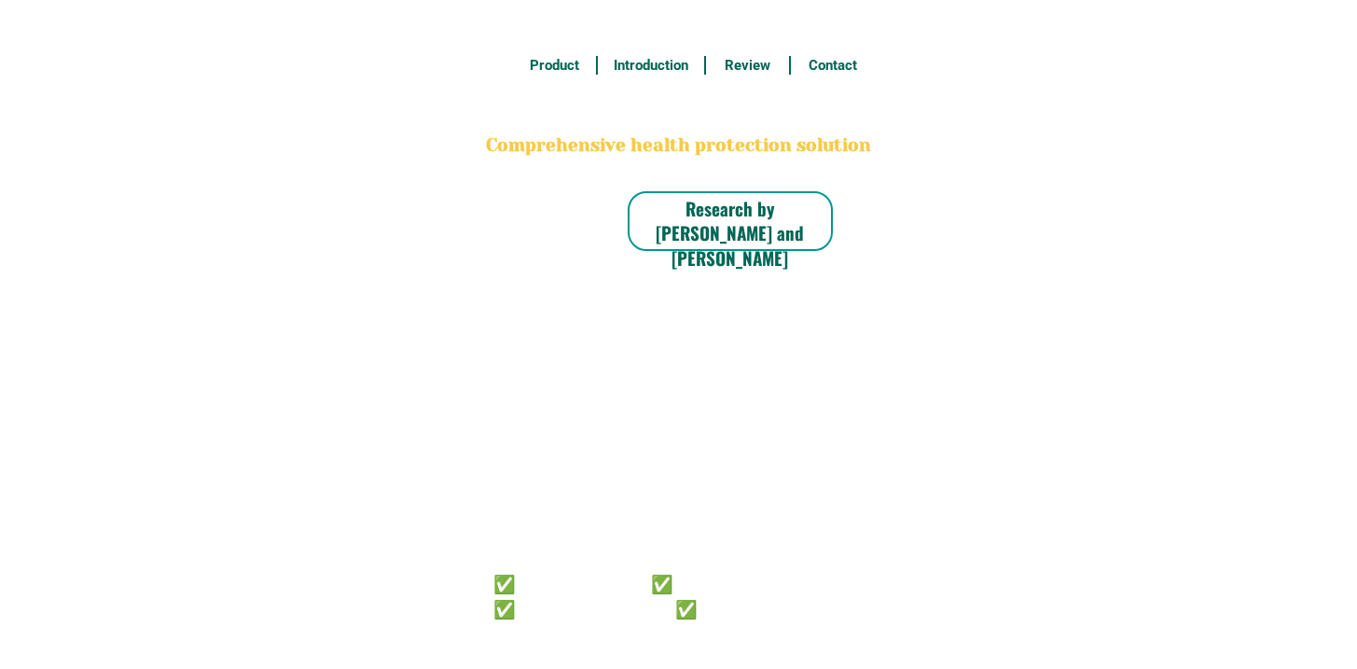
click at [669, 604] on h6 "✅ 𝙰𝚗𝚝𝚒 𝙲𝚊𝚗𝚌𝚎𝚛 ✅ 𝙰𝚗𝚝𝚒 𝚂𝚝𝚛𝚘𝚔𝚎 ✅ 𝙰𝚗𝚝𝚒 𝙳𝚒𝚊𝚋𝚎𝚝𝚒𝚌 ✅ 𝙳𝚒𝚊𝚋𝚎𝚝𝚎𝚜" at bounding box center [652, 594] width 319 height 49
click at [678, 621] on div at bounding box center [667, 433] width 486 height 514
click at [690, 616] on h6 "✅ 𝙰𝚗𝚝𝚒 𝙲𝚊𝚗𝚌𝚎𝚛 ✅ 𝙰𝚗𝚝𝚒 𝚂𝚝𝚛𝚘𝚔𝚎 ✅ 𝙰𝚗𝚝𝚒 𝙳𝚒𝚊𝚋𝚎𝚝𝚒𝚌 ✅ 𝙳𝚒𝚊𝚋𝚎𝚝𝚎𝚜" at bounding box center [652, 594] width 319 height 49
click at [695, 614] on h6 "✅ 𝙰𝚗𝚝𝚒 𝙲𝚊𝚗𝚌𝚎𝚛 ✅ 𝙰𝚗𝚝𝚒 𝚂𝚝𝚛𝚘𝚔𝚎 ✅ 𝙰𝚗𝚝𝚒 𝙳𝚒𝚊𝚋𝚎𝚝𝚒𝚌 ✅ 𝙳𝚒𝚊𝚋𝚎𝚝𝚎𝚜" at bounding box center [652, 594] width 319 height 49
click at [696, 616] on h6 "✅ 𝙰𝚗𝚝𝚒 𝙲𝚊𝚗𝚌𝚎𝚛 ✅ 𝙰𝚗𝚝𝚒 𝚂𝚝𝚛𝚘𝚔𝚎 ✅ 𝙰𝚗𝚝𝚒 𝙳𝚒𝚊𝚋𝚎𝚝𝚒𝚌 ✅ 𝙳𝚒𝚊𝚋𝚎𝚝𝚎𝚜" at bounding box center [652, 594] width 319 height 49
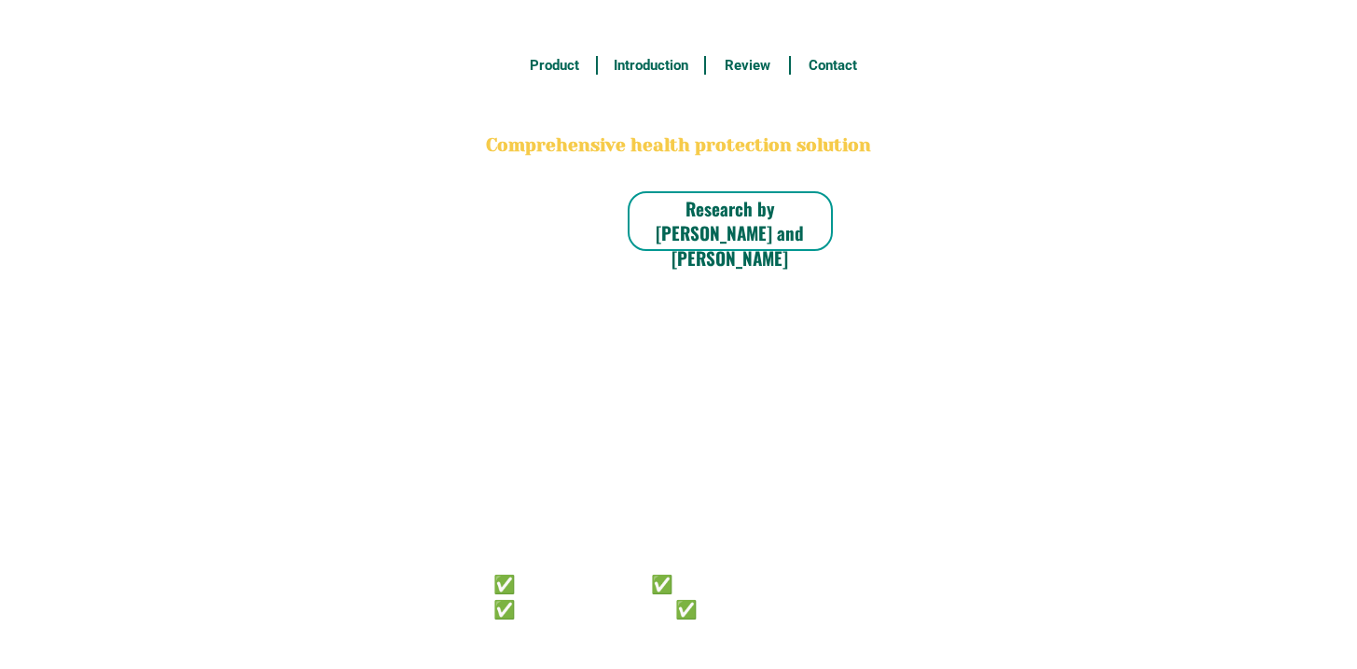
radio input "true"
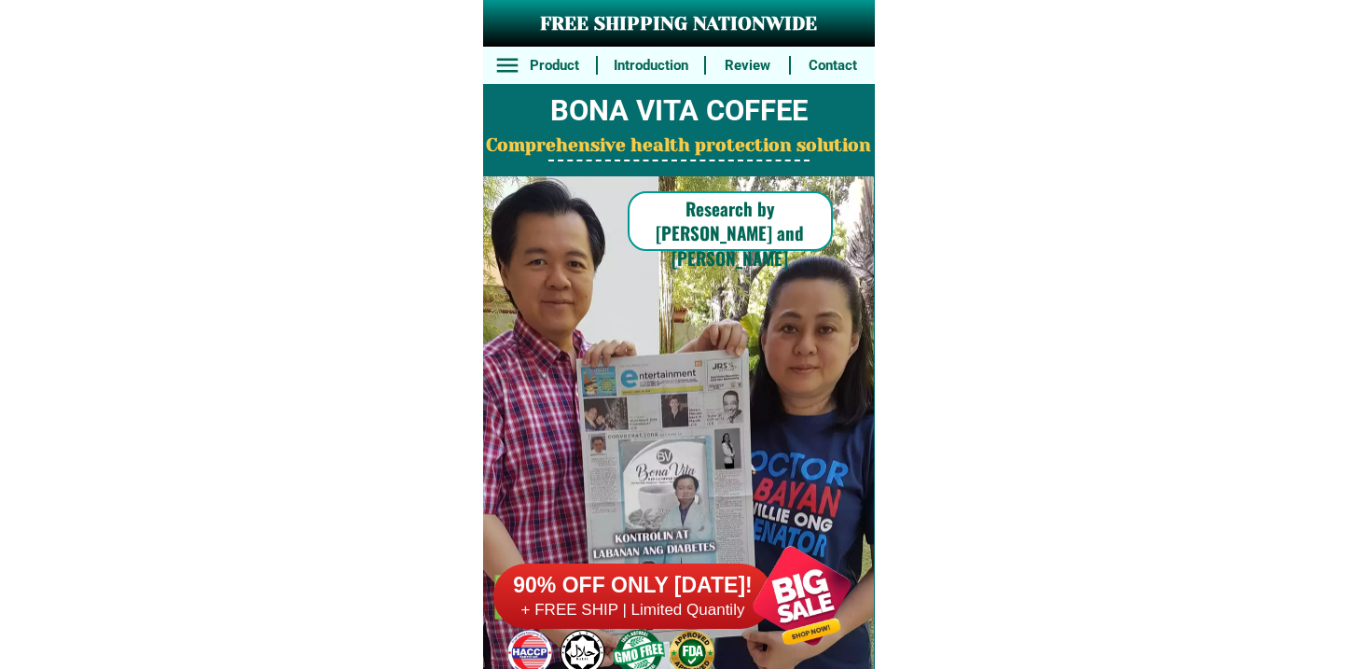
click at [695, 598] on h6 "90% OFF ONLY [DATE]!" at bounding box center [633, 586] width 280 height 28
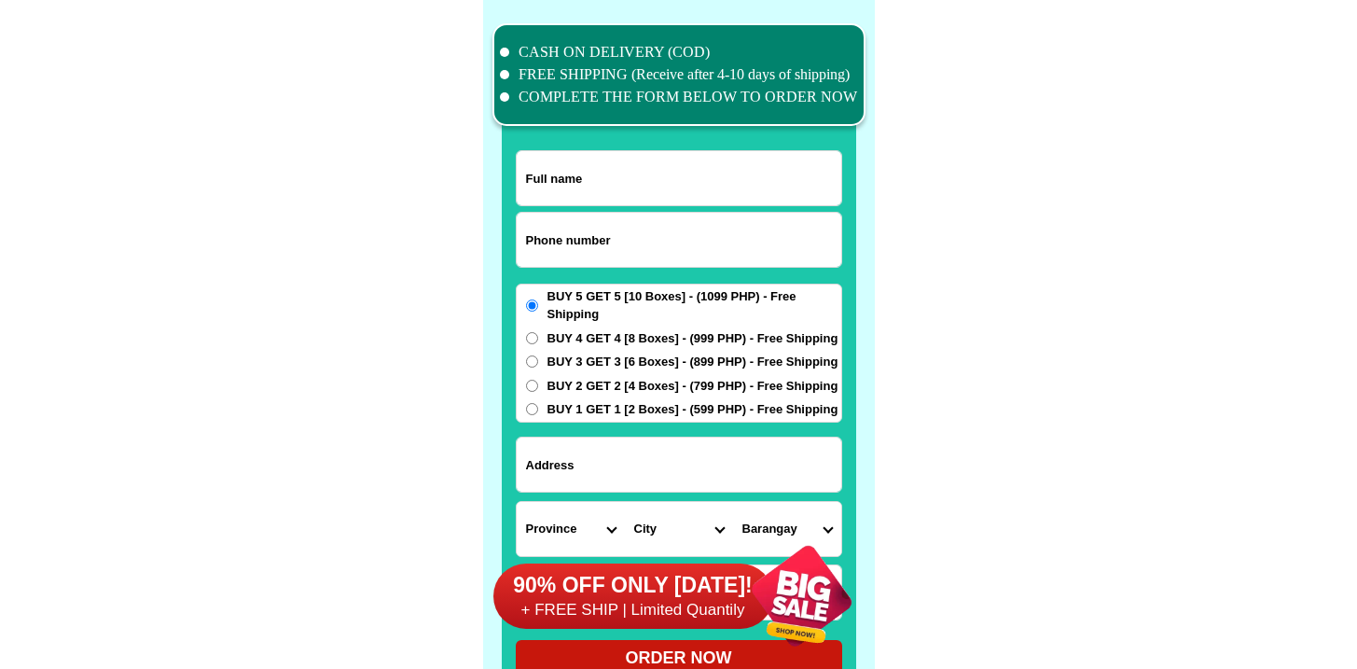
scroll to position [14496, 0]
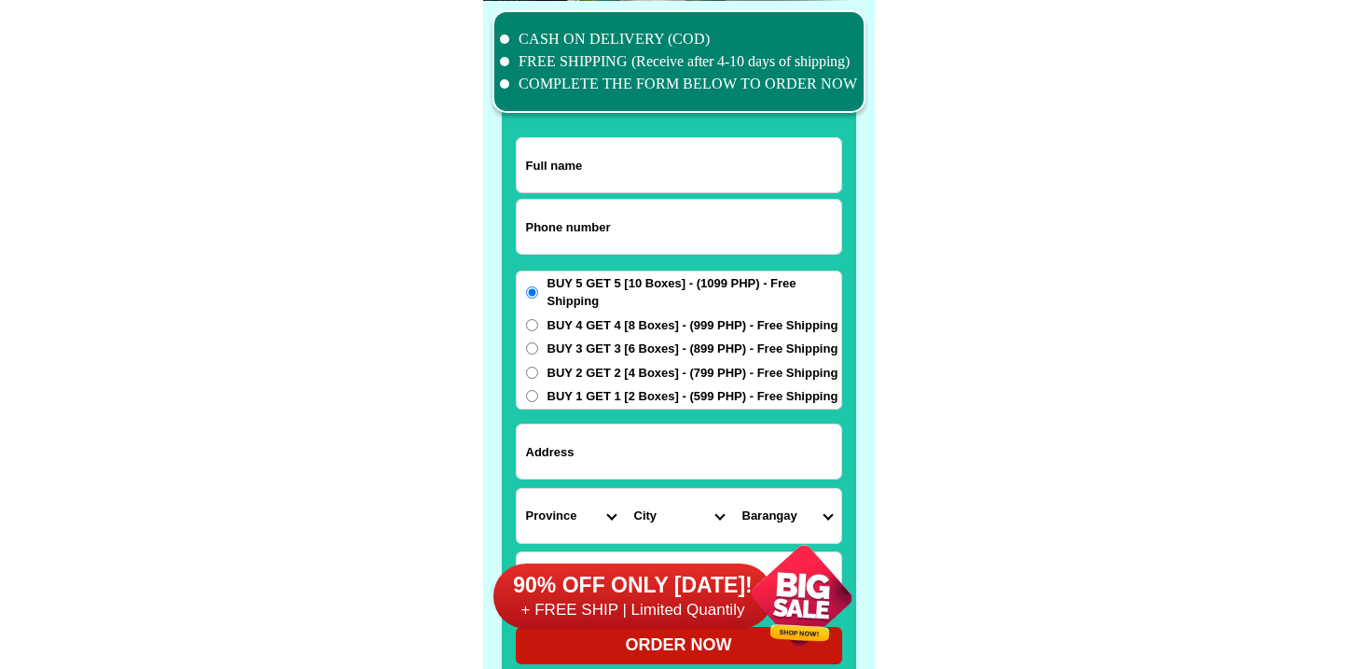
click at [638, 214] on input "Input phone_number" at bounding box center [679, 227] width 325 height 54
paste input "9165058588"
type input "09165058588"
click at [615, 122] on div at bounding box center [679, 355] width 354 height 656
click at [616, 144] on input "Input full_name" at bounding box center [679, 165] width 325 height 54
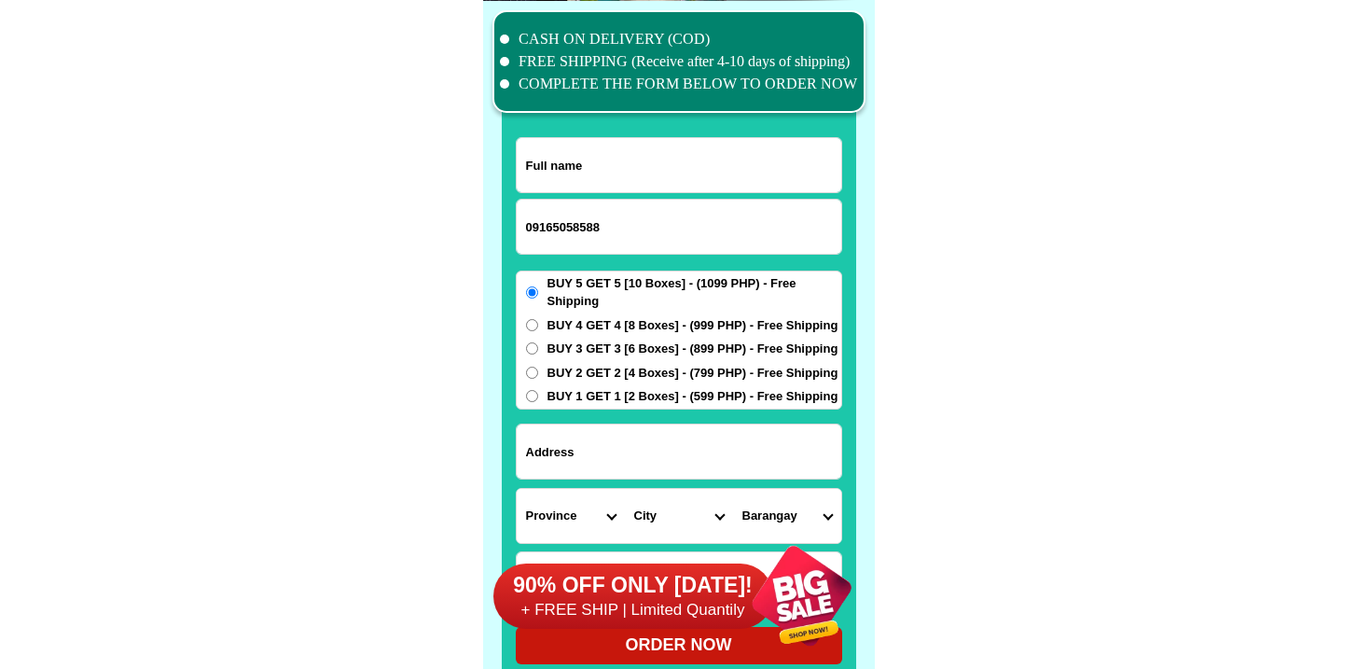
paste input "Valeriano B.Nillos"
type input "Valeriano B.Nillos"
click at [687, 480] on form "Valeriano B.Nillos 09165058588 ORDER NOW Province Abra Agusan-del-norte Agusan-…" at bounding box center [679, 400] width 326 height 527
click at [690, 461] on input "Input address" at bounding box center [679, 451] width 325 height 54
paste input "Purok 3 brgy 1 Kabankalan city"
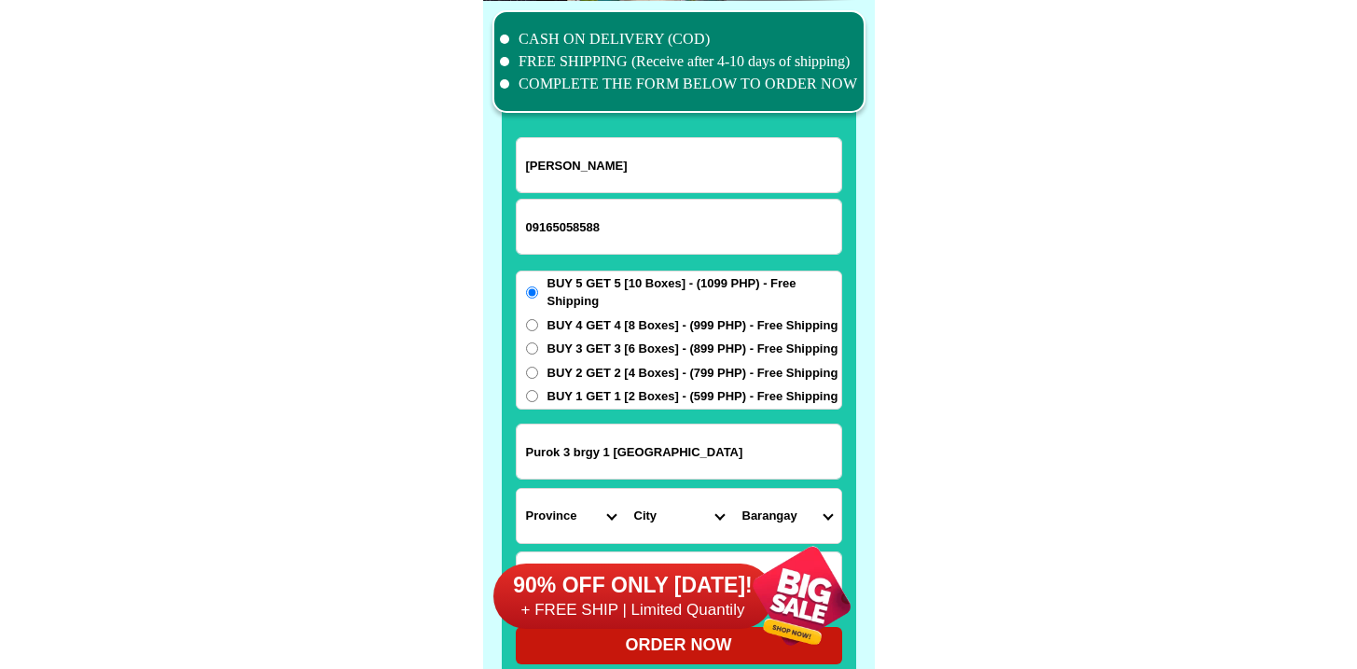
type input "Purok 3 brgy 1 Kabankalan city"
click at [583, 393] on span "BUY 1 GET 1 [2 Boxes] - (599 PHP) - Free Shipping" at bounding box center [692, 396] width 291 height 19
click at [538, 393] on input "BUY 1 GET 1 [2 Boxes] - (599 PHP) - Free Shipping" at bounding box center [532, 396] width 12 height 12
radio input "true"
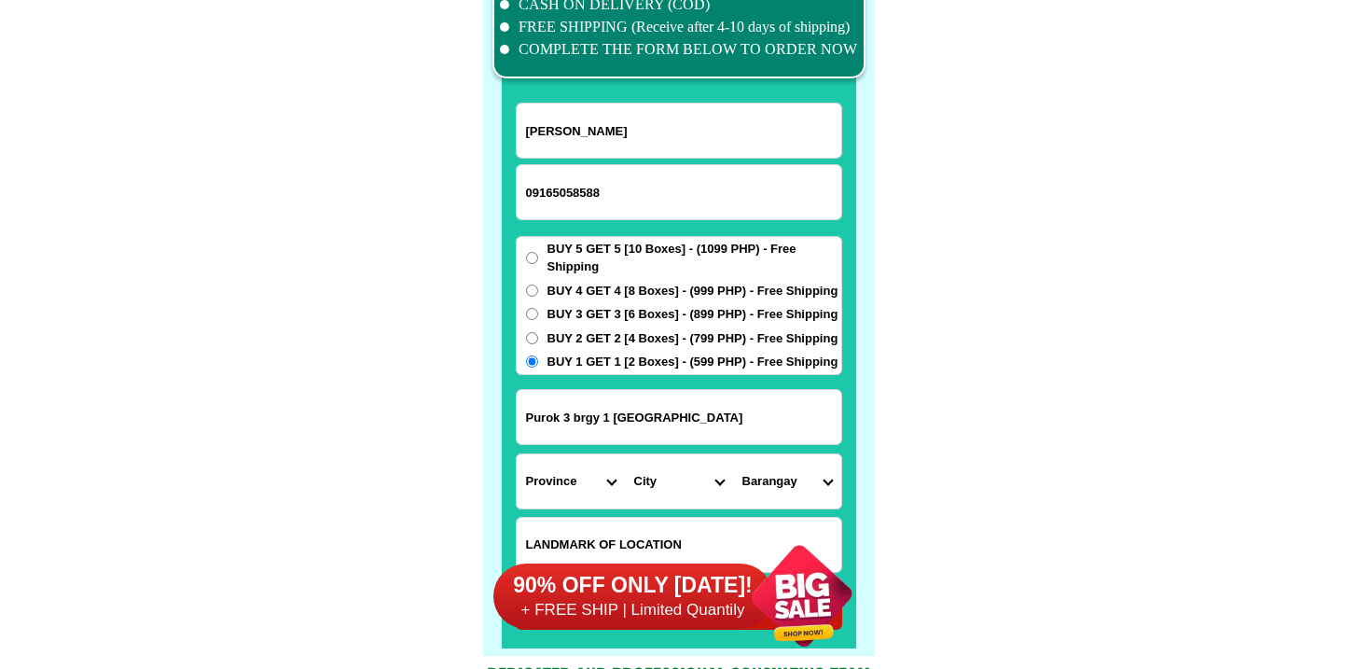
scroll to position [14698, 0]
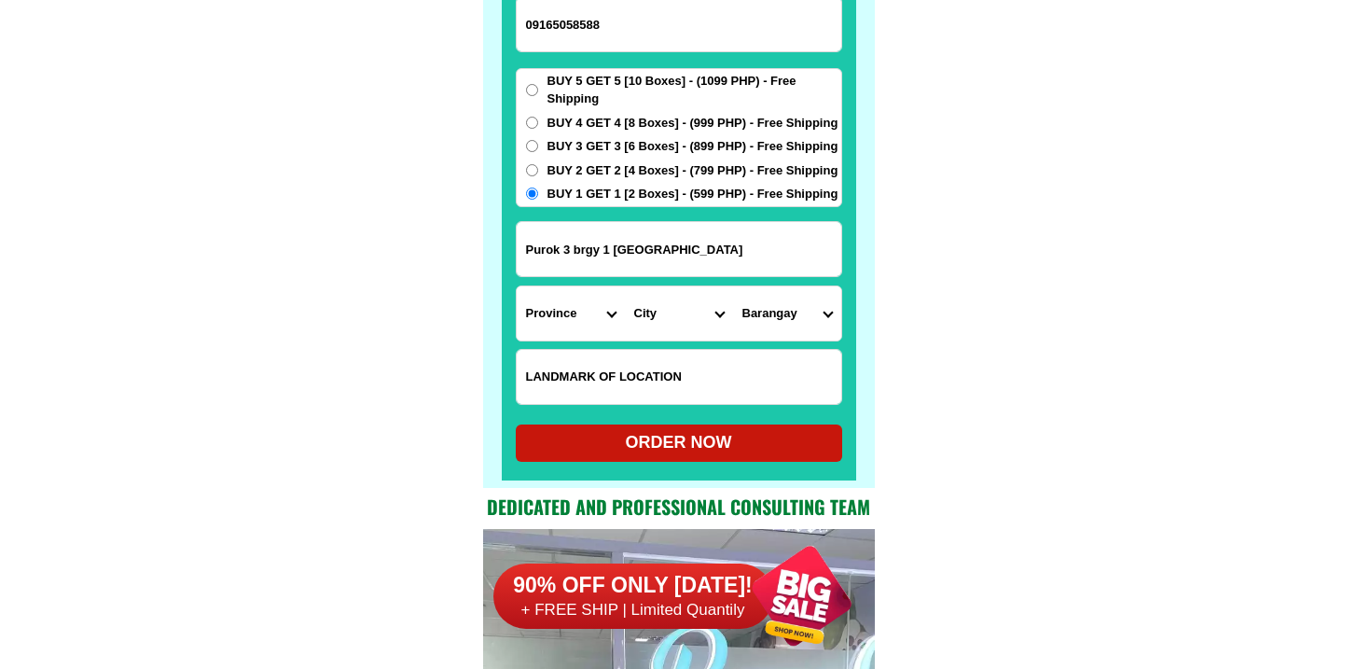
click at [596, 316] on select "Province [GEOGRAPHIC_DATA] [GEOGRAPHIC_DATA] [GEOGRAPHIC_DATA] [GEOGRAPHIC_DATA…" at bounding box center [571, 313] width 108 height 54
click at [618, 317] on select "Province [GEOGRAPHIC_DATA] [GEOGRAPHIC_DATA] [GEOGRAPHIC_DATA] [GEOGRAPHIC_DATA…" at bounding box center [571, 313] width 108 height 54
select select "63_396"
click at [517, 286] on select "Province [GEOGRAPHIC_DATA] [GEOGRAPHIC_DATA] [GEOGRAPHIC_DATA] [GEOGRAPHIC_DATA…" at bounding box center [571, 313] width 108 height 54
click at [644, 290] on select "City Bacolod-city Bago-city Binalbagan Cadiz-city Candoni Cauayan Enrique-b.-ma…" at bounding box center [679, 313] width 108 height 54
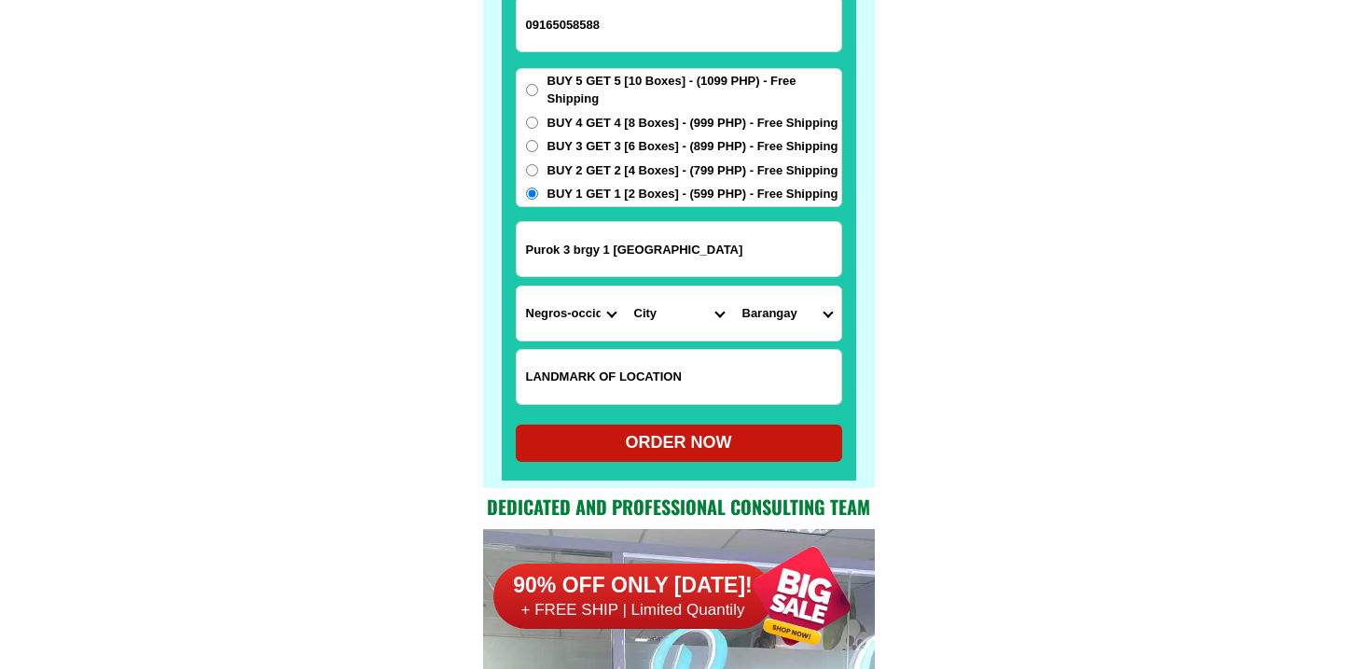
select select "63_3964678"
click at [625, 286] on select "City Bacolod-city Bago-city Binalbagan Cadiz-city Candoni Cauayan Enrique-b.-ma…" at bounding box center [679, 313] width 108 height 54
click at [764, 318] on select "Barangay Bantayan Barangay 1 (pob.) Barangay 2 (pob.) Barangay 3 (pob.) Baranga…" at bounding box center [787, 313] width 108 height 54
select select "63_396467829772"
click at [733, 286] on select "Barangay Bantayan Barangay 1 (pob.) Barangay 2 (pob.) Barangay 3 (pob.) Baranga…" at bounding box center [787, 313] width 108 height 54
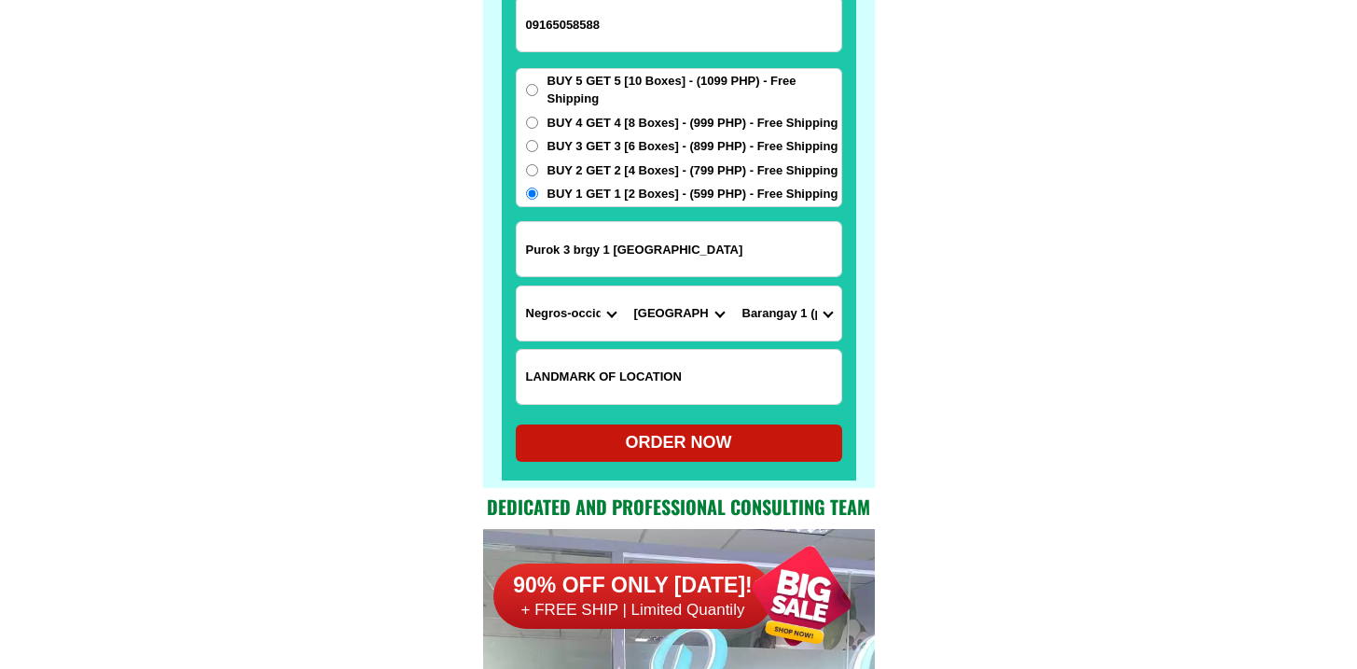
click at [703, 461] on div at bounding box center [679, 153] width 354 height 656
drag, startPoint x: 710, startPoint y: 437, endPoint x: 703, endPoint y: 454, distance: 18.0
click at [703, 454] on div "ORDER NOW" at bounding box center [679, 442] width 326 height 37
radio input "true"
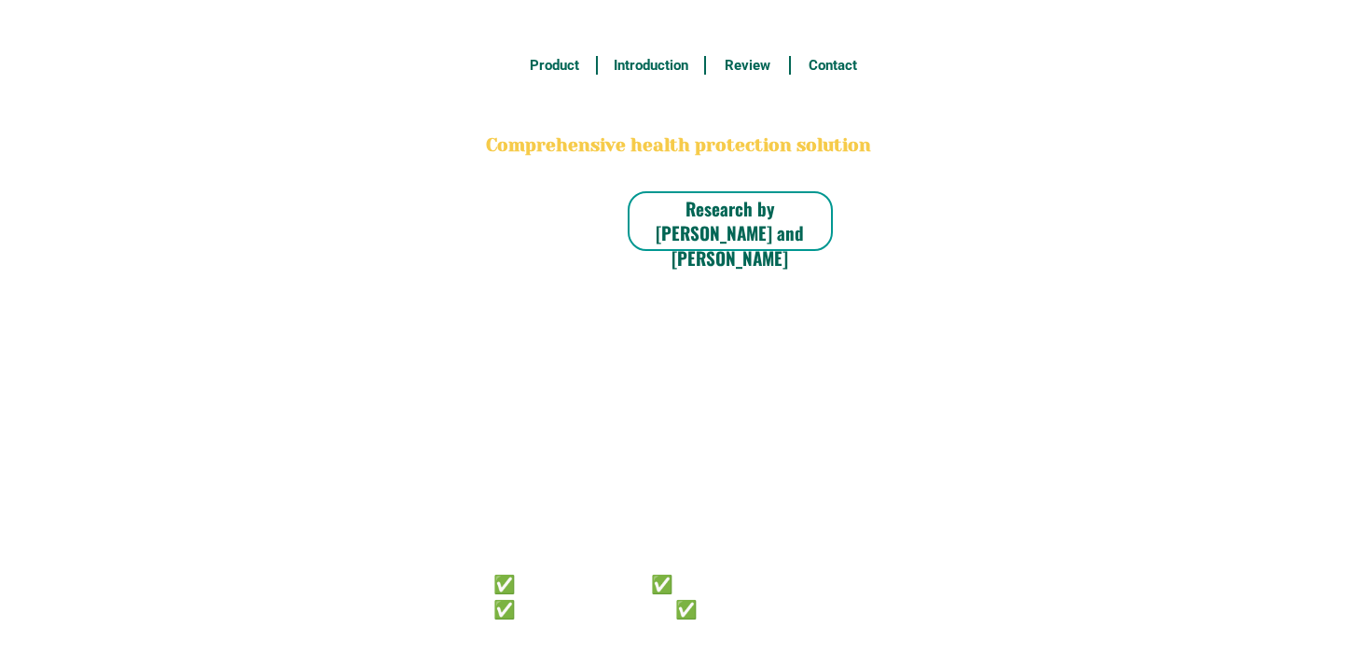
click at [635, 618] on h6 "✅ 𝙰𝚗𝚝𝚒 𝙲𝚊𝚗𝚌𝚎𝚛 ✅ 𝙰𝚗𝚝𝚒 𝚂𝚝𝚛𝚘𝚔𝚎 ✅ 𝙰𝚗𝚝𝚒 𝙳𝚒𝚊𝚋𝚎𝚝𝚒𝚌 ✅ 𝙳𝚒𝚊𝚋𝚎𝚝𝚎𝚜" at bounding box center [652, 594] width 319 height 49
click at [735, 606] on h6 "✅ 𝙰𝚗𝚝𝚒 𝙲𝚊𝚗𝚌𝚎𝚛 ✅ 𝙰𝚗𝚝𝚒 𝚂𝚝𝚛𝚘𝚔𝚎 ✅ 𝙰𝚗𝚝𝚒 𝙳𝚒𝚊𝚋𝚎𝚝𝚒𝚌 ✅ 𝙳𝚒𝚊𝚋𝚎𝚝𝚎𝚜" at bounding box center [652, 594] width 319 height 49
click at [717, 642] on div at bounding box center [692, 652] width 55 height 55
click at [712, 615] on h6 "✅ 𝙰𝚗𝚝𝚒 𝙲𝚊𝚗𝚌𝚎𝚛 ✅ 𝙰𝚗𝚝𝚒 𝚂𝚝𝚛𝚘𝚔𝚎 ✅ 𝙰𝚗𝚝𝚒 𝙳𝚒𝚊𝚋𝚎𝚝𝚒𝚌 ✅ 𝙳𝚒𝚊𝚋𝚎𝚝𝚎𝚜" at bounding box center [652, 594] width 319 height 49
drag, startPoint x: 667, startPoint y: 595, endPoint x: 691, endPoint y: 599, distance: 24.5
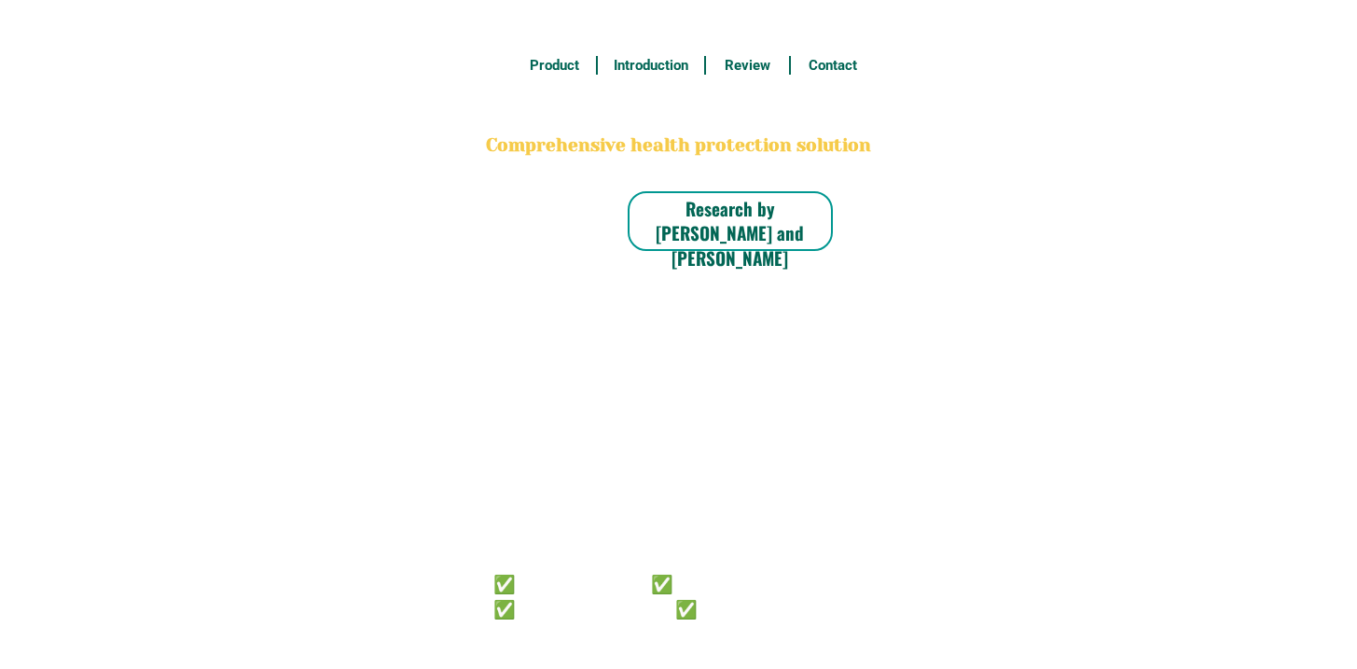
click at [667, 594] on h6 "✅ 𝙰𝚗𝚝𝚒 𝙲𝚊𝚗𝚌𝚎𝚛 ✅ 𝙰𝚗𝚝𝚒 𝚂𝚝𝚛𝚘𝚔𝚎 ✅ 𝙰𝚗𝚝𝚒 𝙳𝚒𝚊𝚋𝚎𝚝𝚒𝚌 ✅ 𝙳𝚒𝚊𝚋𝚎𝚝𝚎𝚜" at bounding box center [652, 594] width 319 height 49
click at [744, 607] on h6 "✅ 𝙰𝚗𝚝𝚒 𝙲𝚊𝚗𝚌𝚎𝚛 ✅ 𝙰𝚗𝚝𝚒 𝚂𝚝𝚛𝚘𝚔𝚎 ✅ 𝙰𝚗𝚝𝚒 𝙳𝚒𝚊𝚋𝚎𝚝𝚒𝚌 ✅ 𝙳𝚒𝚊𝚋𝚎𝚝𝚎𝚜" at bounding box center [652, 594] width 319 height 49
click at [726, 601] on h6 "✅ 𝙰𝚗𝚝𝚒 𝙲𝚊𝚗𝚌𝚎𝚛 ✅ 𝙰𝚗𝚝𝚒 𝚂𝚝𝚛𝚘𝚔𝚎 ✅ 𝙰𝚗𝚝𝚒 𝙳𝚒𝚊𝚋𝚎𝚝𝚒𝚌 ✅ 𝙳𝚒𝚊𝚋𝚎𝚝𝚎𝚜" at bounding box center [652, 594] width 319 height 49
radio input "true"
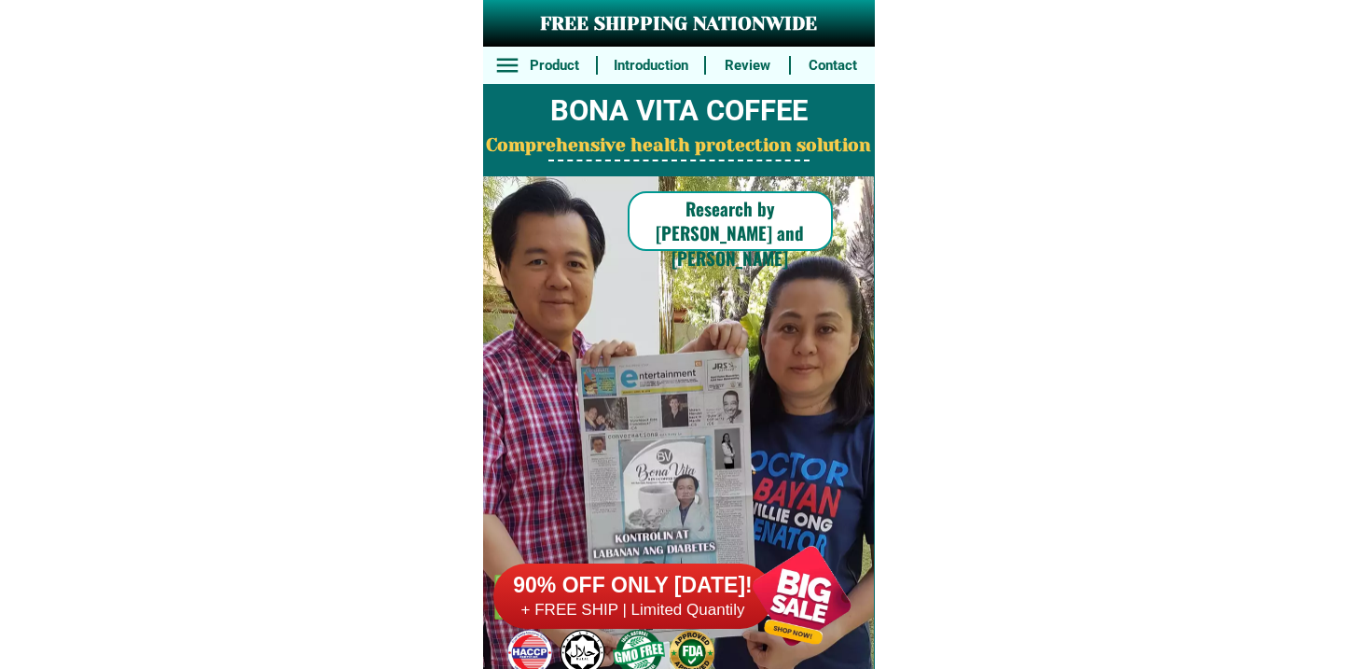
click at [676, 586] on h6 "90% OFF ONLY [DATE]!" at bounding box center [633, 586] width 280 height 28
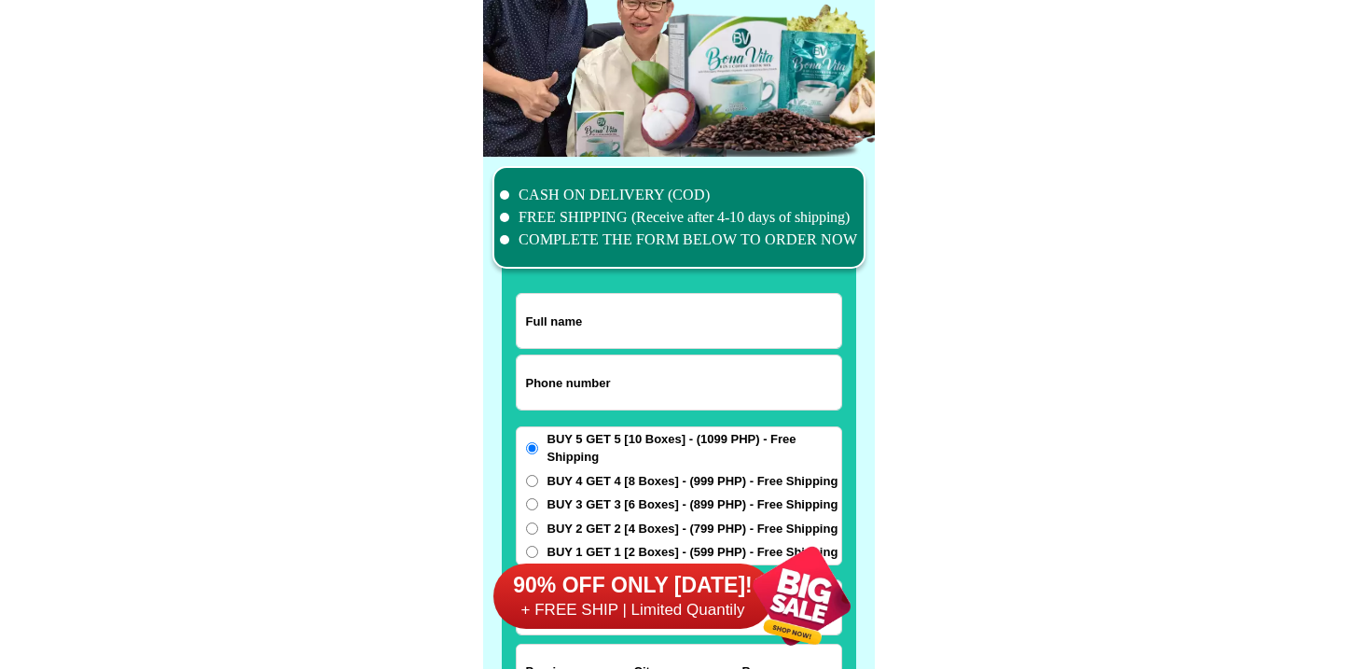
scroll to position [14496, 0]
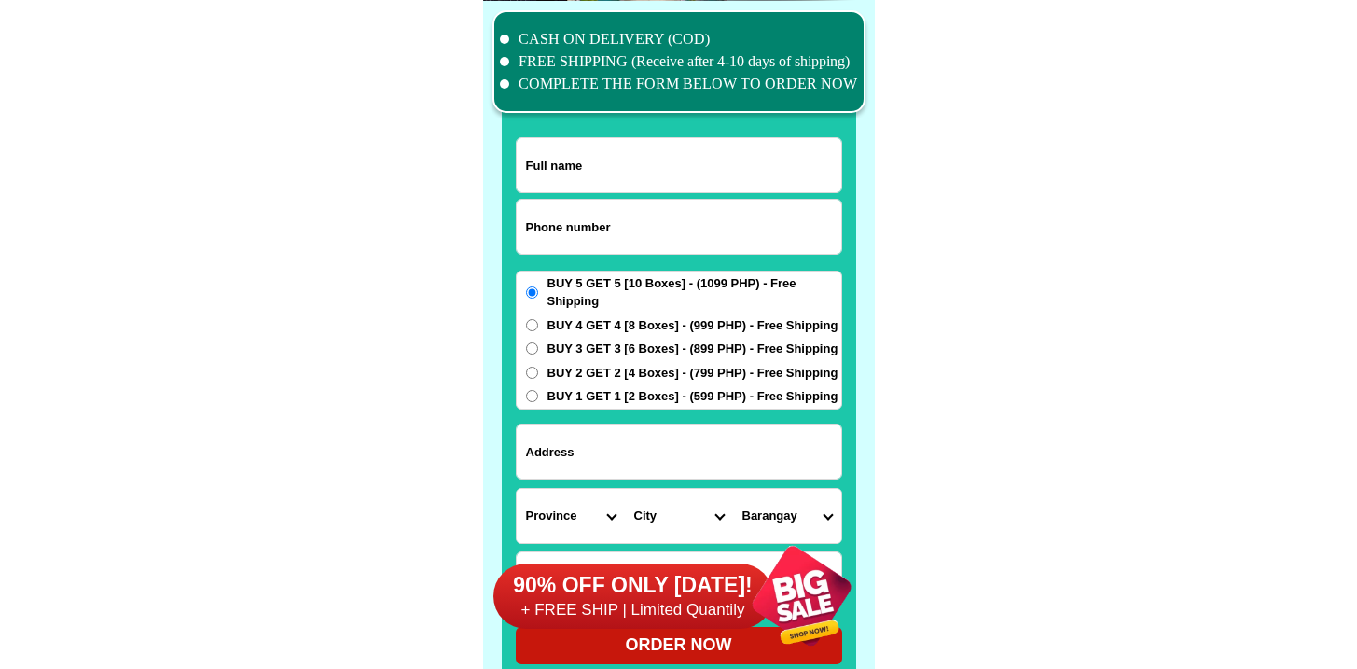
click at [635, 212] on input "Input phone_number" at bounding box center [679, 227] width 325 height 54
paste input "9056680214"
type input "09056680214"
click at [598, 123] on div at bounding box center [679, 355] width 354 height 656
click at [600, 134] on div at bounding box center [679, 355] width 354 height 656
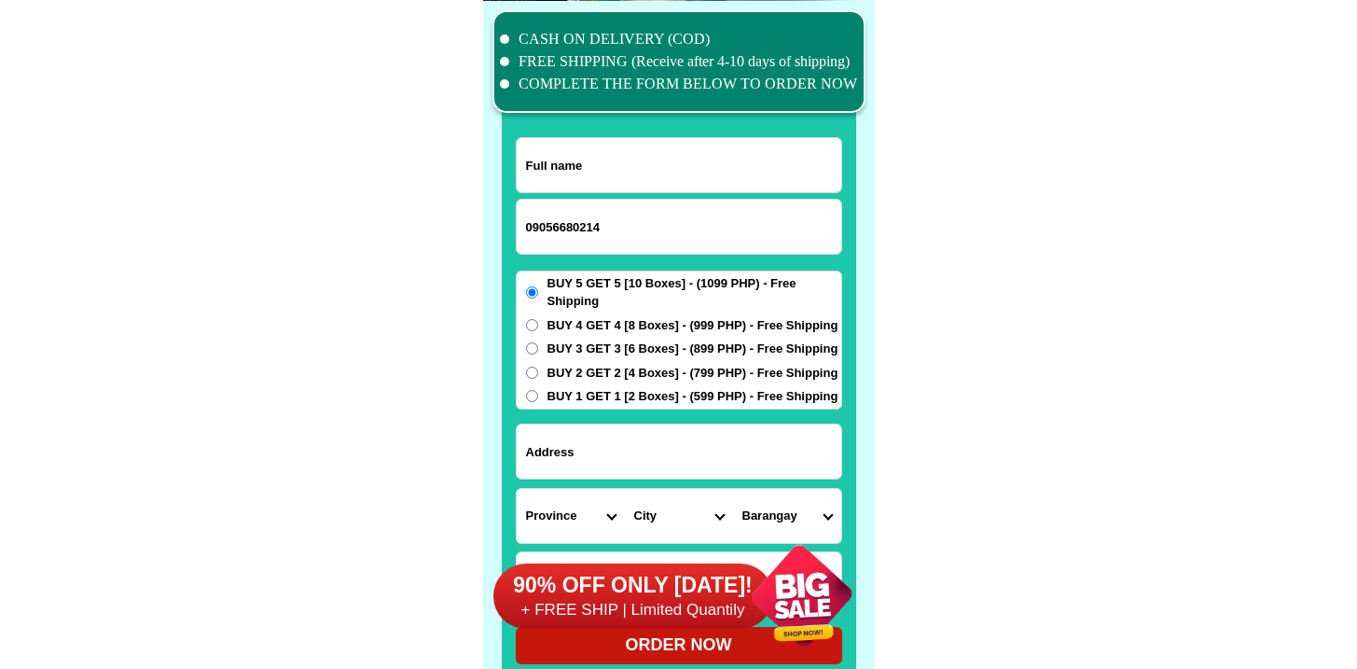
click at [601, 147] on input "Input full_name" at bounding box center [679, 165] width 325 height 54
paste input "inday ardiente"
type input "inday ardiente"
drag, startPoint x: 669, startPoint y: 453, endPoint x: 668, endPoint y: 432, distance: 21.5
click at [670, 457] on input "Input address" at bounding box center [679, 451] width 325 height 54
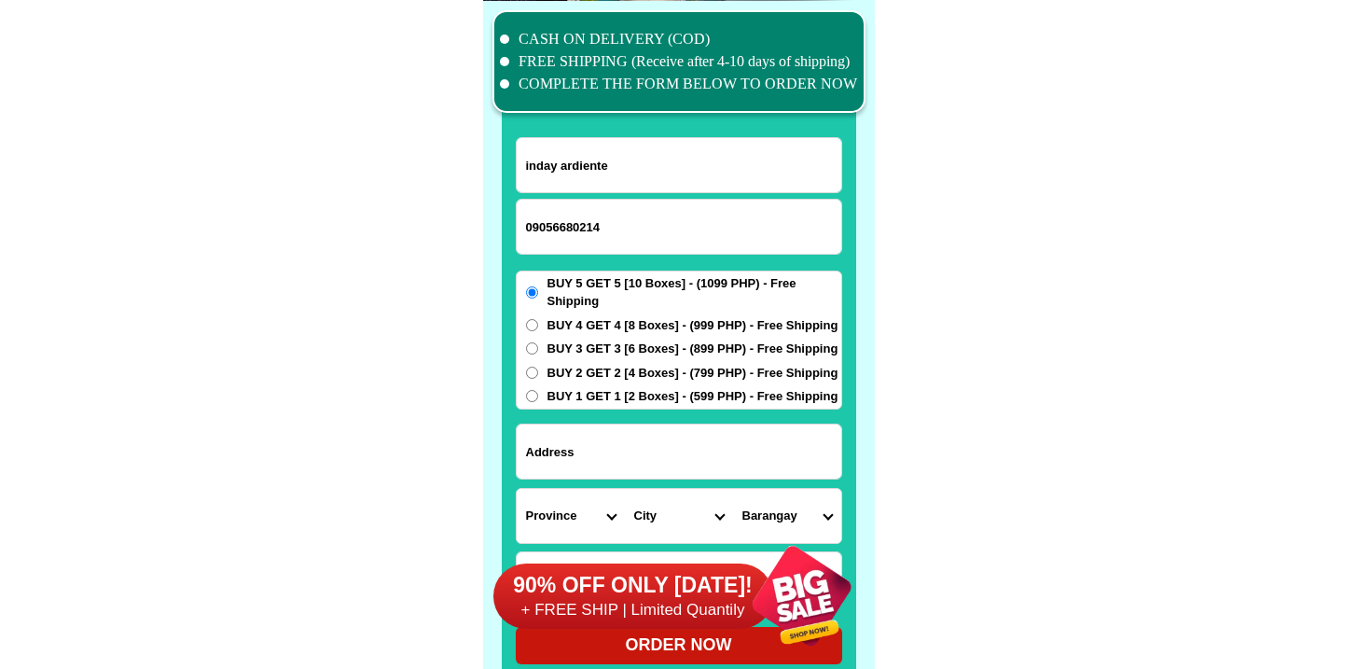
paste input "Adarna1,sampao Isulan Sul kudarat, Near isolation center,"
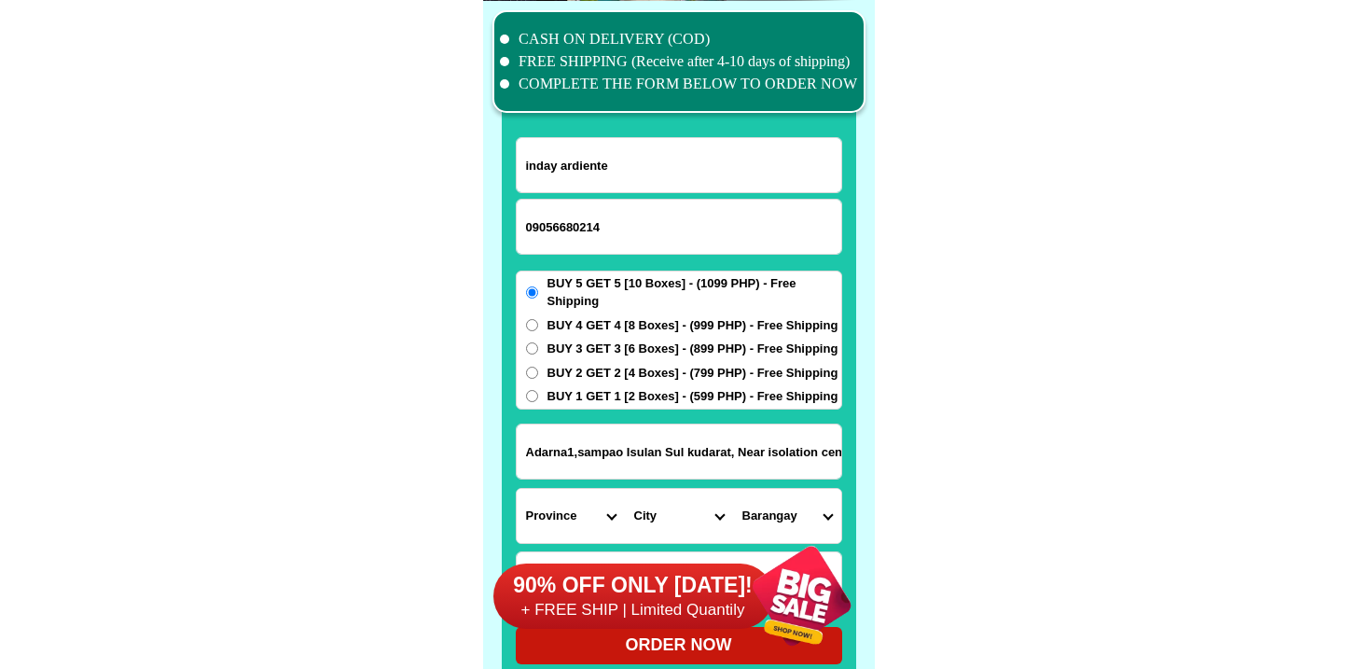
scroll to position [0, 20]
type input "Adarna1,sampao Isulan Sul kudarat, Near isolation center,"
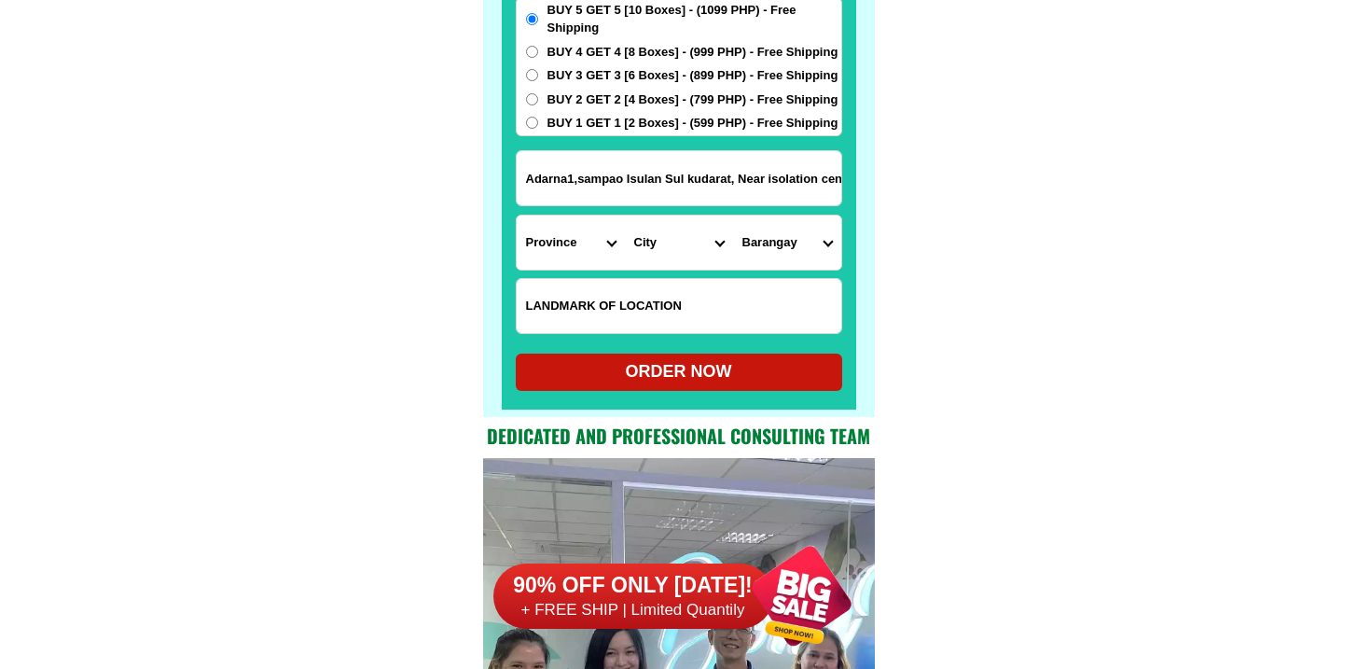
click at [549, 233] on select "Province [GEOGRAPHIC_DATA] [GEOGRAPHIC_DATA] [GEOGRAPHIC_DATA] [GEOGRAPHIC_DATA…" at bounding box center [571, 242] width 108 height 54
select select "63_189"
click at [517, 215] on select "Province [GEOGRAPHIC_DATA] [GEOGRAPHIC_DATA] [GEOGRAPHIC_DATA] [GEOGRAPHIC_DATA…" at bounding box center [571, 242] width 108 height 54
click at [661, 249] on select "City Bagumbayan Columbio Isulan Kalamansig Lambayong Lebak Lutayan Palimbang Pr…" at bounding box center [679, 242] width 108 height 54
select select "63_1893588"
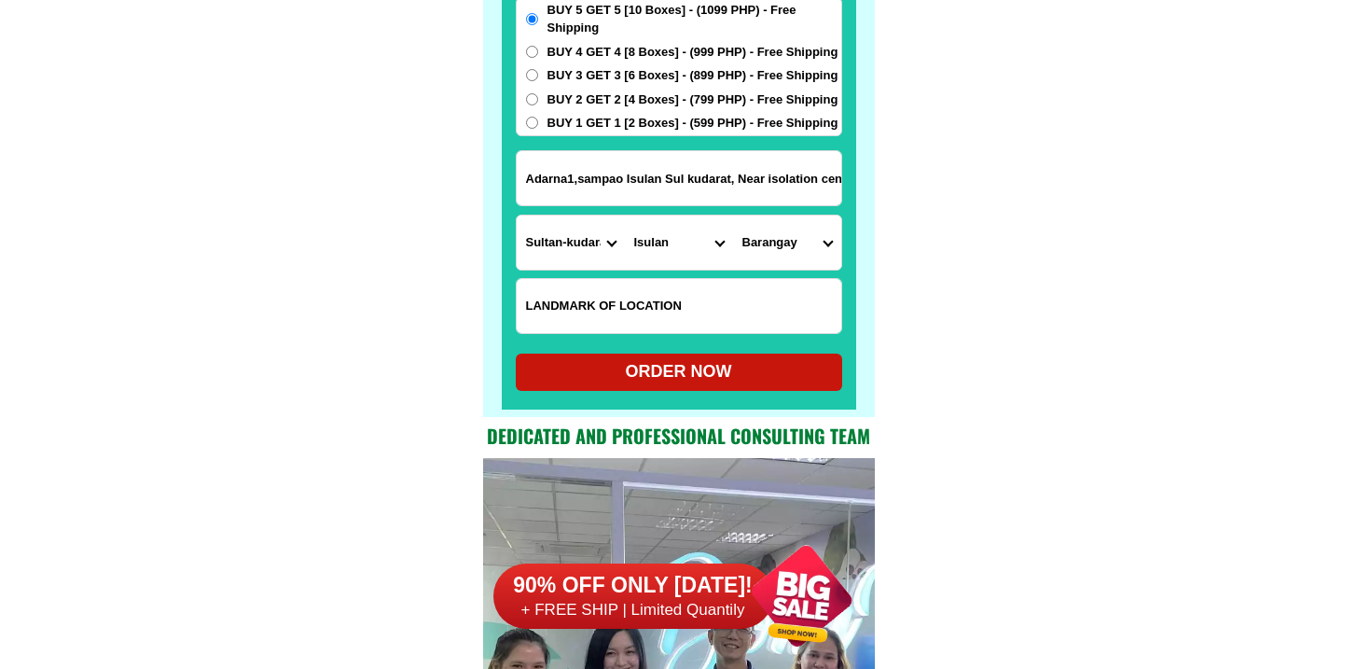
click at [625, 215] on select "City Bagumbayan Columbio Isulan Kalamansig Lambayong Lebak Lutayan Palimbang Pr…" at bounding box center [679, 242] width 108 height 54
click at [767, 221] on select "Barangay Bambad [PERSON_NAME] Dansuli Impao Kalawag i (pob.) Kalawag ii (pob.) …" at bounding box center [787, 242] width 108 height 54
select select "63_18935883910"
click at [733, 215] on select "Barangay Bambad [PERSON_NAME] Dansuli Impao Kalawag i (pob.) Kalawag ii (pob.) …" at bounding box center [787, 242] width 108 height 54
click at [689, 367] on div "ORDER NOW" at bounding box center [679, 371] width 326 height 25
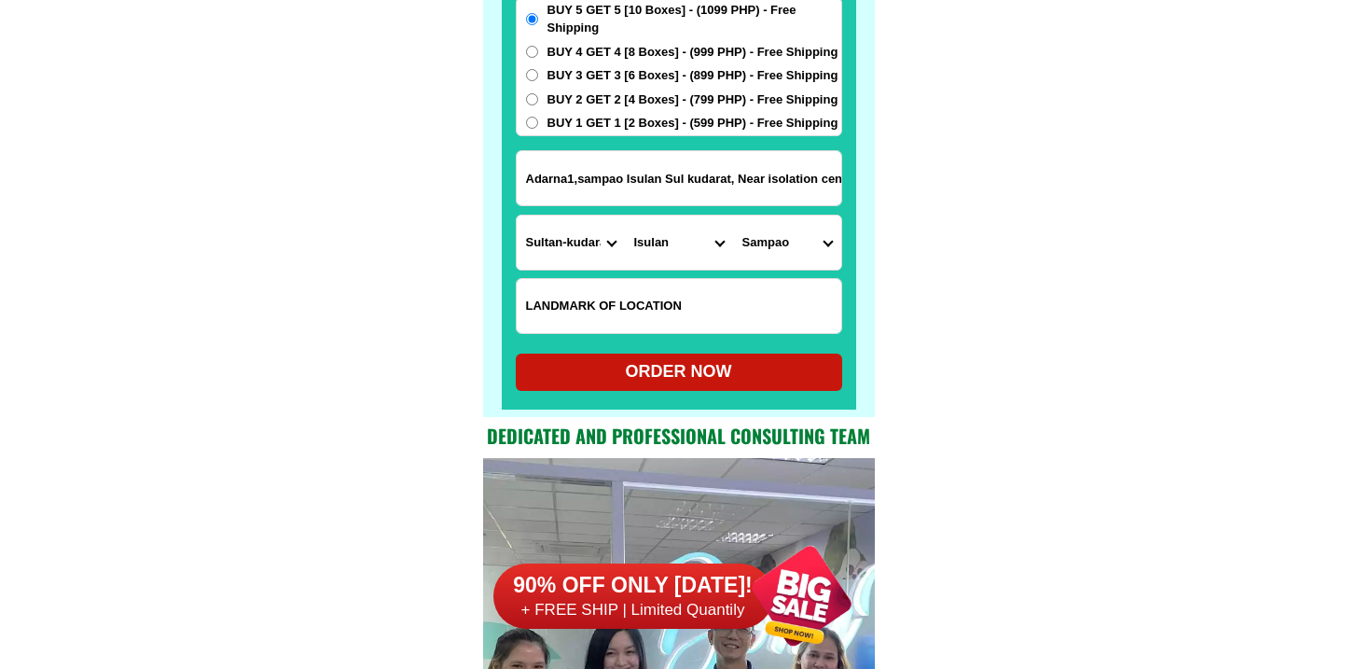
radio input "true"
